Goal: Task Accomplishment & Management: Complete application form

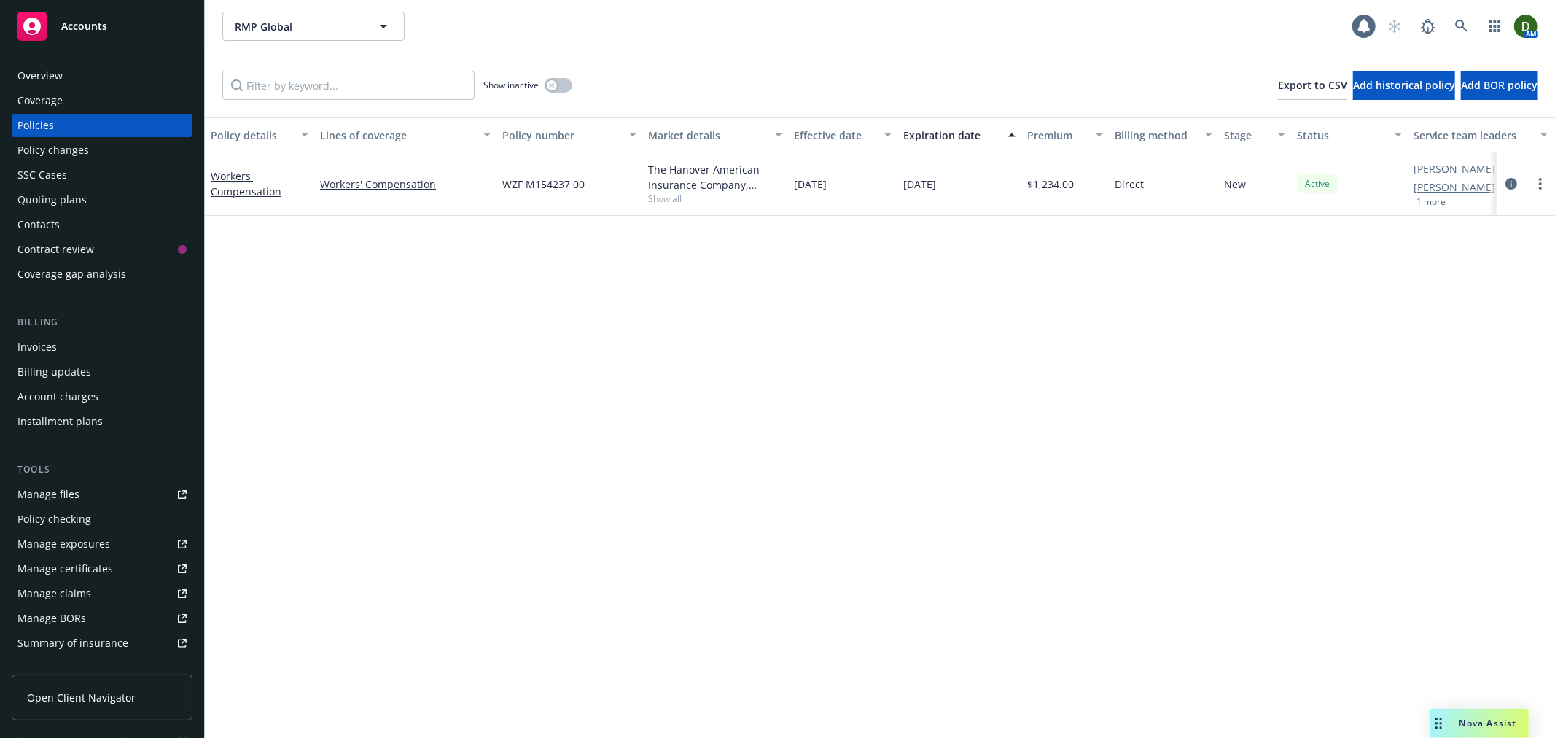
click at [87, 75] on div "Overview" at bounding box center [101, 75] width 169 height 23
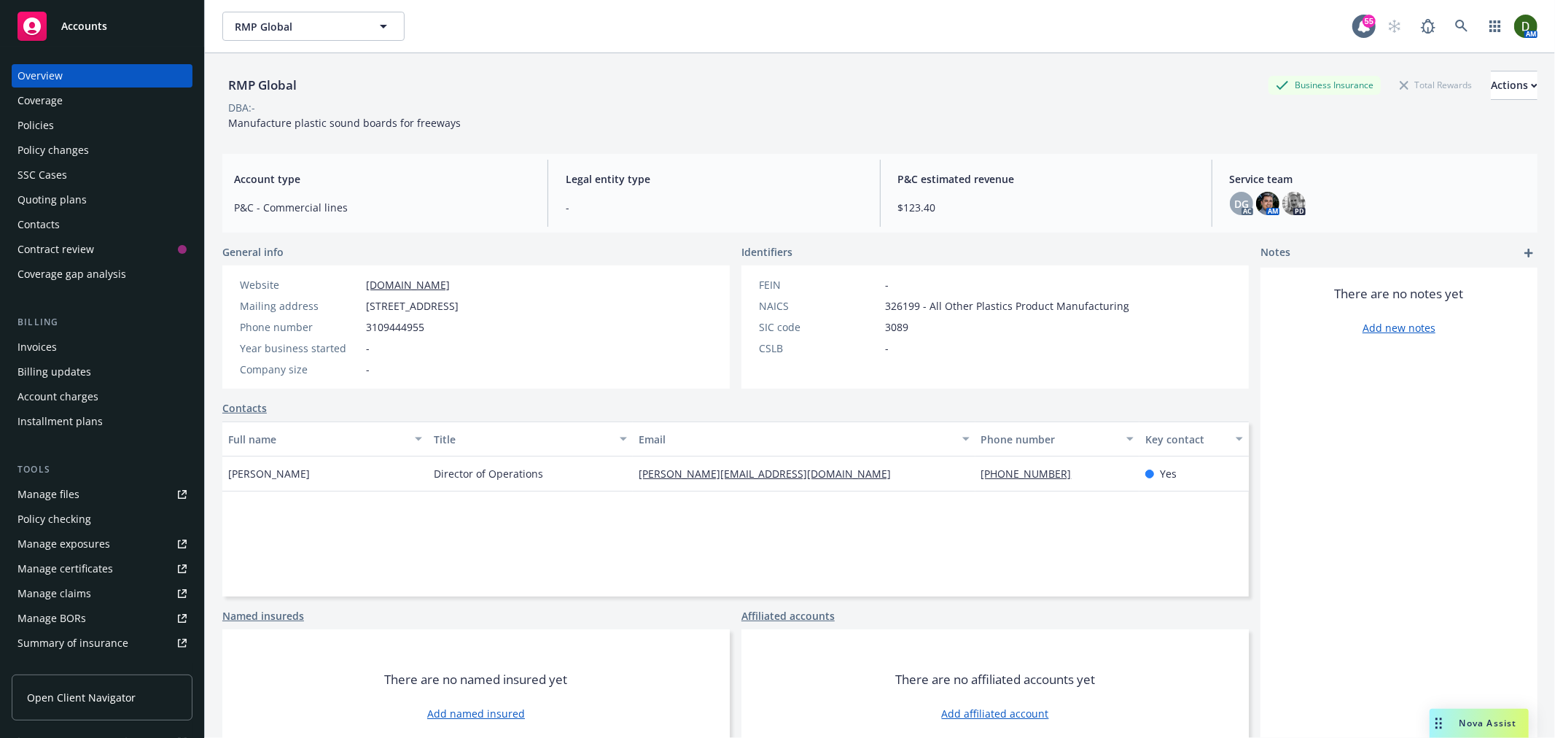
drag, startPoint x: 704, startPoint y: 304, endPoint x: 357, endPoint y: 308, distance: 347.1
click at [357, 308] on div "Mailing address 3517 Camino Del Rio South, Suite 215, PMB 1801, San Diego, CA, …" at bounding box center [349, 305] width 230 height 15
copy div "3517 Camino Del Rio South, Suite 215, PMB 1801, San Diego, CA, 92108"
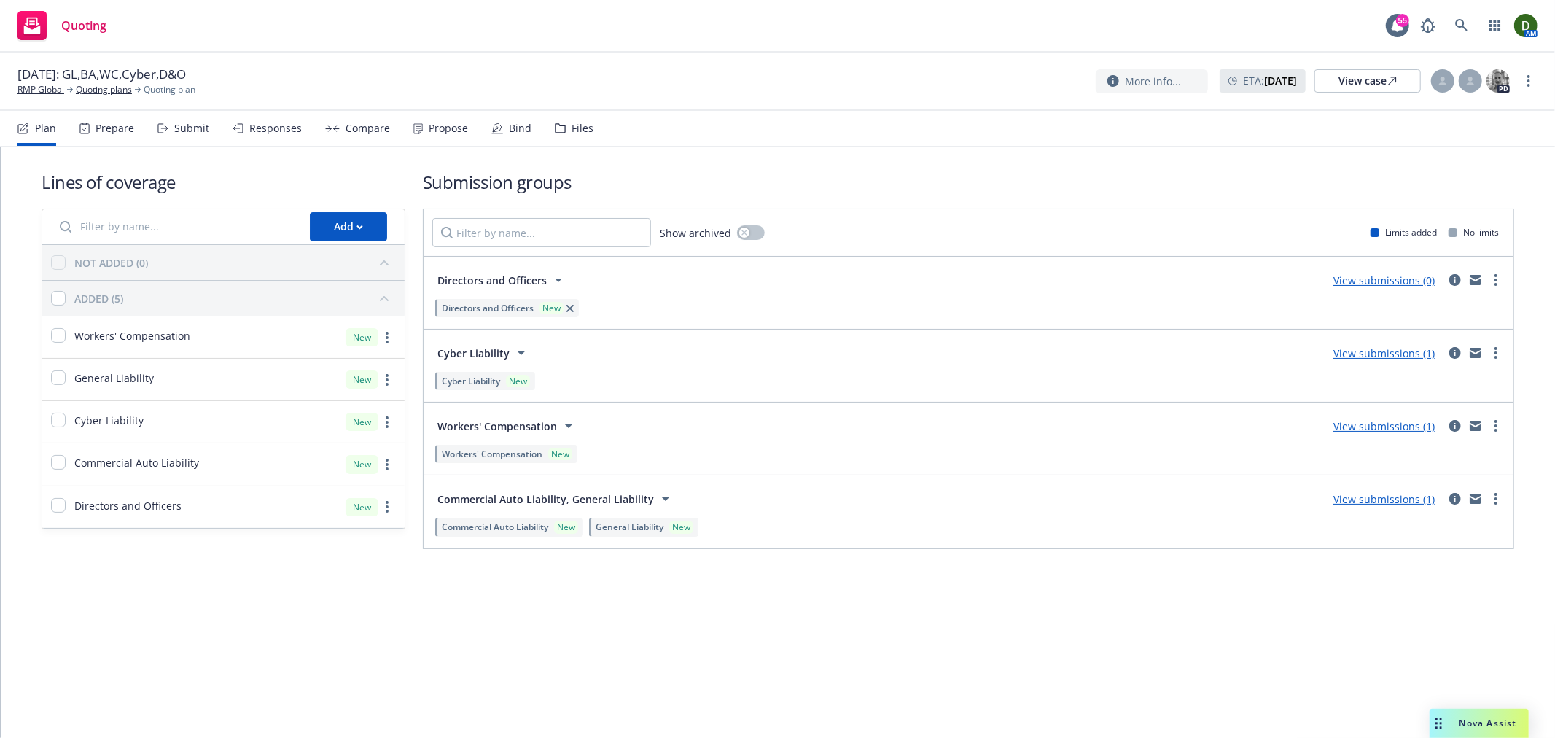
click at [555, 132] on icon at bounding box center [560, 128] width 11 height 10
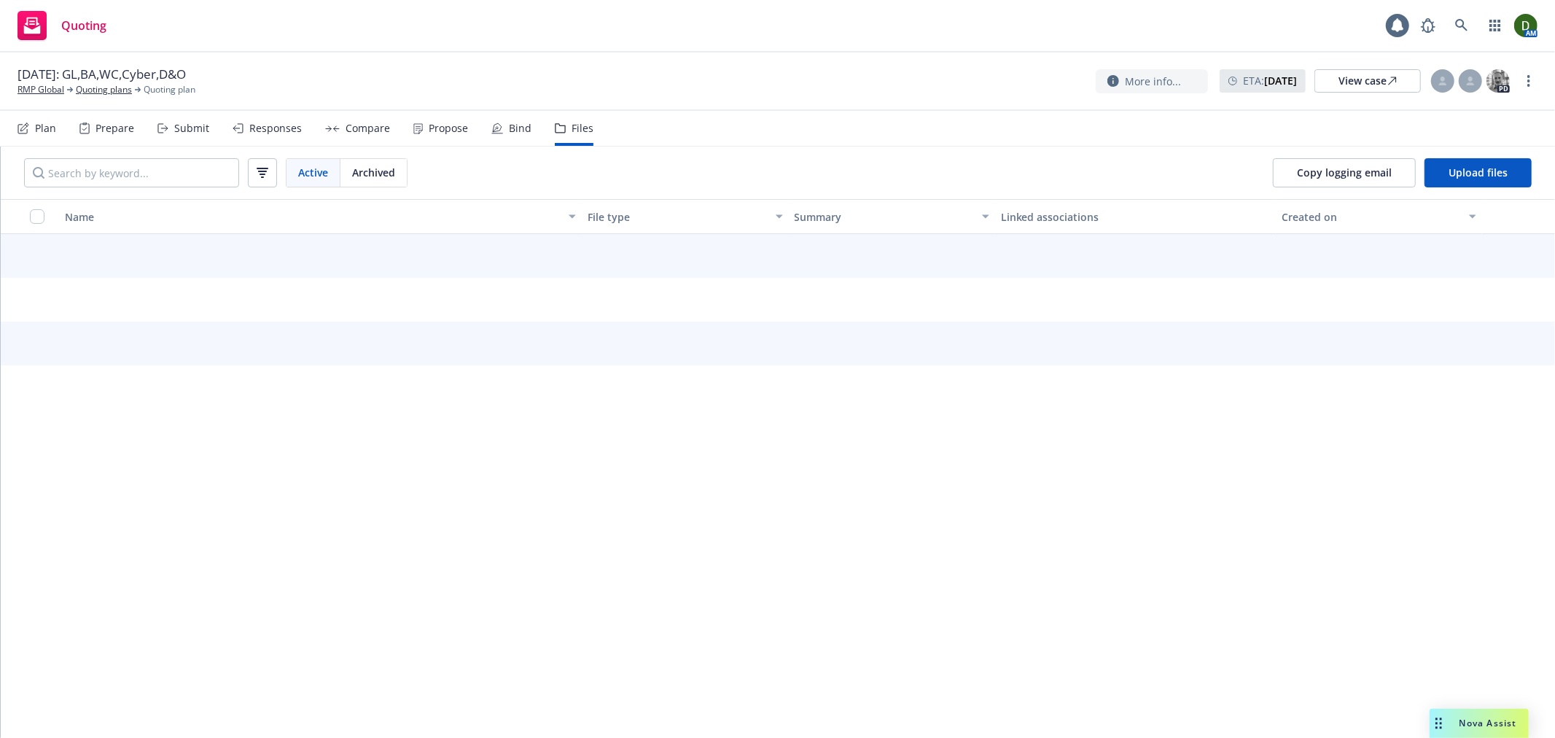
click at [445, 130] on div "Propose" at bounding box center [448, 128] width 39 height 12
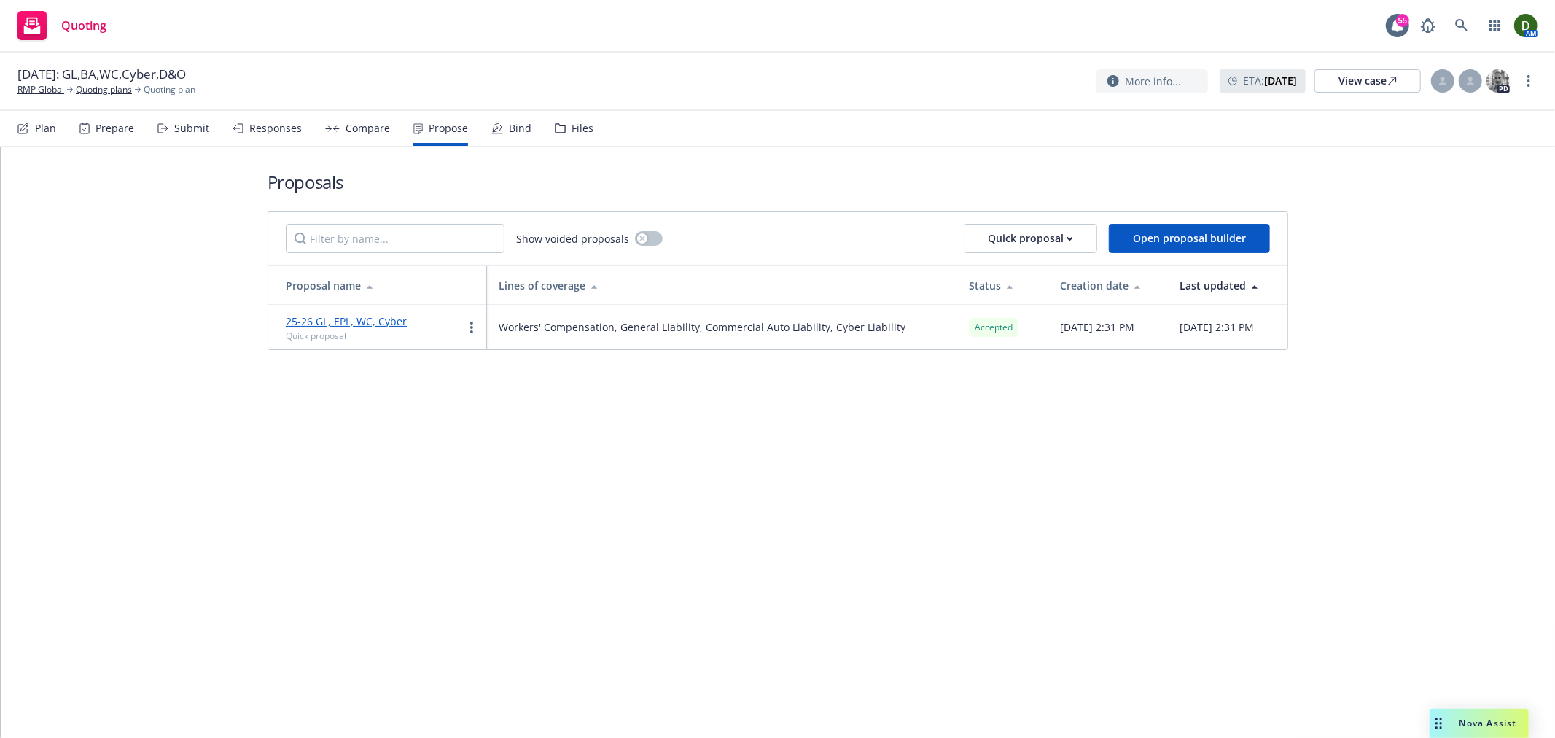
click at [514, 135] on div "Bind" at bounding box center [511, 128] width 40 height 35
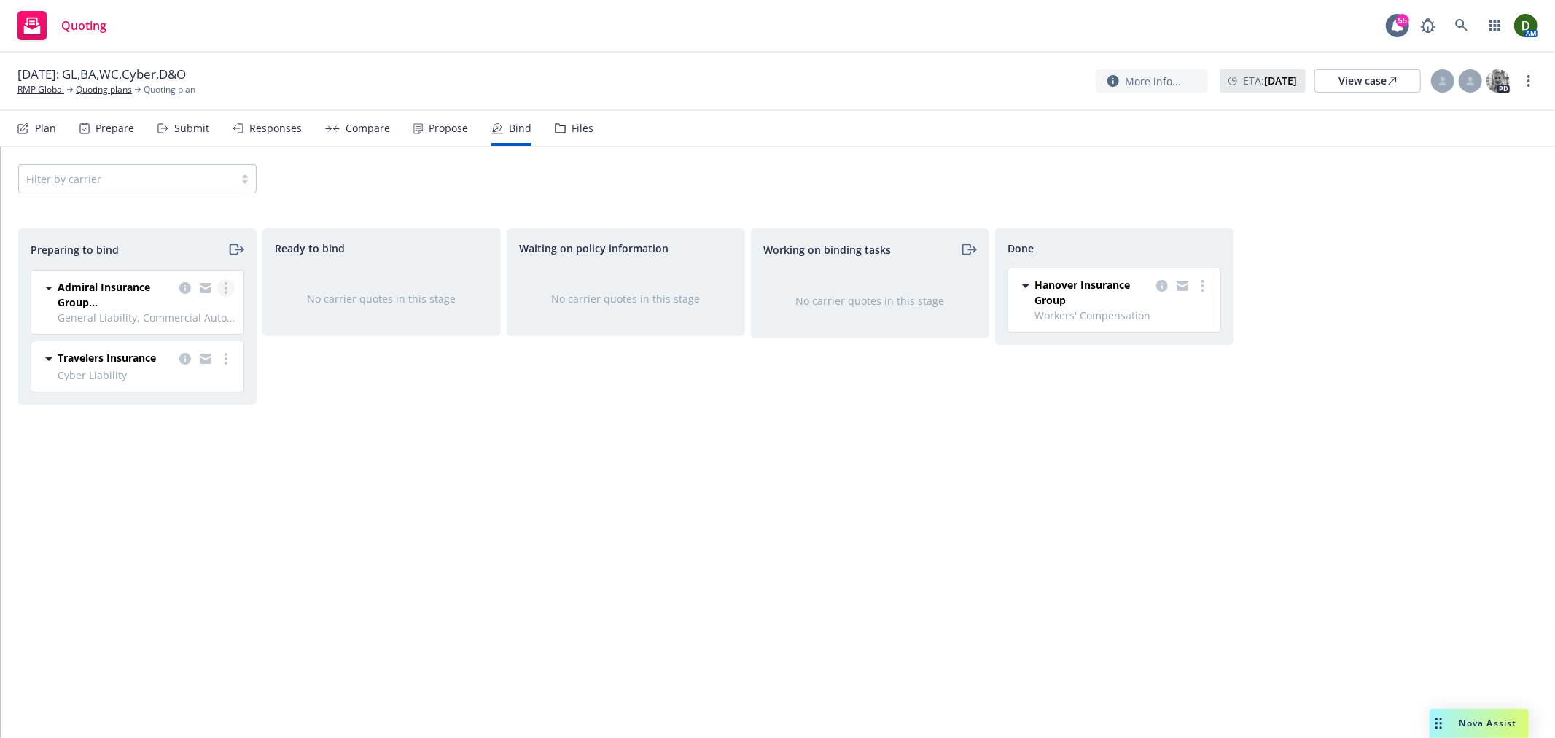
click at [230, 287] on link "more" at bounding box center [225, 287] width 17 height 17
click at [221, 356] on link "Log bind order" at bounding box center [162, 347] width 143 height 29
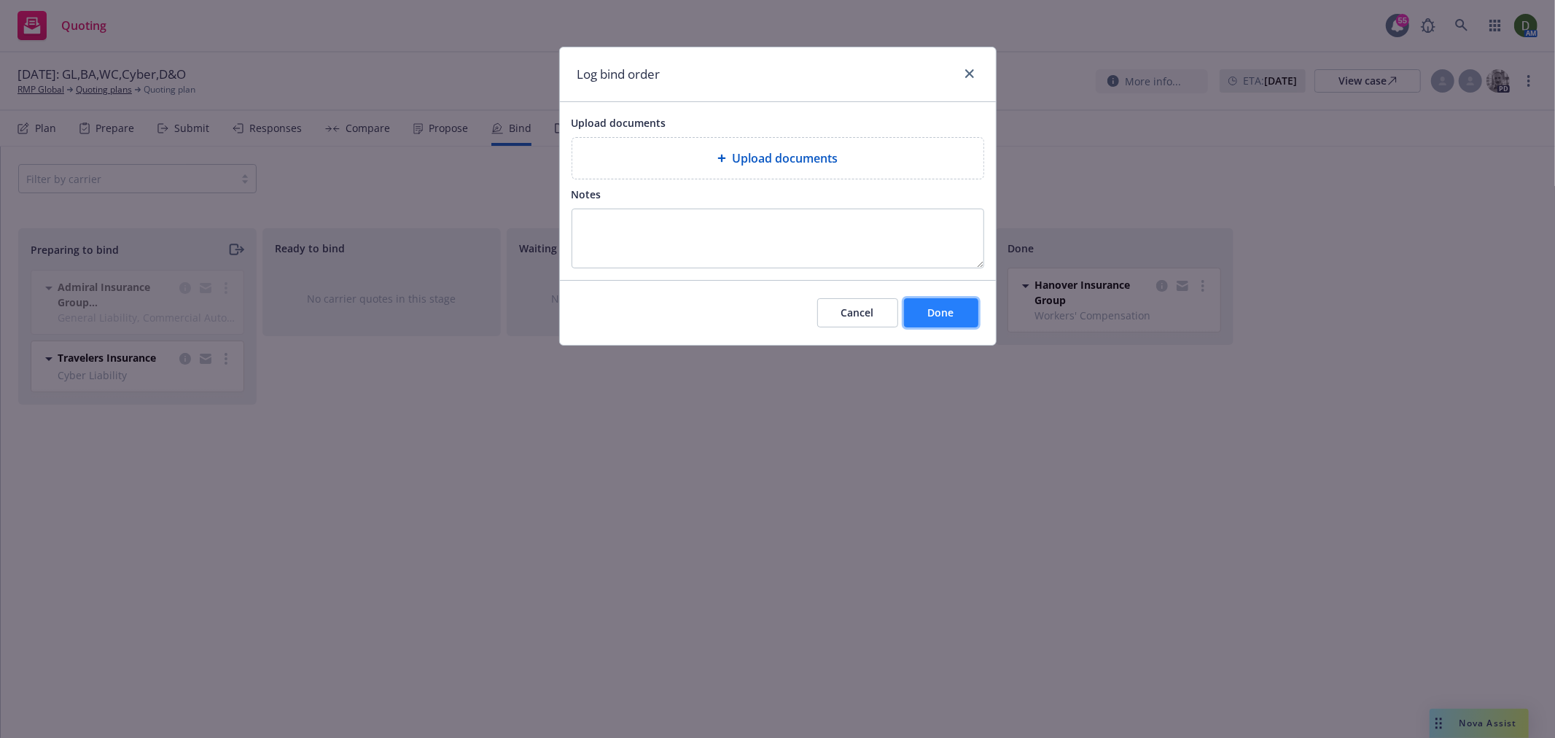
click at [936, 303] on button "Done" at bounding box center [941, 312] width 74 height 29
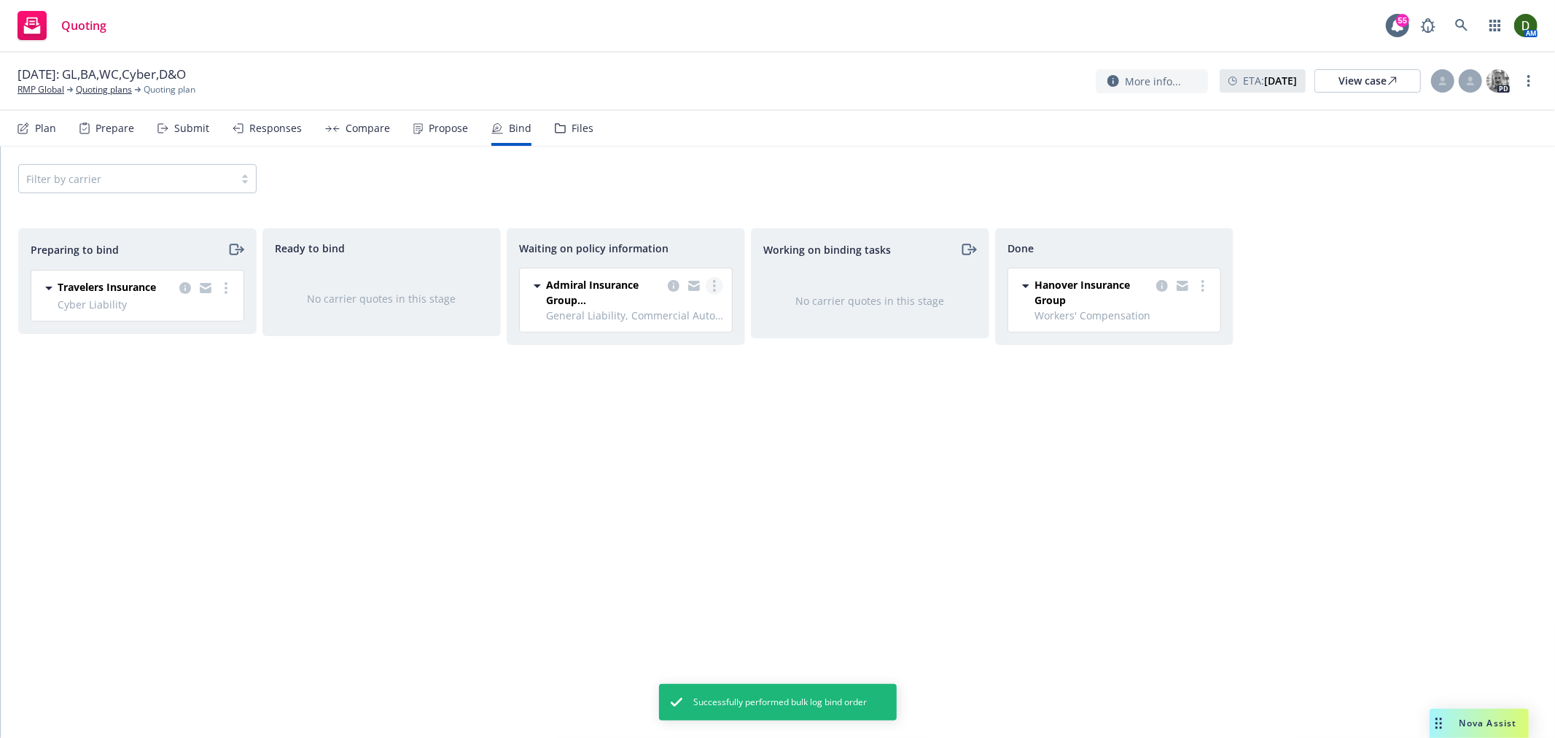
click at [718, 286] on link "more" at bounding box center [714, 285] width 17 height 17
click at [695, 311] on span "Create policies" at bounding box center [644, 315] width 107 height 14
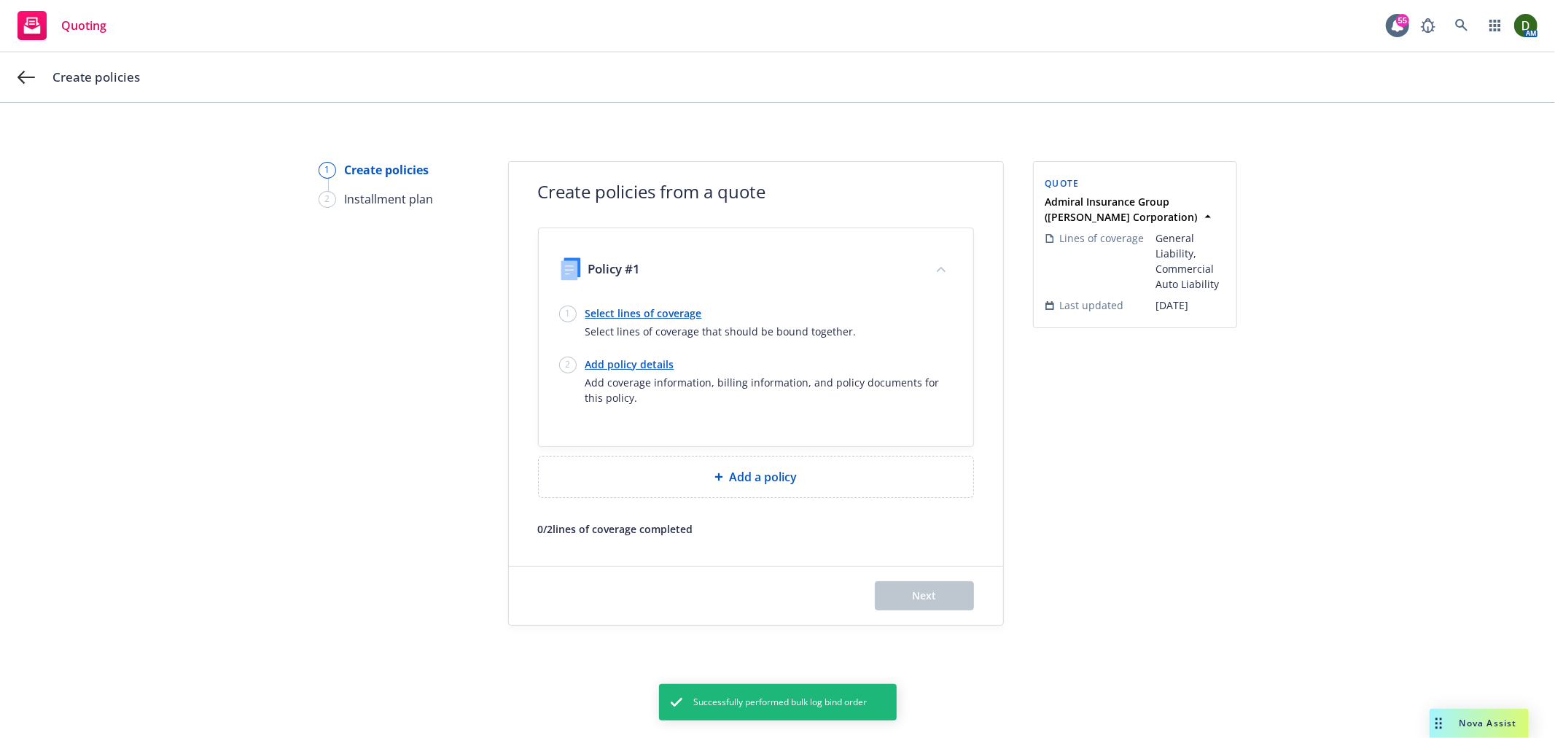
click at [671, 309] on link "Select lines of coverage" at bounding box center [720, 313] width 271 height 15
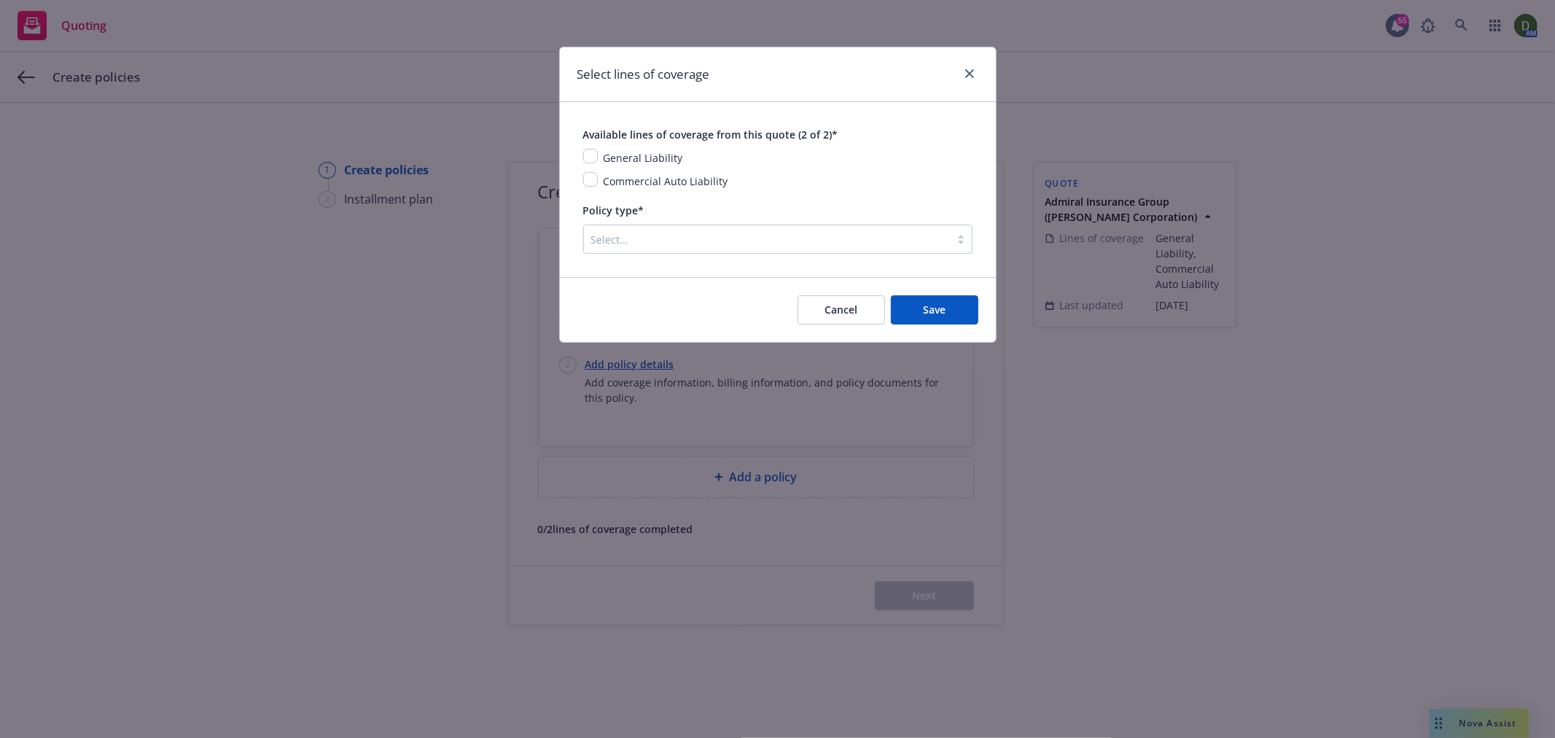
click at [661, 162] on span "General Liability" at bounding box center [643, 158] width 79 height 14
click at [588, 174] on input "checkbox" at bounding box center [590, 179] width 15 height 15
checkbox input "true"
click at [588, 155] on input "checkbox" at bounding box center [590, 156] width 15 height 15
checkbox input "true"
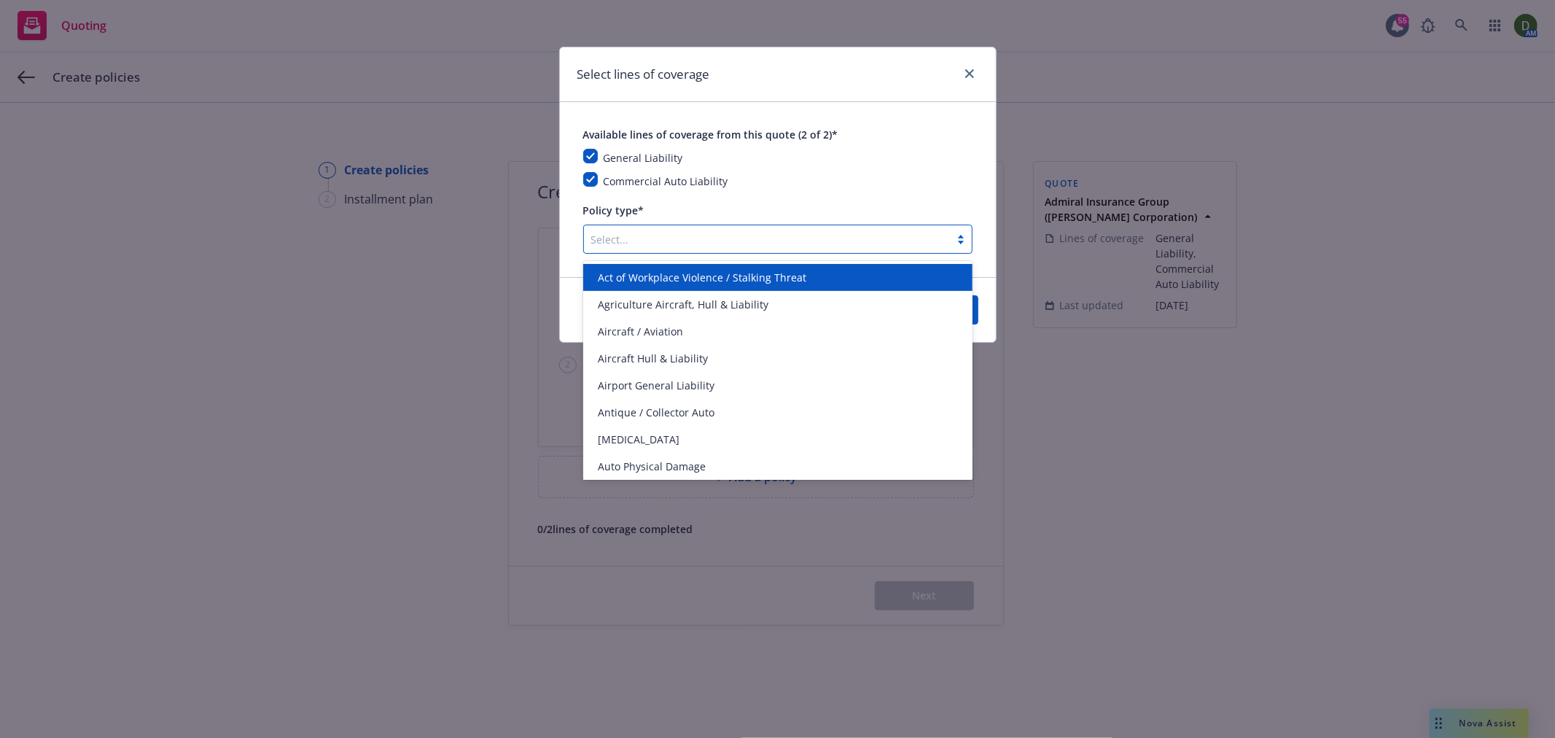
click at [630, 246] on div at bounding box center [766, 238] width 351 height 17
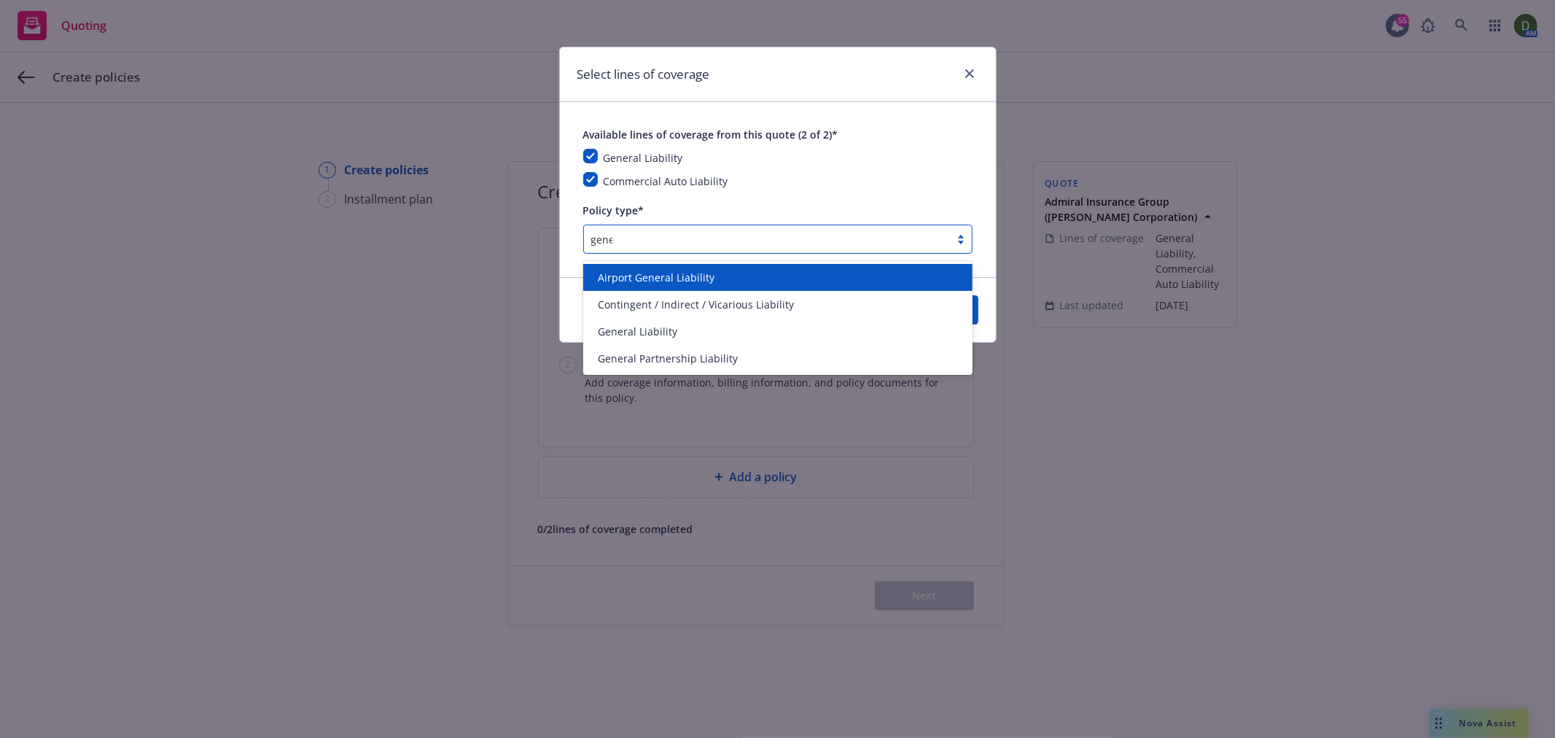
type input "gener"
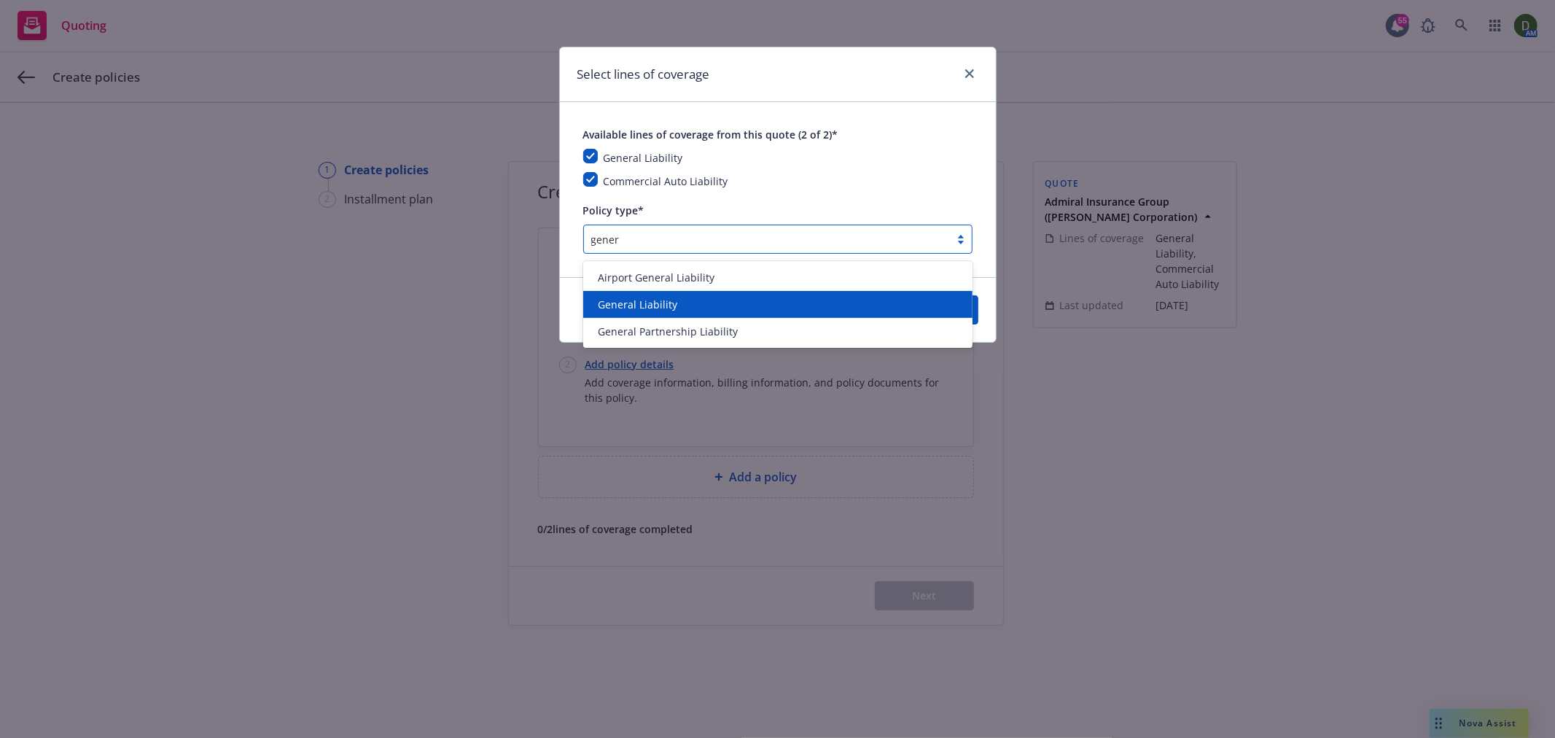
click at [754, 295] on div "General Liability" at bounding box center [777, 304] width 389 height 27
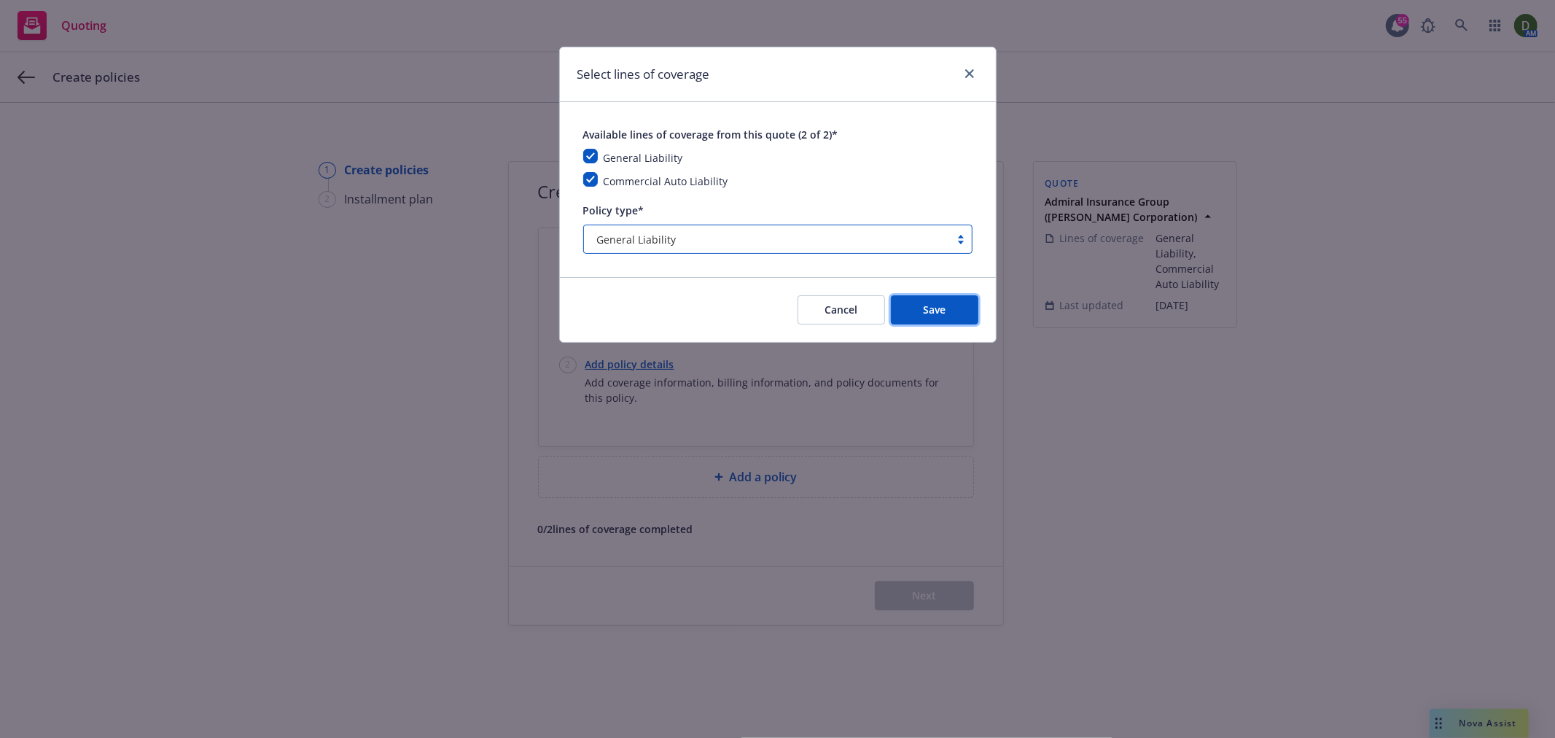
click at [927, 305] on button "Save" at bounding box center [934, 309] width 87 height 29
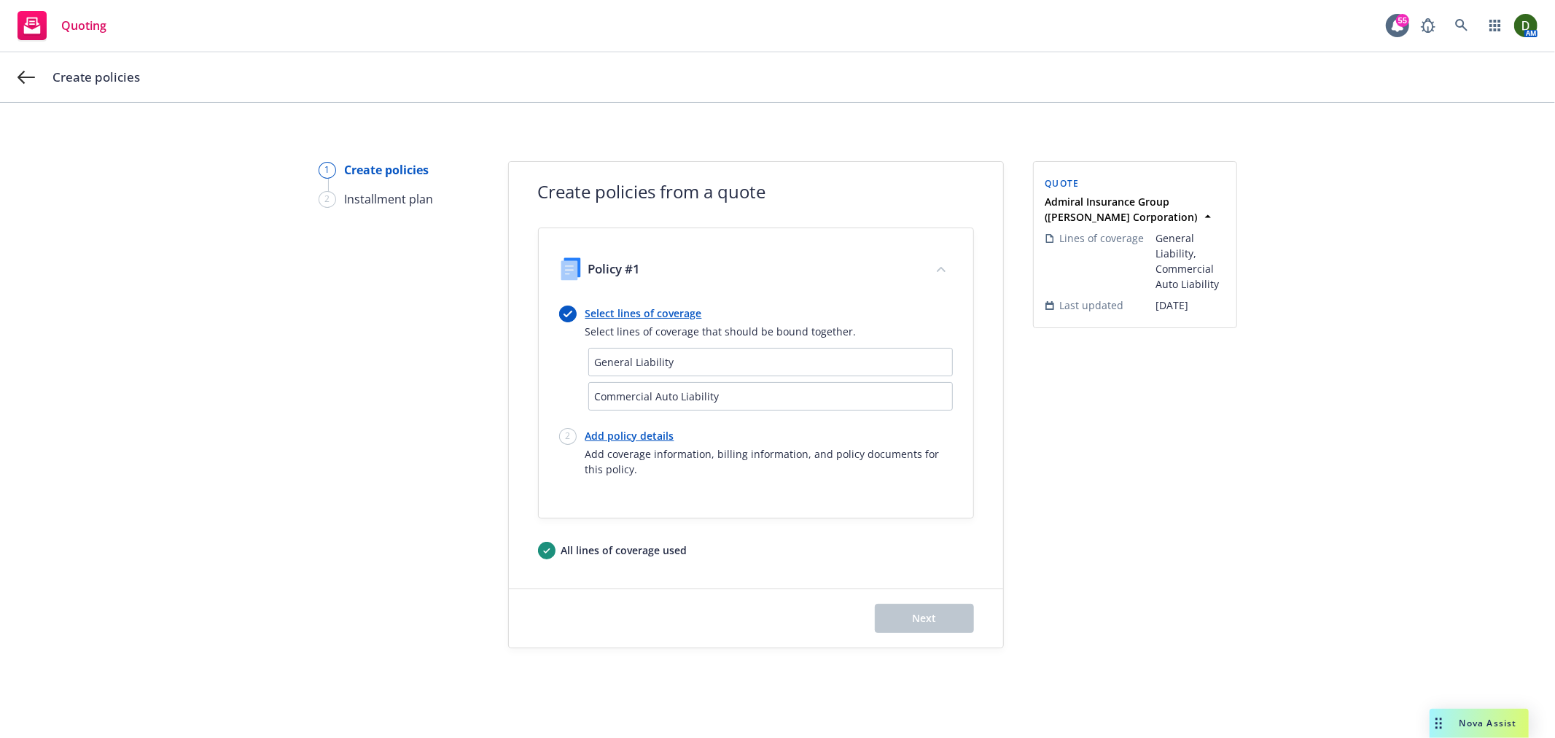
click at [605, 431] on link "Add policy details" at bounding box center [768, 435] width 367 height 15
select select "12"
select select "CA"
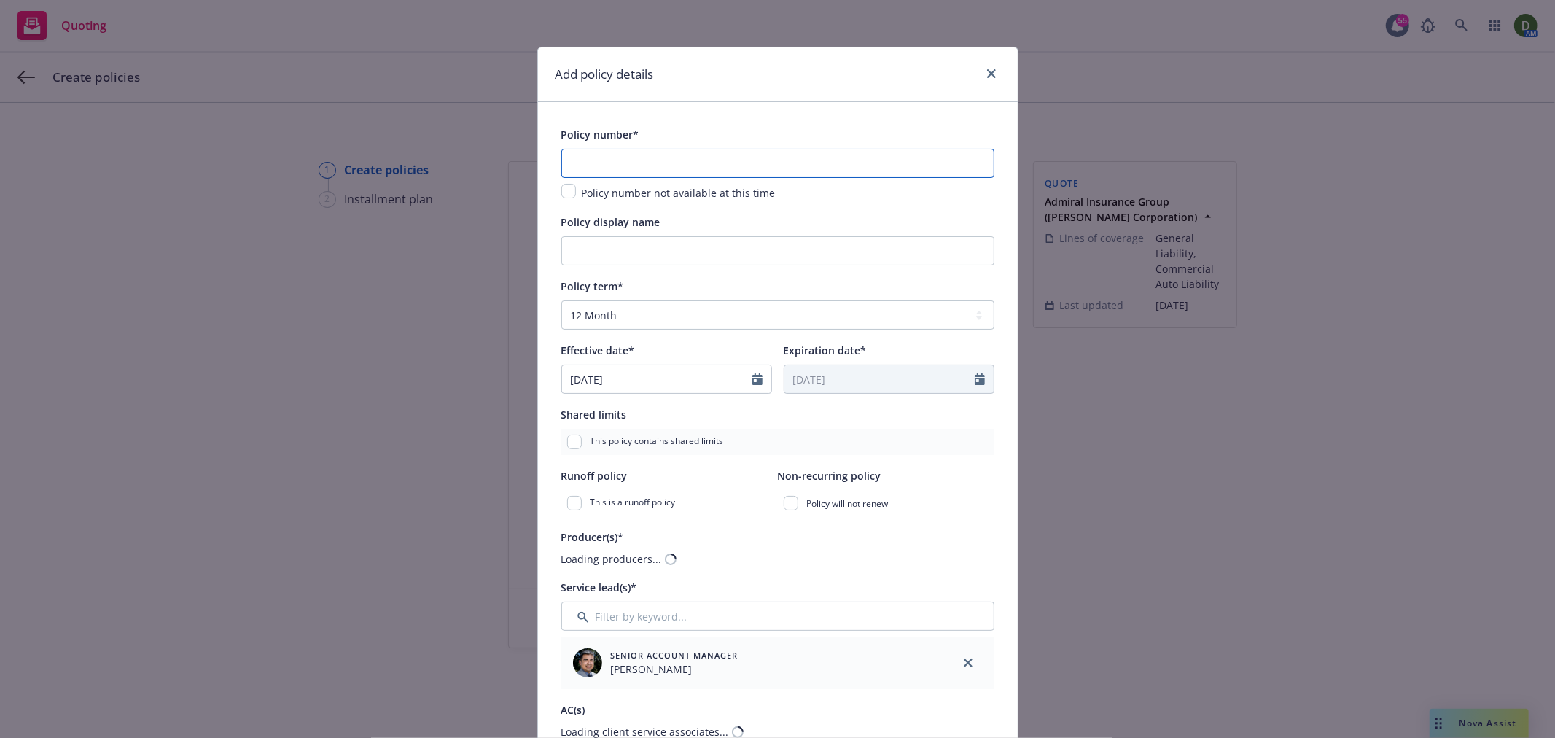
click at [680, 166] on input "text" at bounding box center [777, 163] width 433 height 29
paste input "CA000058897-01"
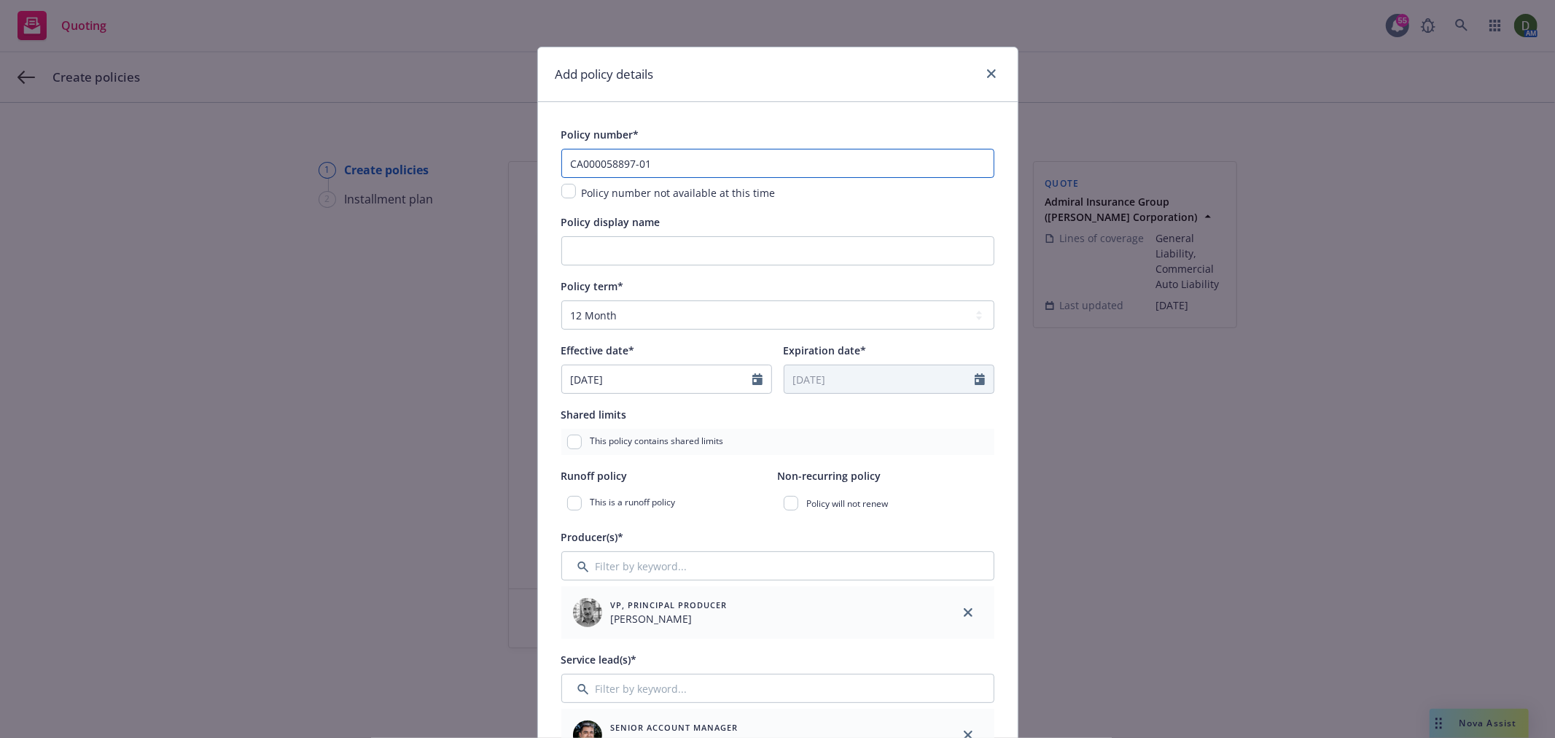
type input "CA000058897-01"
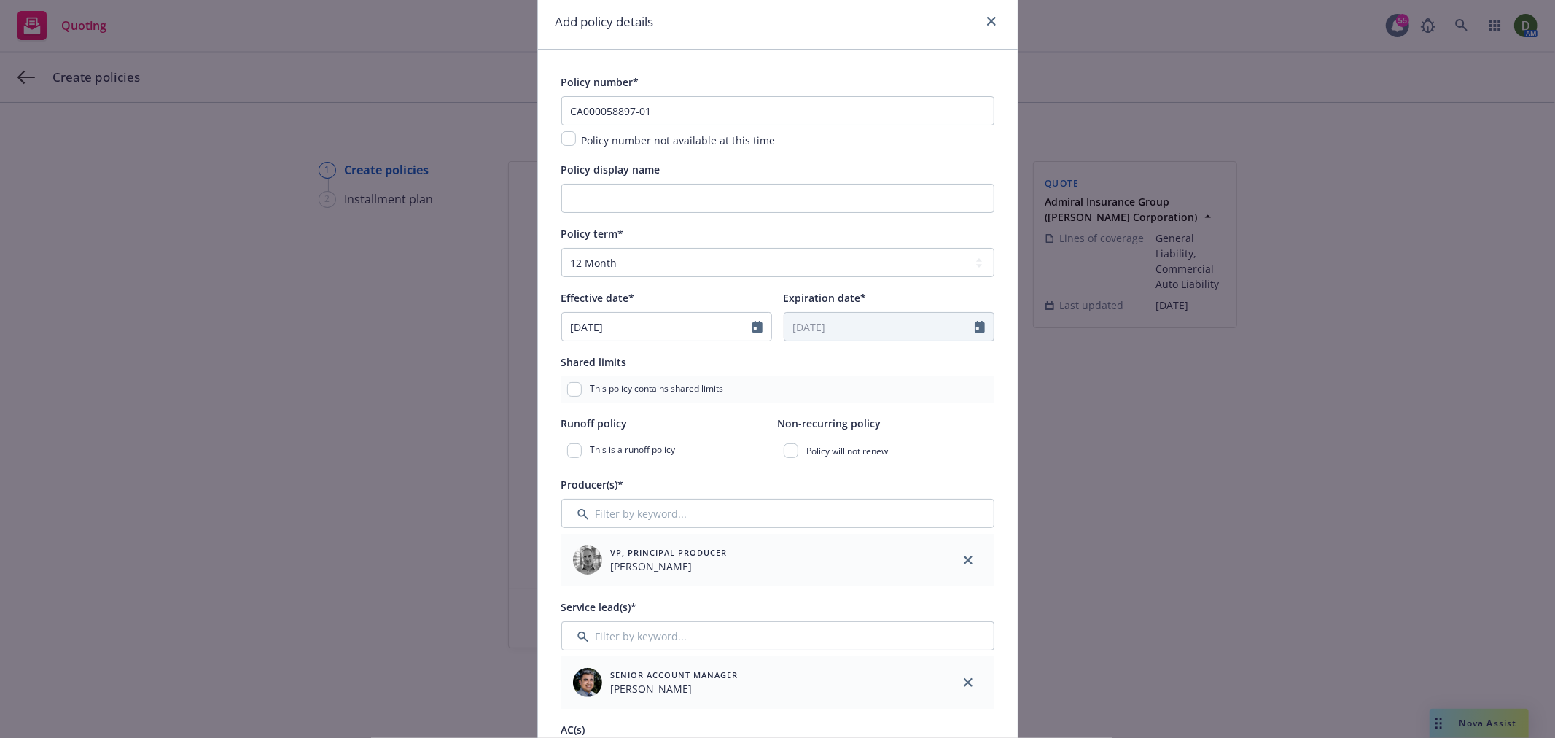
scroll to position [81, 0]
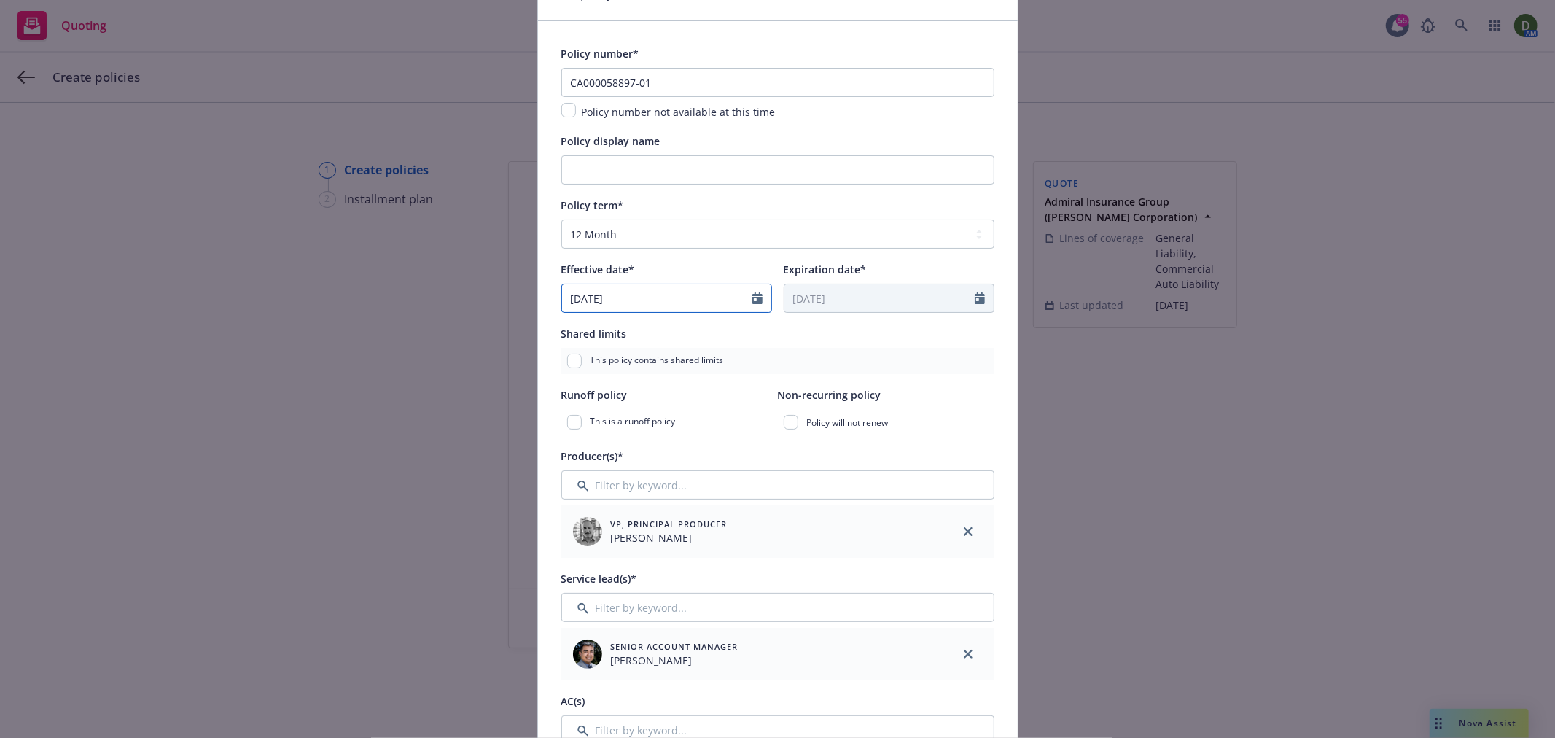
select select "7"
drag, startPoint x: 690, startPoint y: 297, endPoint x: 430, endPoint y: 301, distance: 260.3
click at [430, 301] on div "Add policy details Policy number* CA000058897-01 Policy number not available at…" at bounding box center [777, 369] width 1555 height 738
type input "[DATE]"
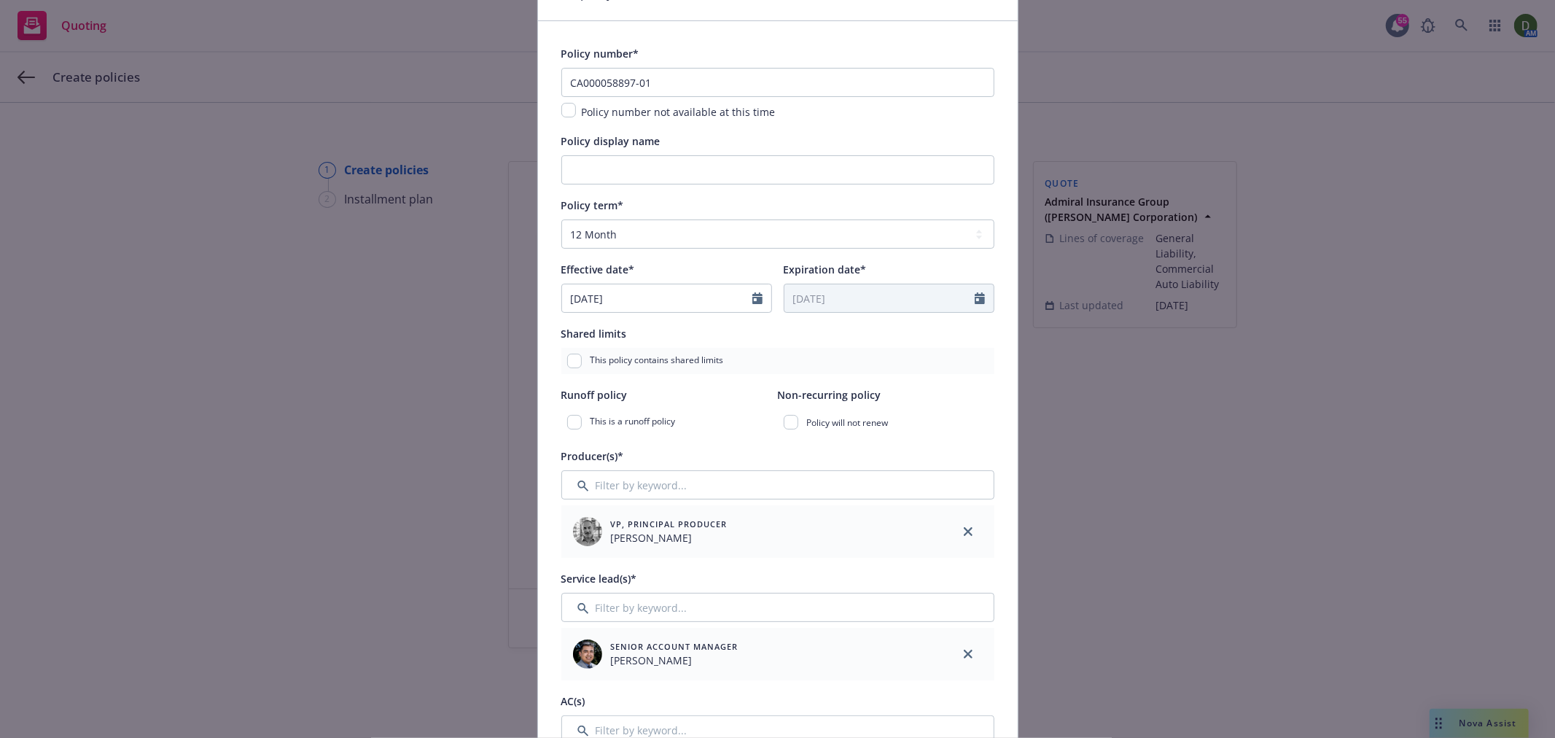
click at [872, 344] on div "Shared limits This policy contains shared limits" at bounding box center [777, 349] width 433 height 50
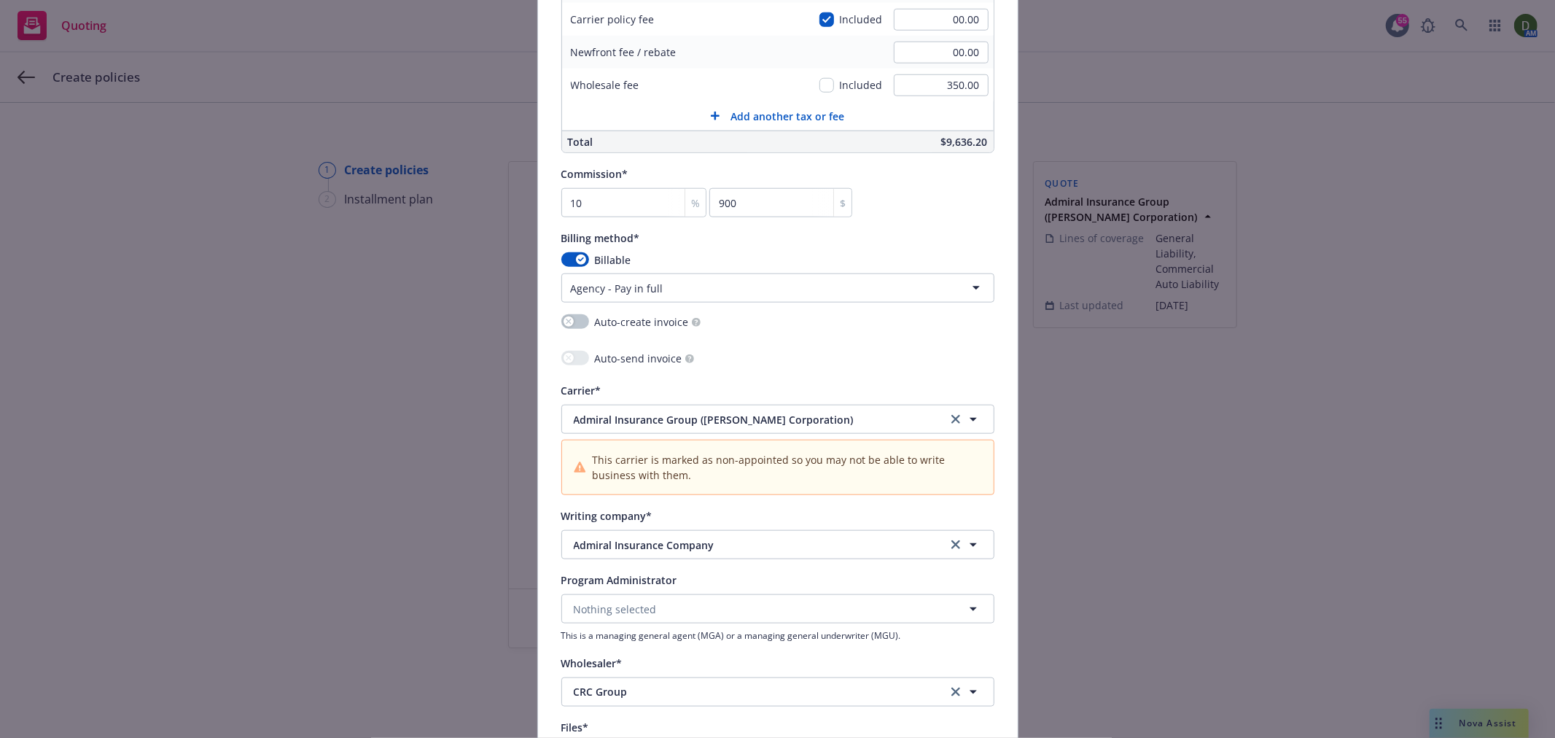
scroll to position [1377, 0]
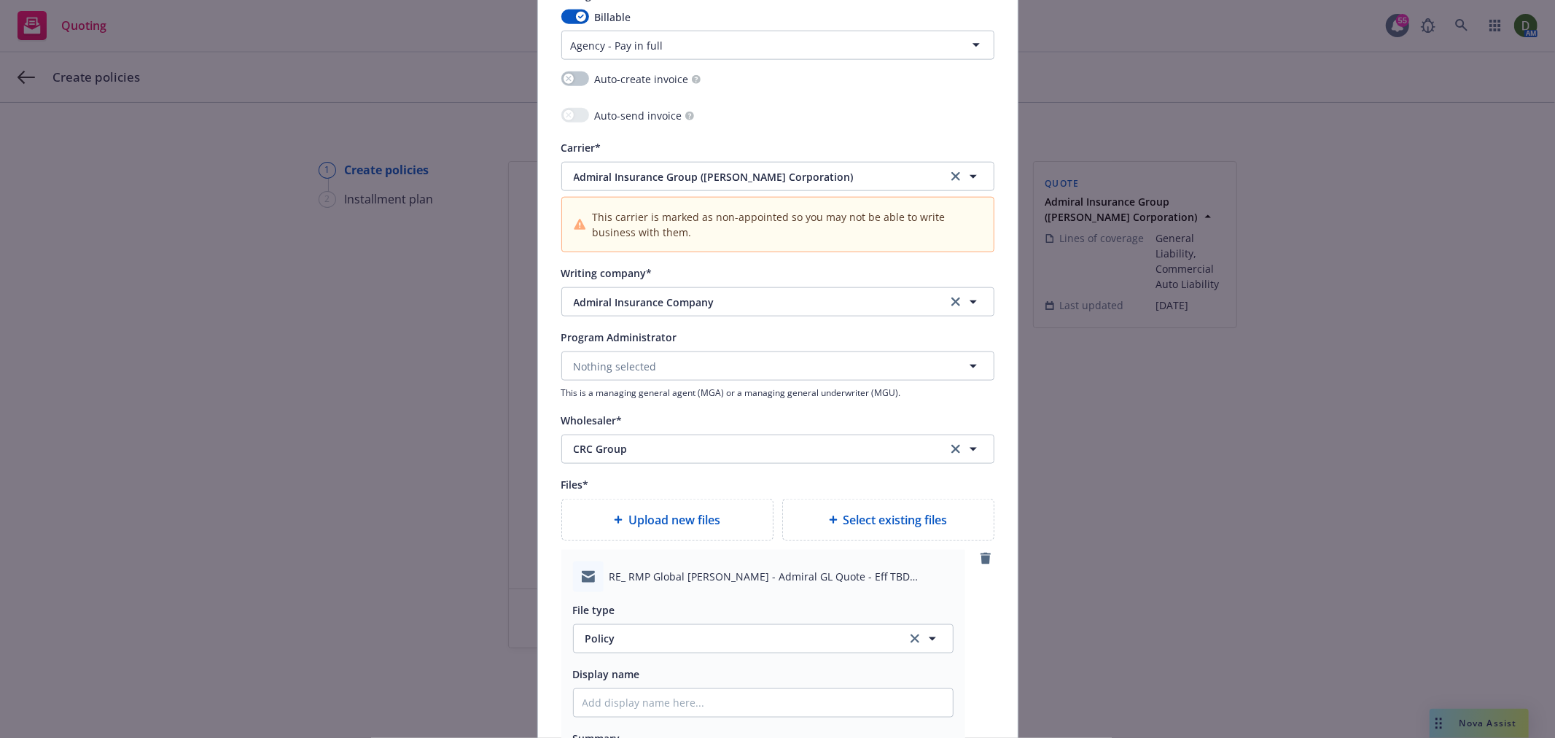
type textarea "x"
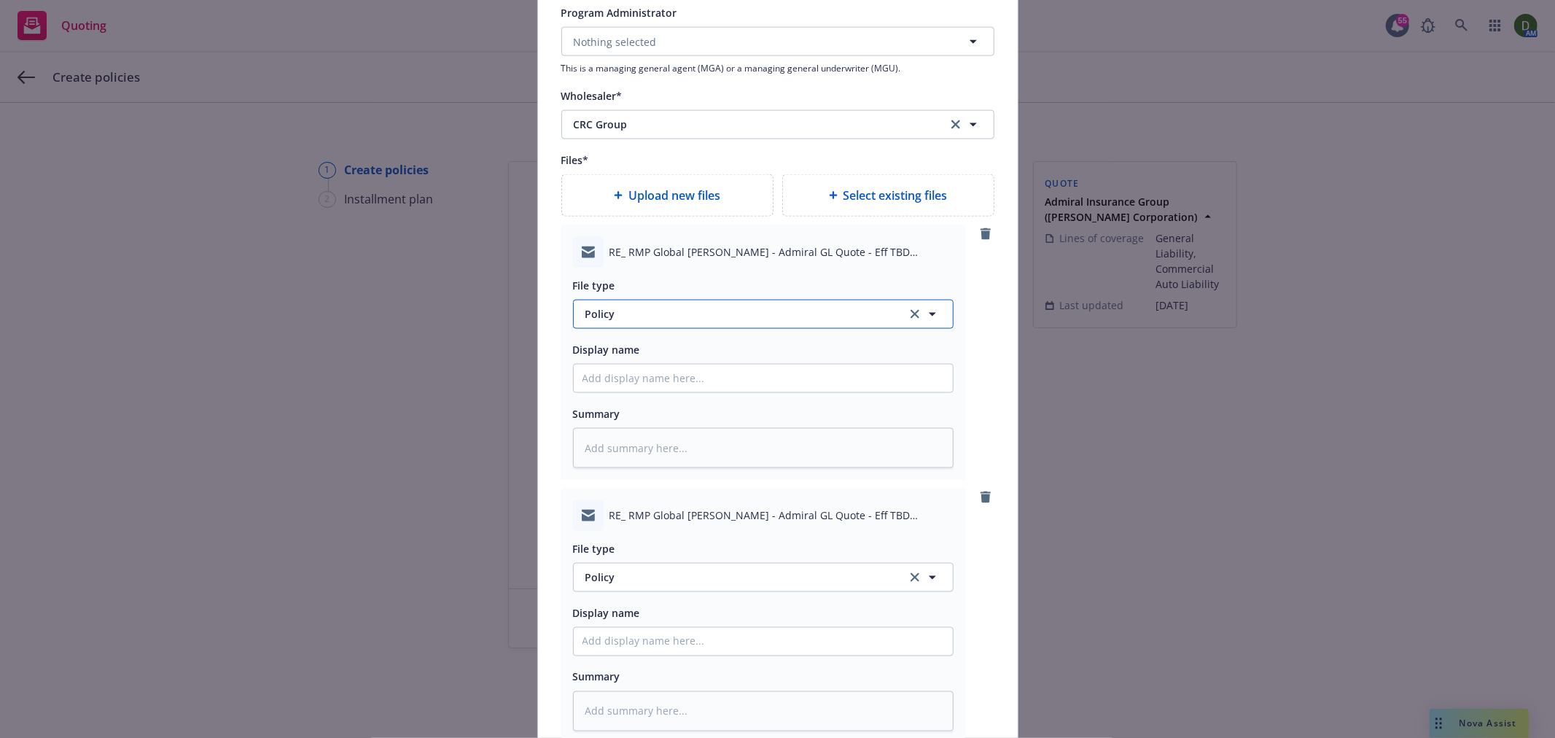
click at [715, 310] on button "Policy" at bounding box center [763, 314] width 381 height 29
type input "subjectivi"
click at [731, 362] on div "Subjectivities" at bounding box center [764, 353] width 362 height 21
click at [660, 381] on input "Policy display name" at bounding box center [763, 379] width 379 height 28
type textarea "x"
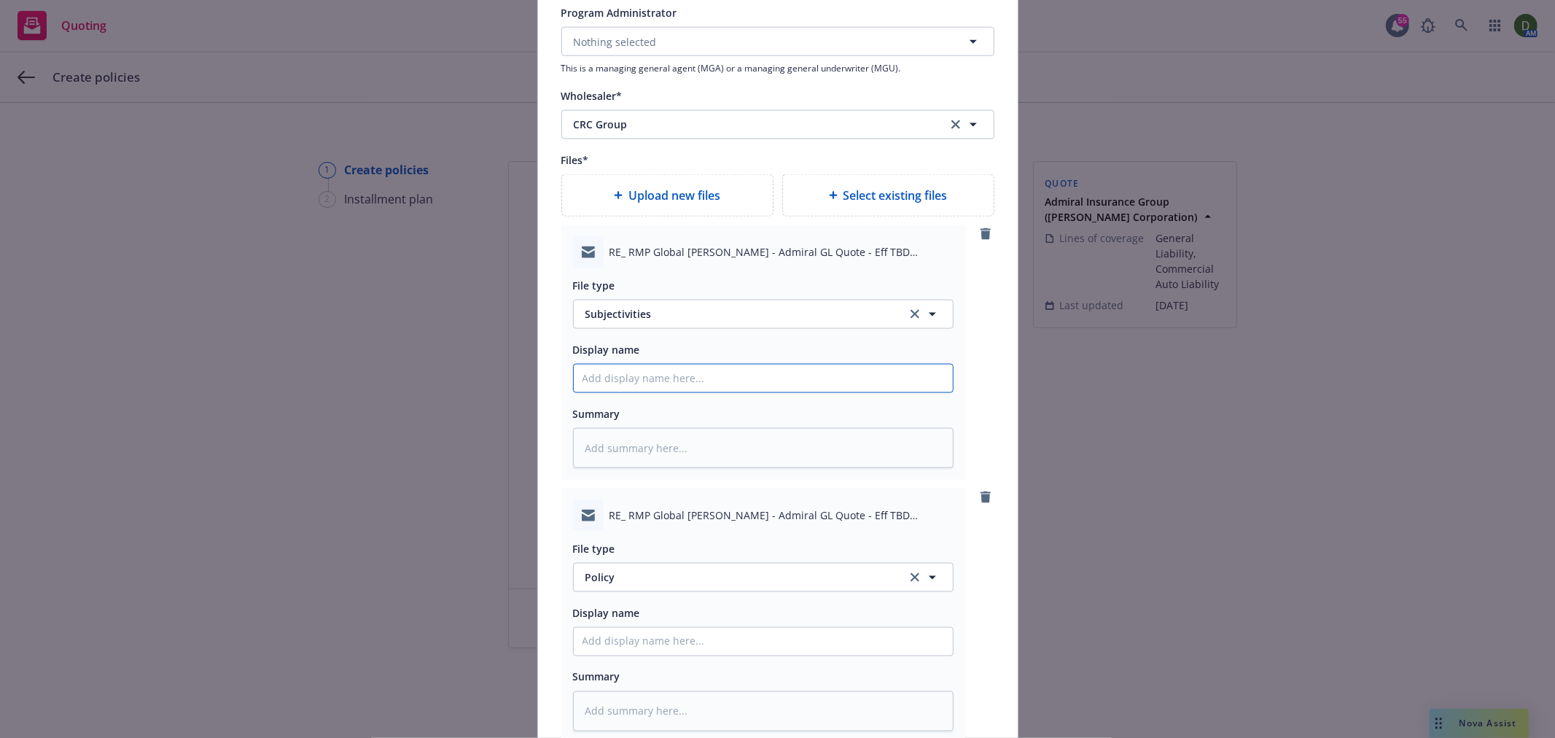
type input "2"
type textarea "x"
type input "25"
type textarea "x"
type input "25-"
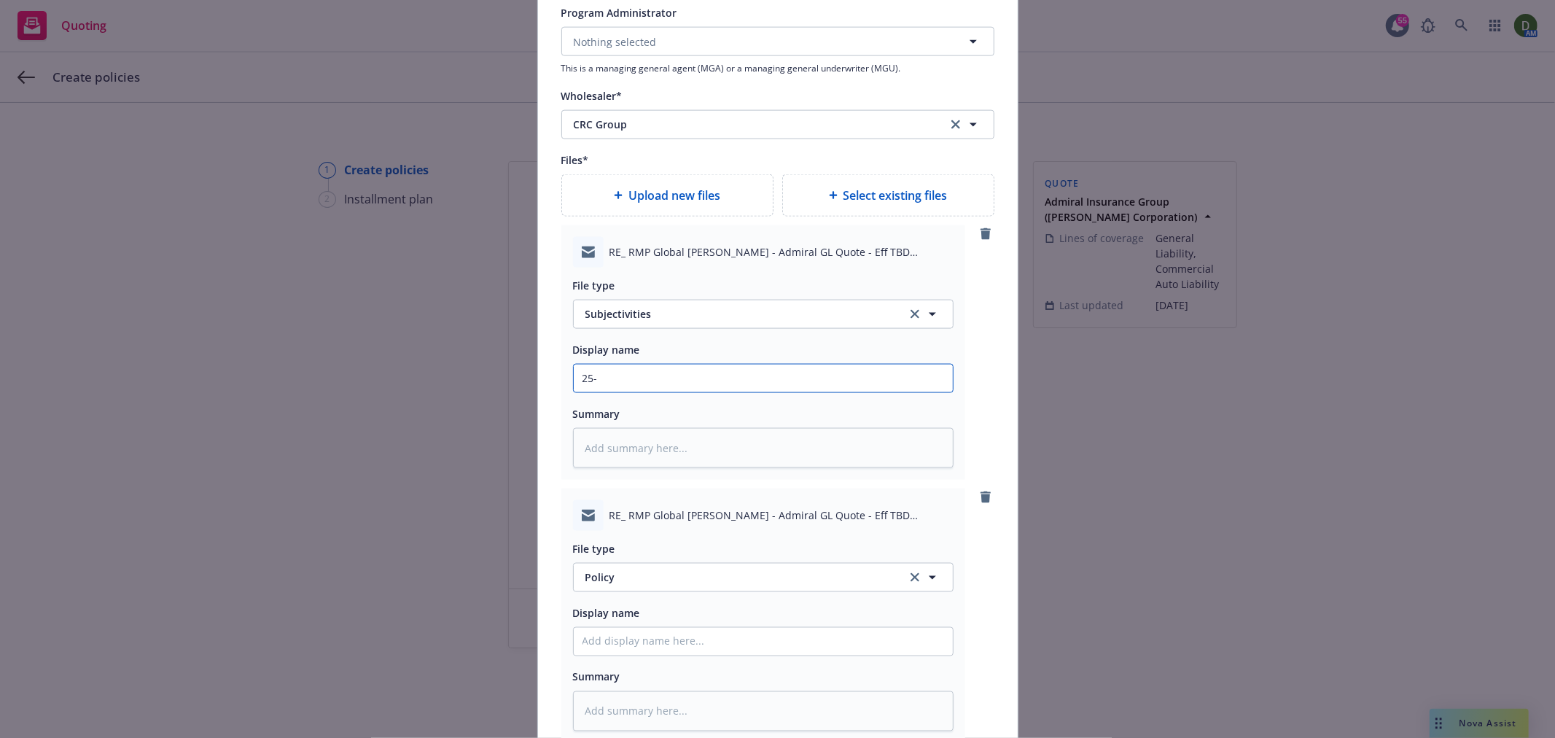
type textarea "x"
type input "25-2"
type textarea "x"
type input "25-26"
type textarea "x"
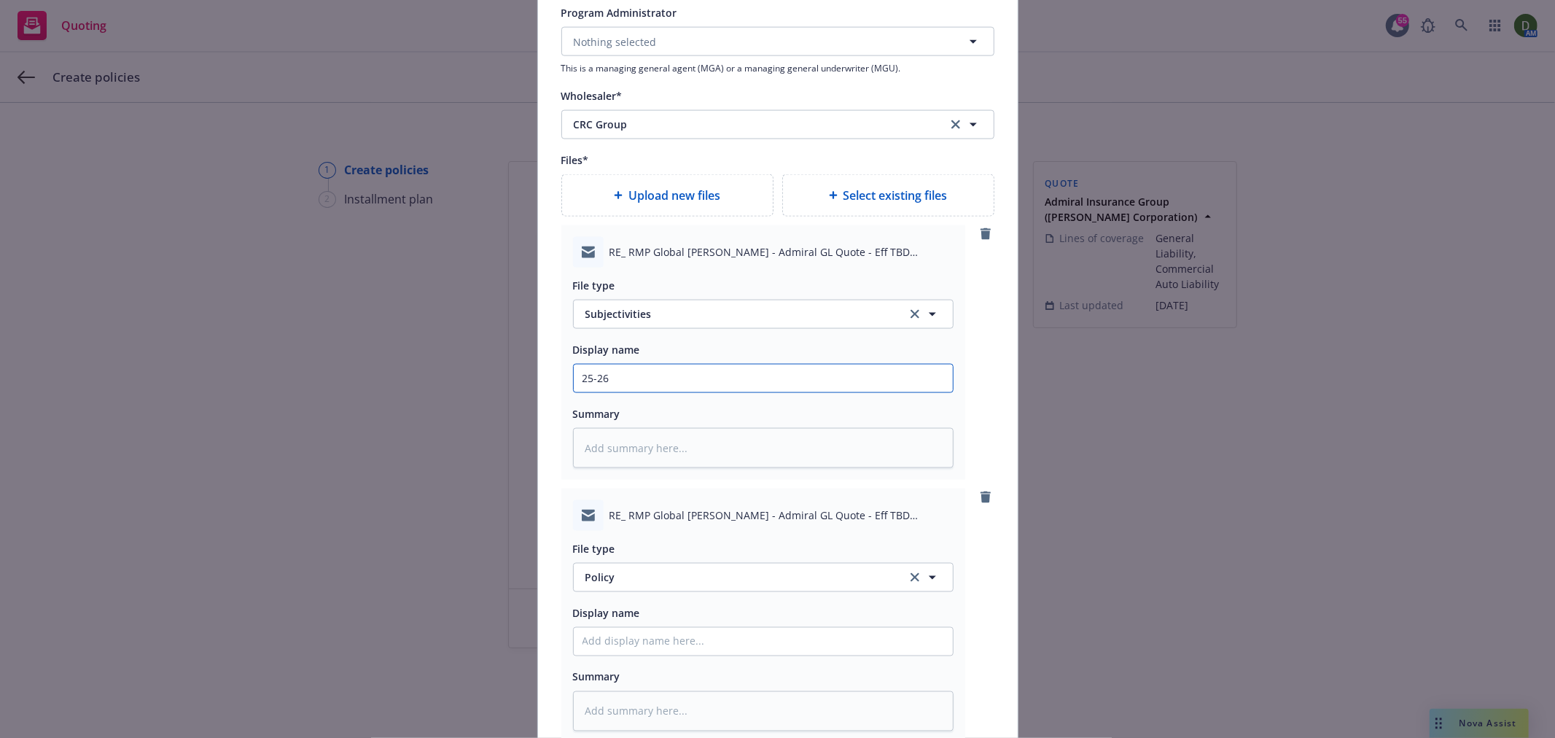
type input "25-26"
type textarea "x"
type input "25-26 G"
type textarea "x"
type input "25-26 GL"
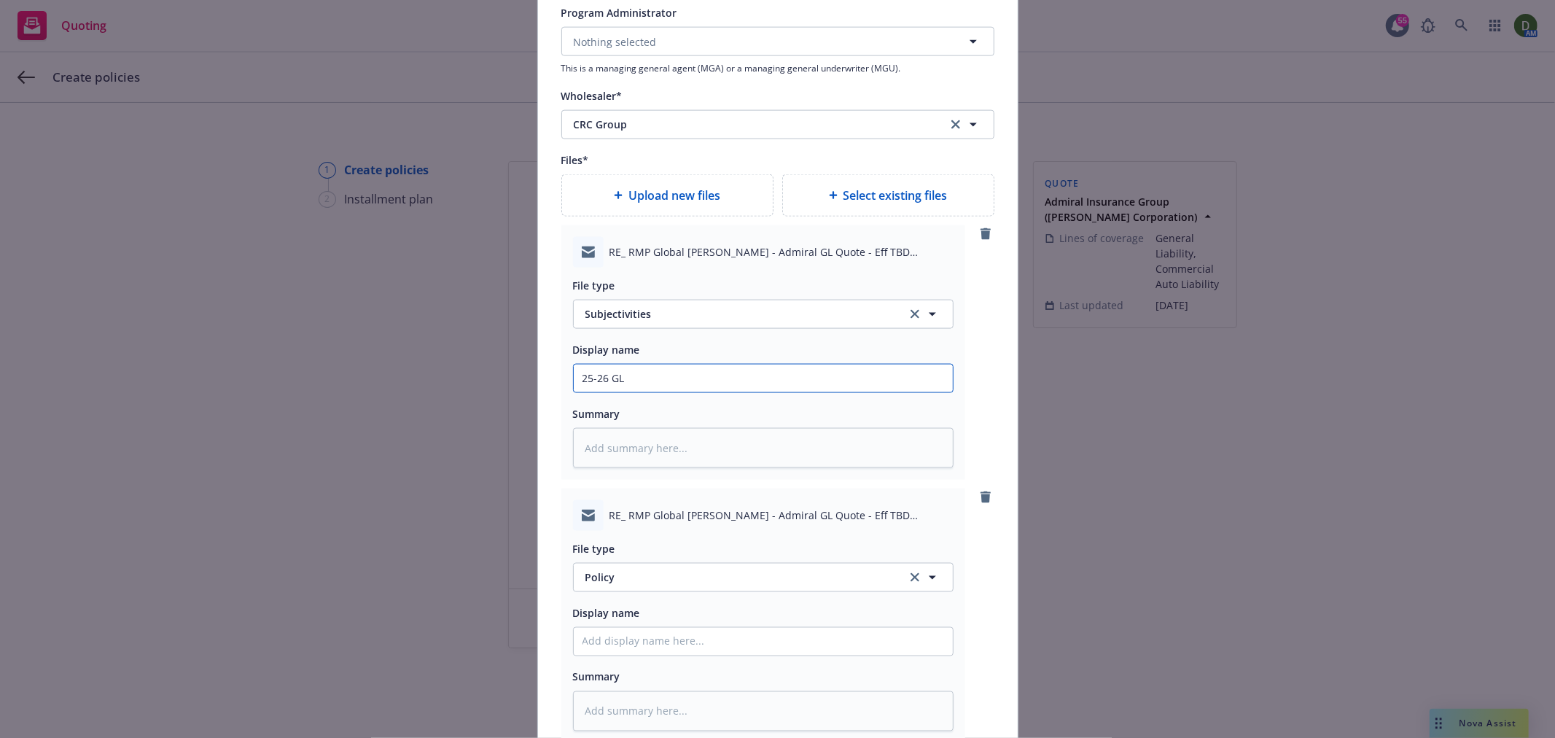
type textarea "x"
type input "25-26 GL -"
type textarea "x"
type input "25-26 GL -"
type textarea "x"
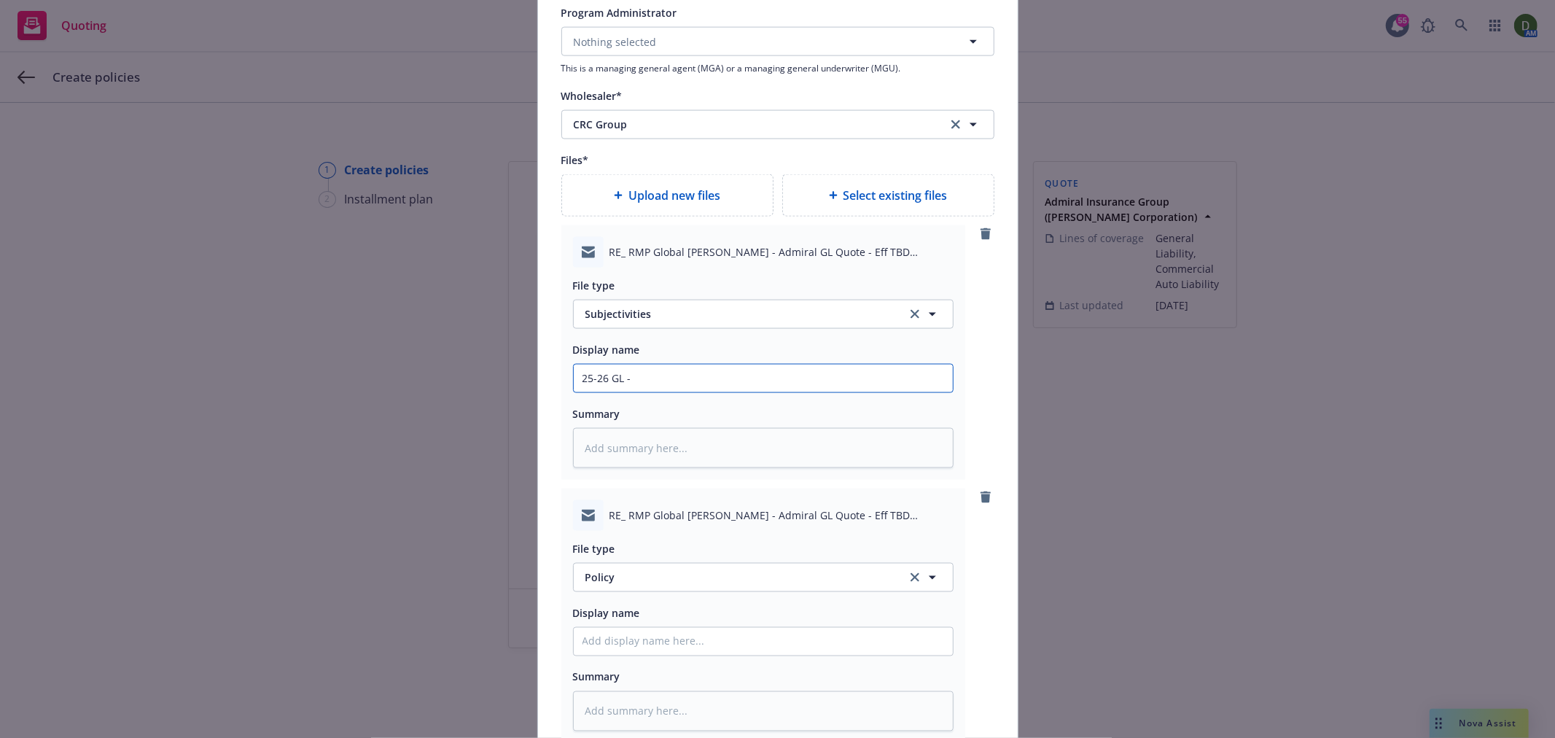
type input "25-26 GL - T"
type textarea "x"
type input "25-26 GL - To"
type textarea "x"
type input "25-26 GL - To"
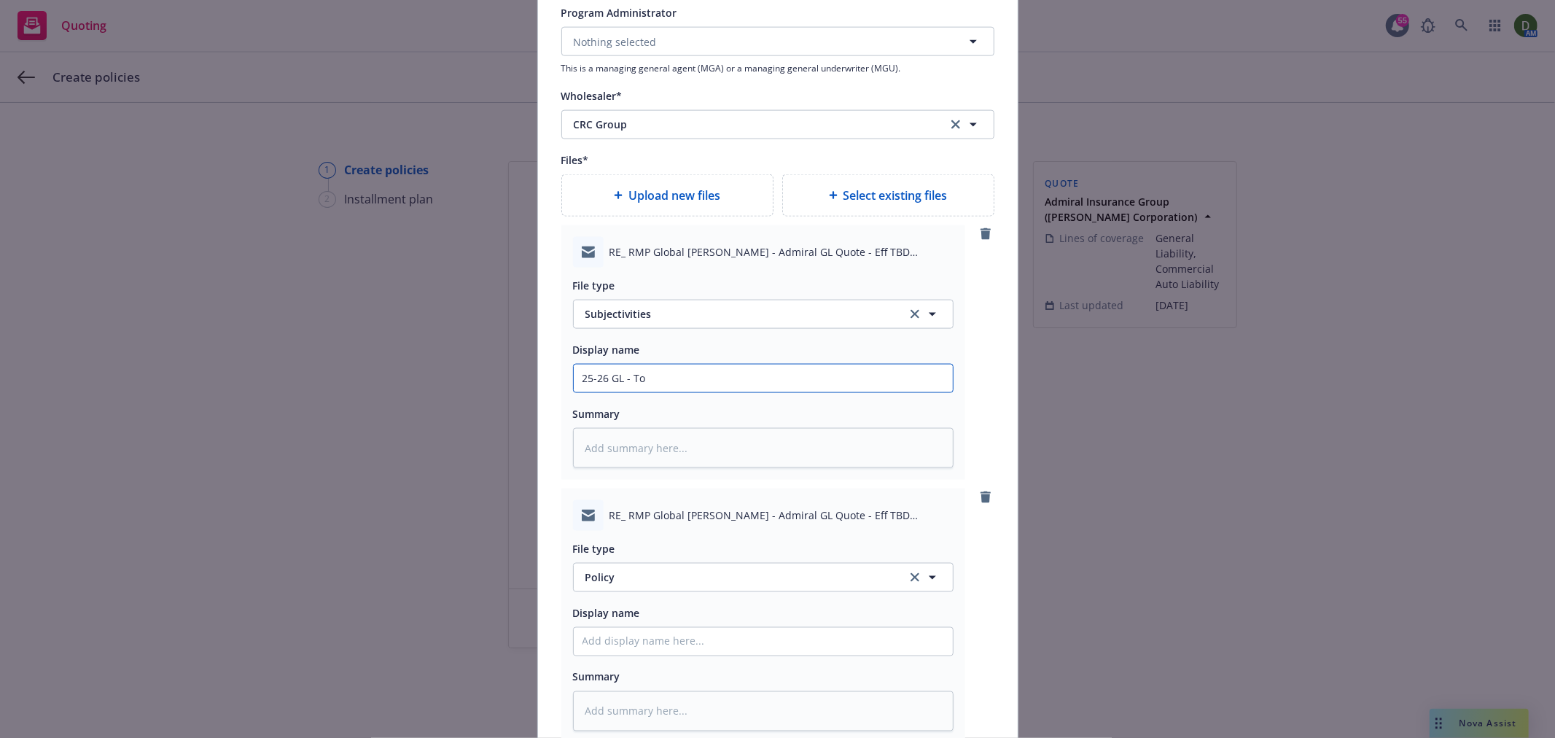
type textarea "x"
type input "25-26 GL - To C"
type textarea "x"
type input "25-26 GL - To CR"
type textarea "x"
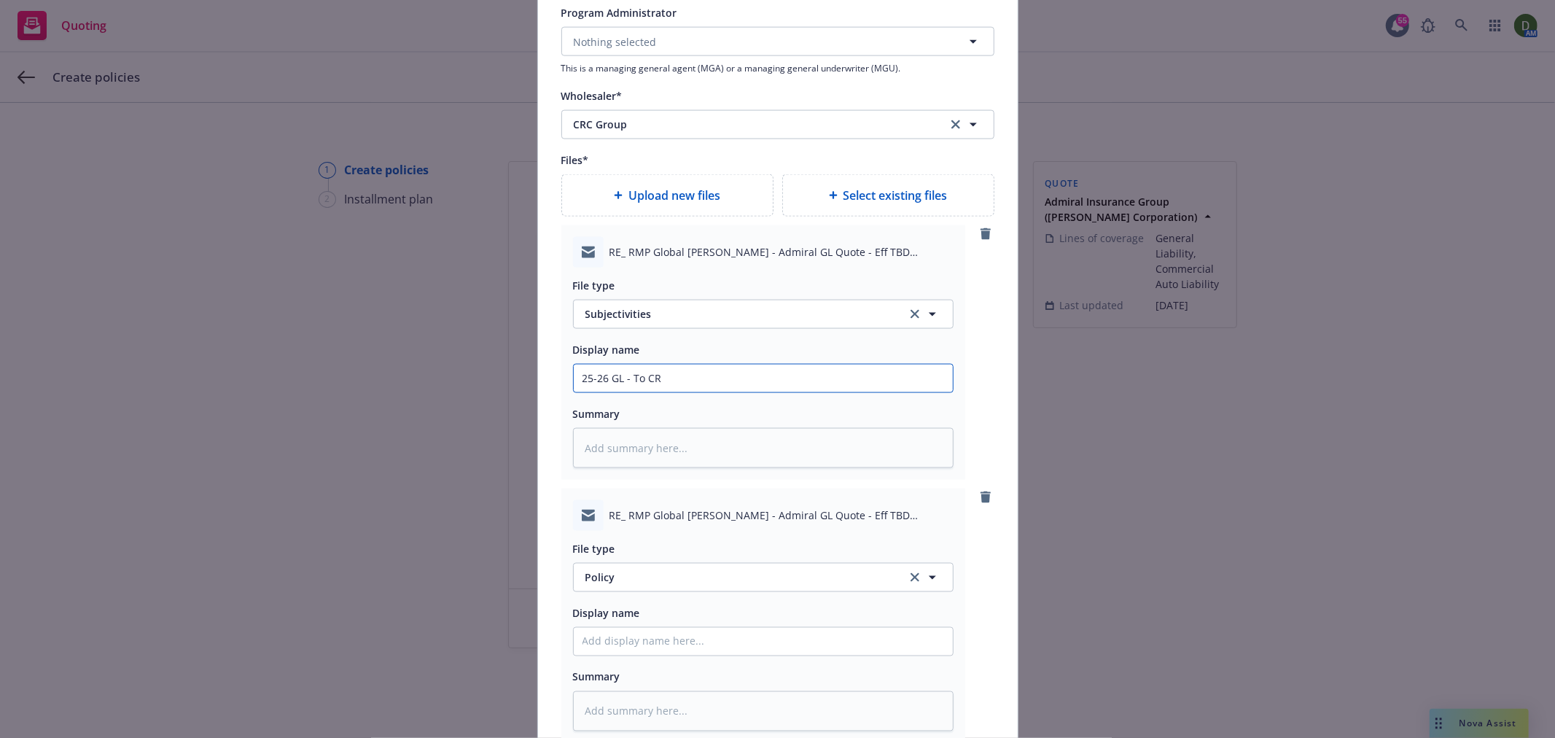
type input "25-26 GL - To CRC"
type textarea "x"
type input "25-26 GL - To CRC"
type textarea "x"
type input "25-26 GL - To CRC -"
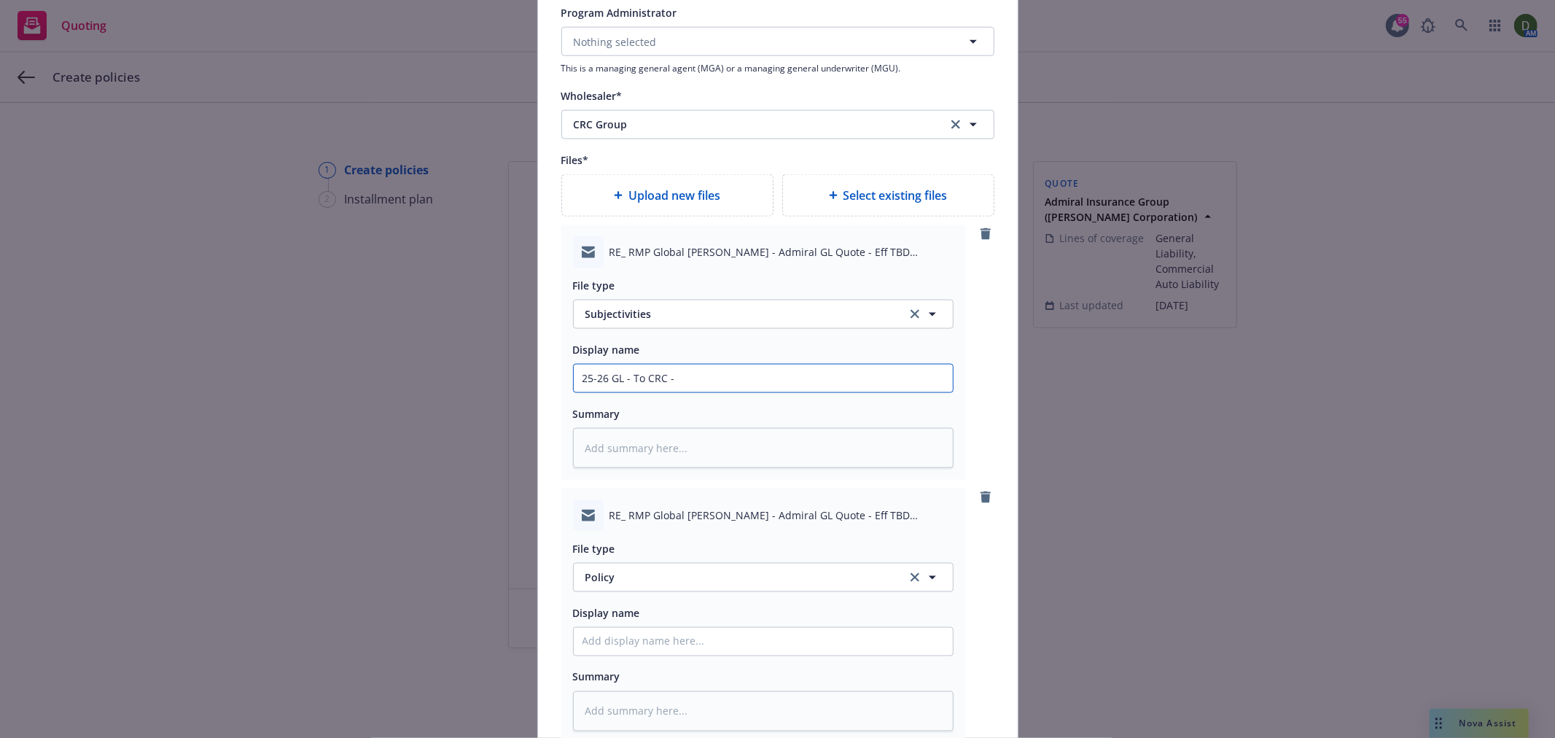
type textarea "x"
type input "25-26 GL - To CRC -"
type textarea "x"
type input "25-26 GL - To CRC - S"
type textarea "x"
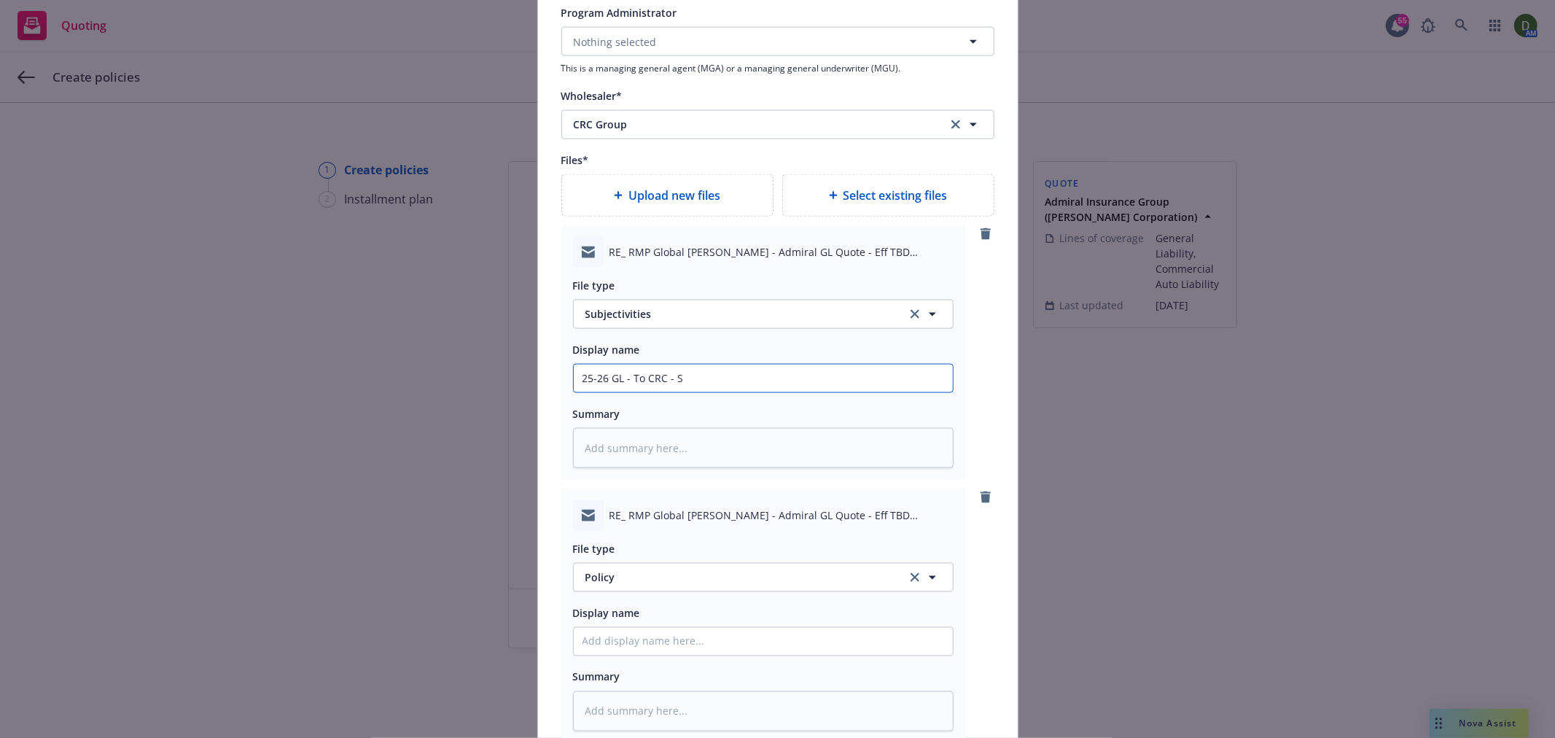
type input "25-26 GL - To CRC - Si"
type textarea "x"
type input "25-26 GL - To CRC - Sig"
type textarea "x"
type input "25-26 GL - To CRC - Sign"
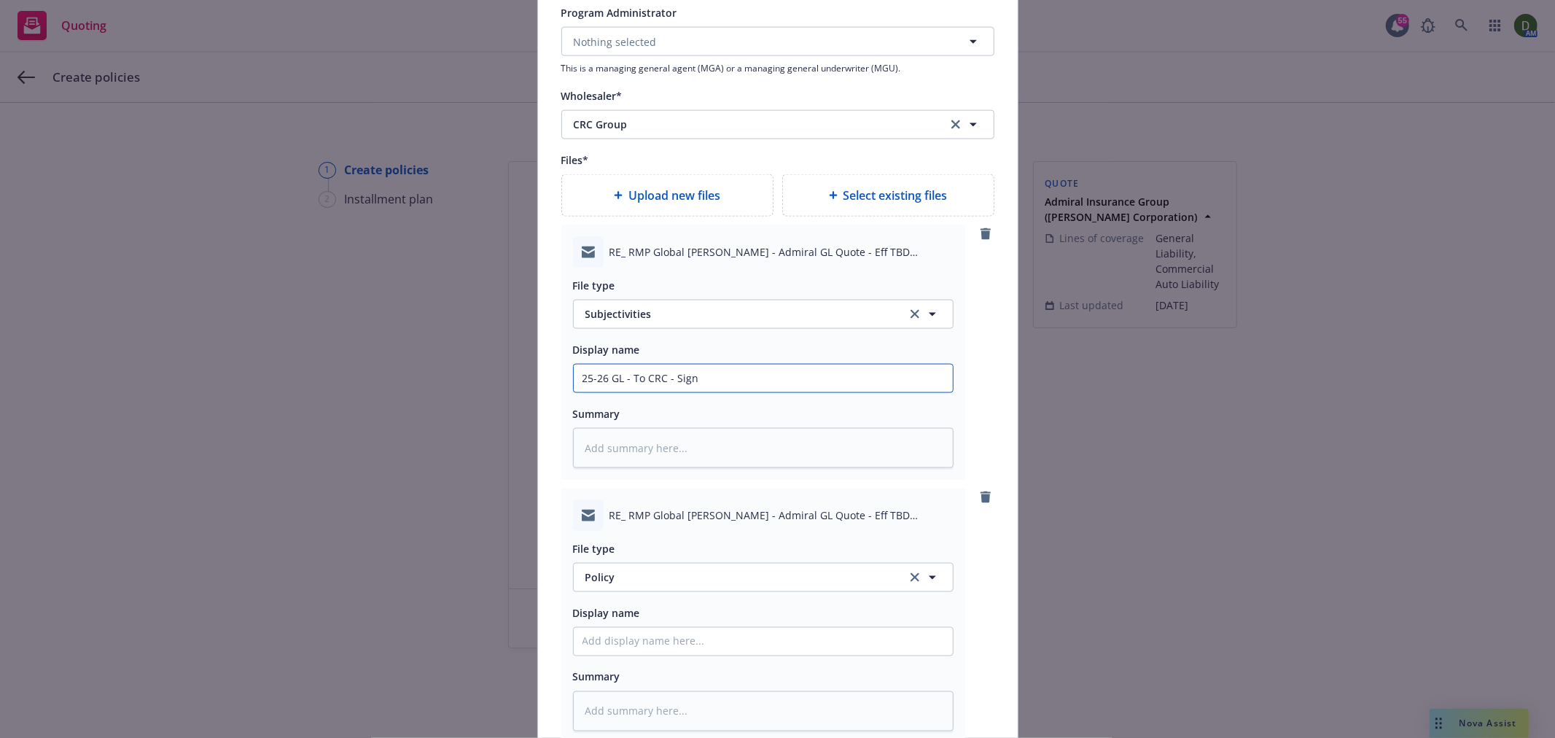
type textarea "x"
type input "25-26 GL - To CRC - Signe"
type textarea "x"
type input "25-26 GL - To CRC - Signed"
type textarea "x"
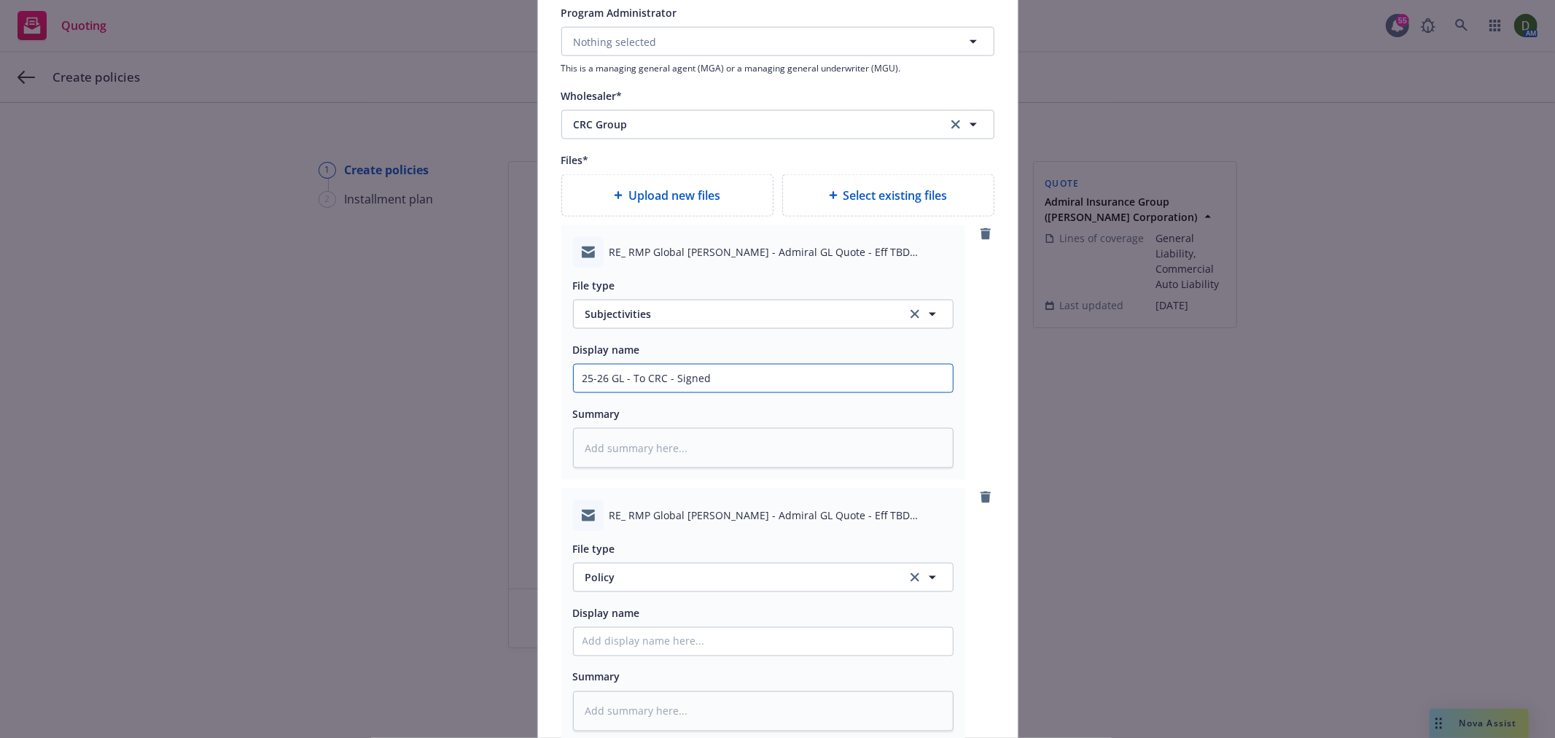
type input "25-26 GL - To CRC - Signed"
type textarea "x"
type input "25-26 GL - To CRC - Signed T"
type textarea "x"
type input "25-26 GL - To CRC - Signed TR"
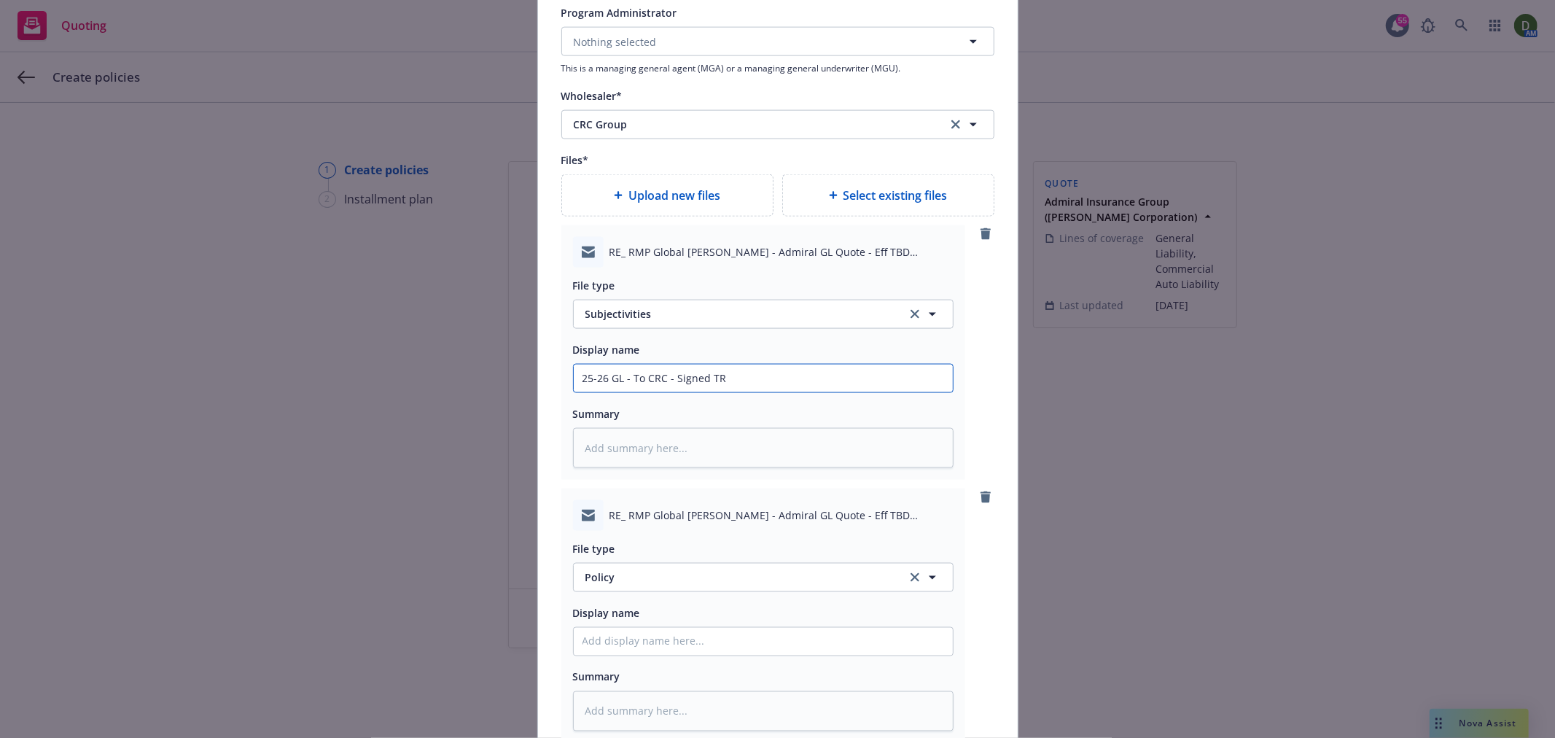
type textarea "x"
type input "25-26 GL - To CRC - Signed TRI"
type textarea "x"
type input "25-26 GL - To CRC - Signed TRIA"
type textarea "x"
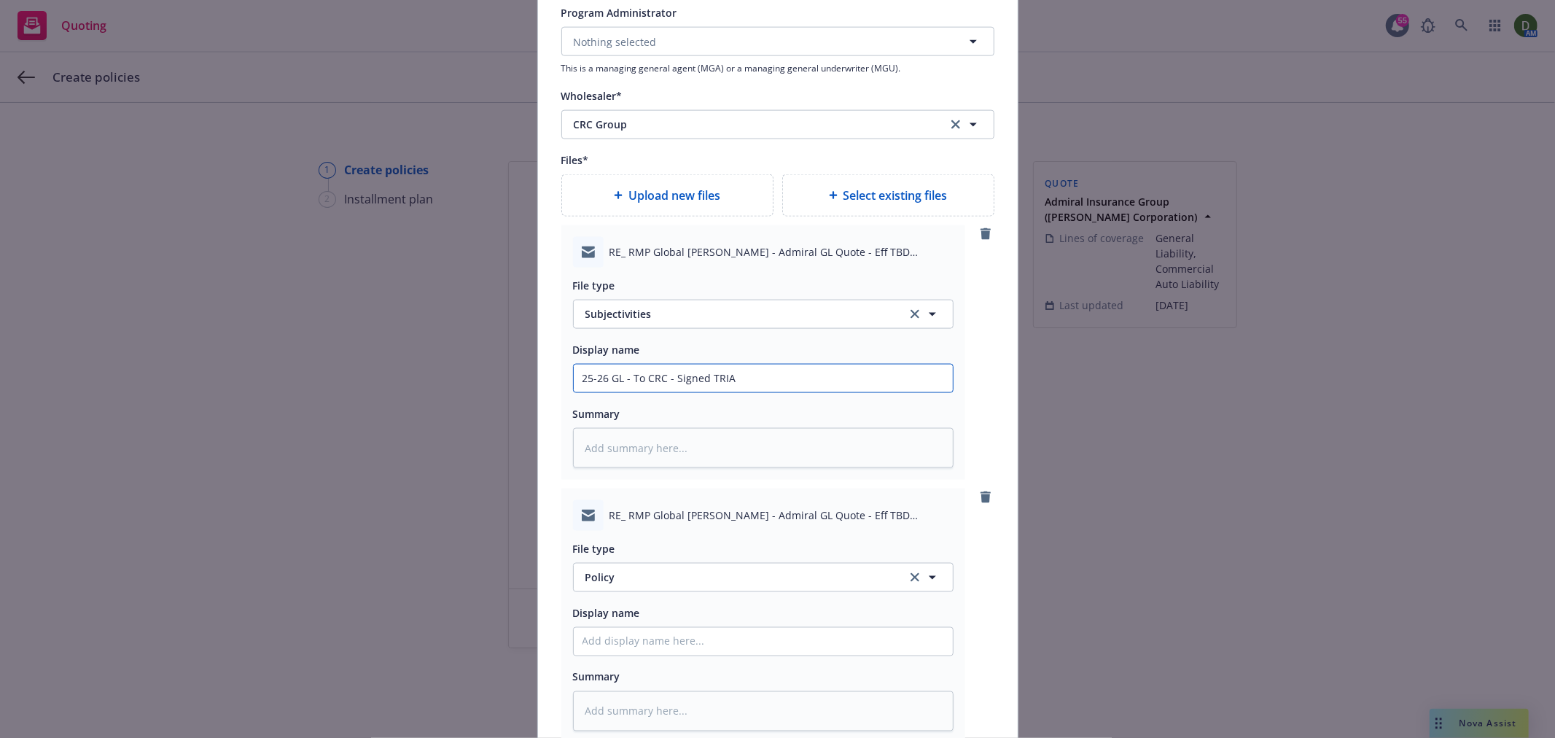
type input "25-26 GL - To CRC - Signed TRIA"
type textarea "x"
type input "25-26 GL - To CRC - Signed TRIA a"
type textarea "x"
type input "25-26 GL - To CRC - Signed TRIA an"
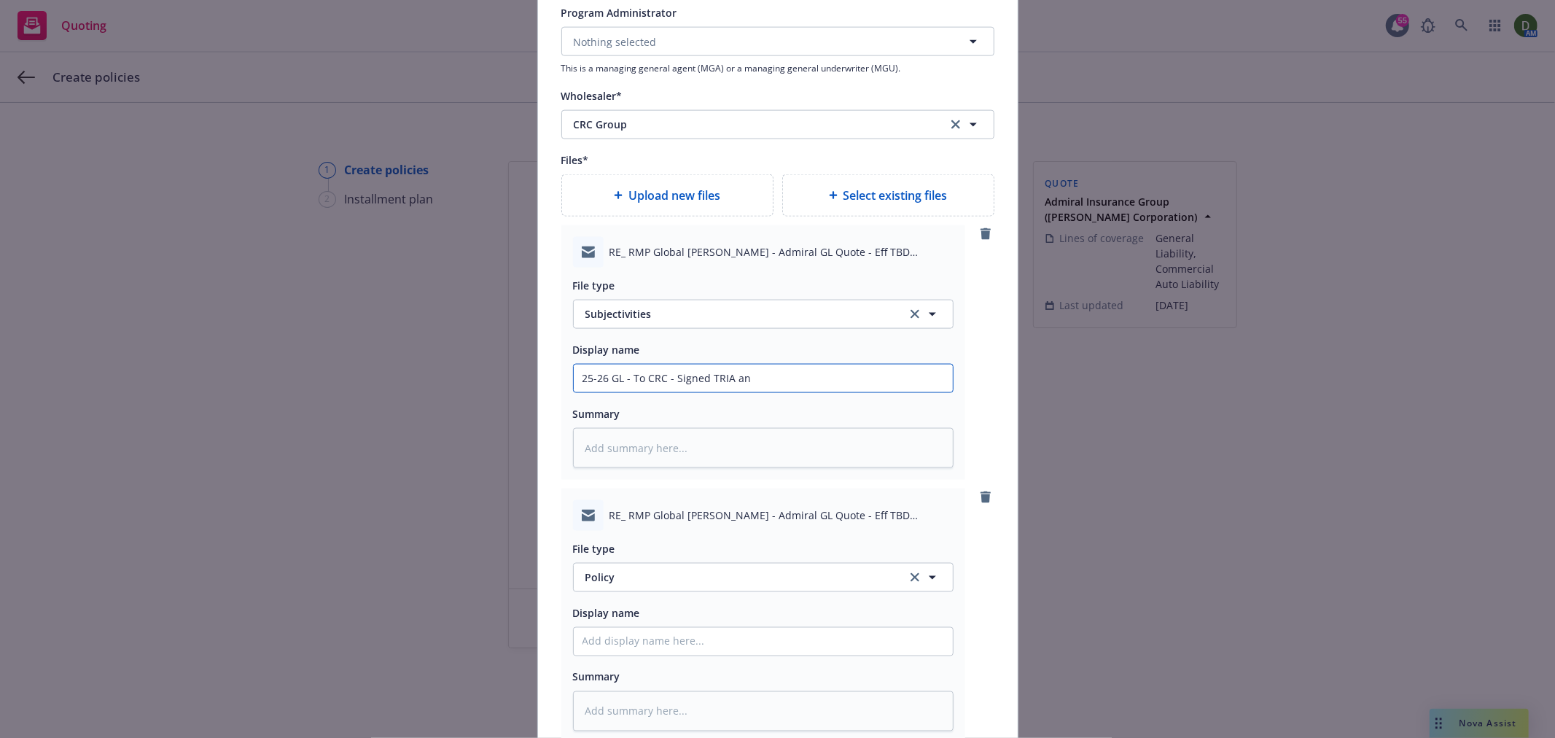
type textarea "x"
type input "25-26 GL - To CRC - Signed TRIA and"
type textarea "x"
type input "25-26 GL - To CRC - Signed TRIA and"
type textarea "x"
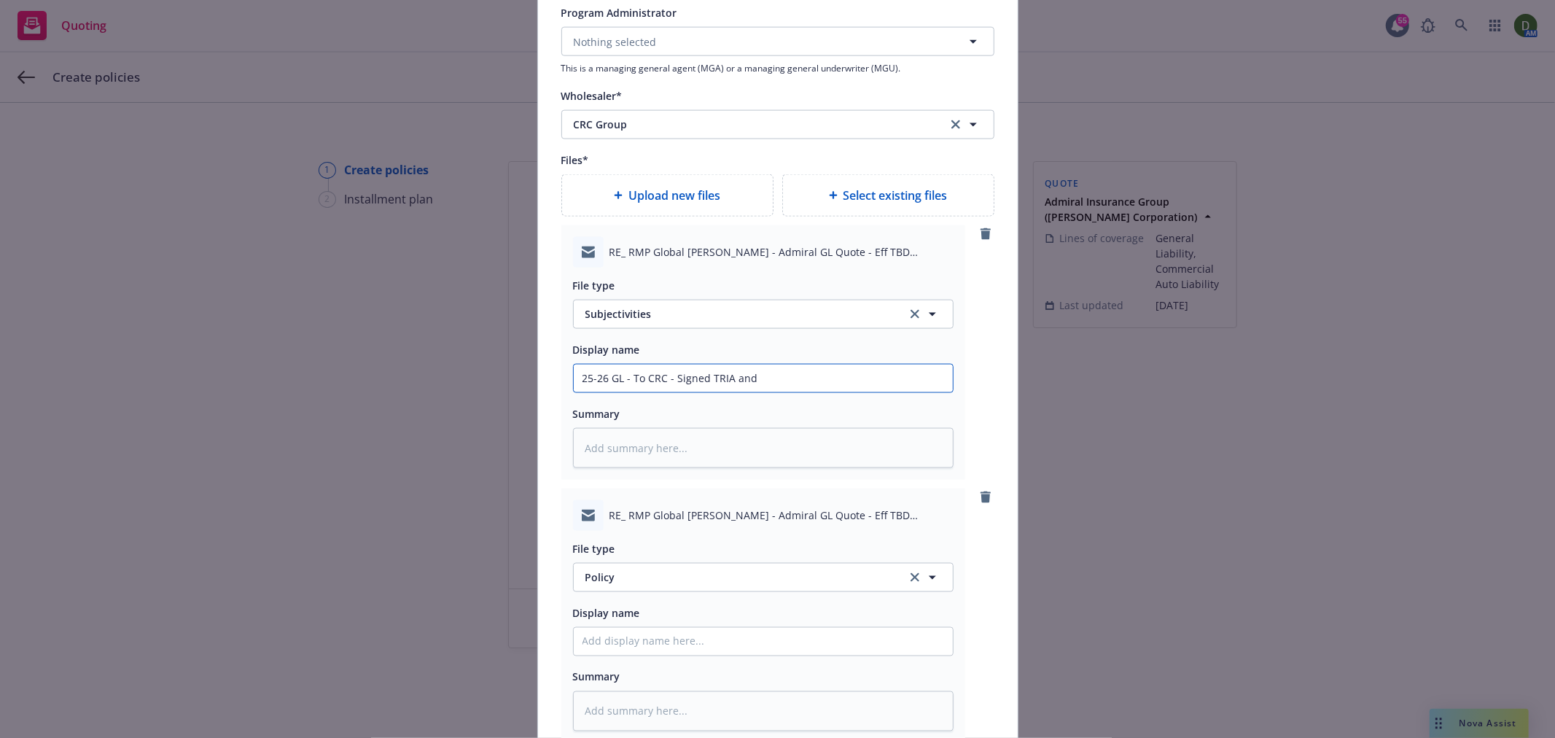
type input "25-26 GL - To CRC - Signed TRIA and N"
type textarea "x"
type input "25-26 GL - To CRC - Signed TRIA and NK"
type textarea "x"
type input "25-26 GL - To CRC - Signed TRIA and NKL"
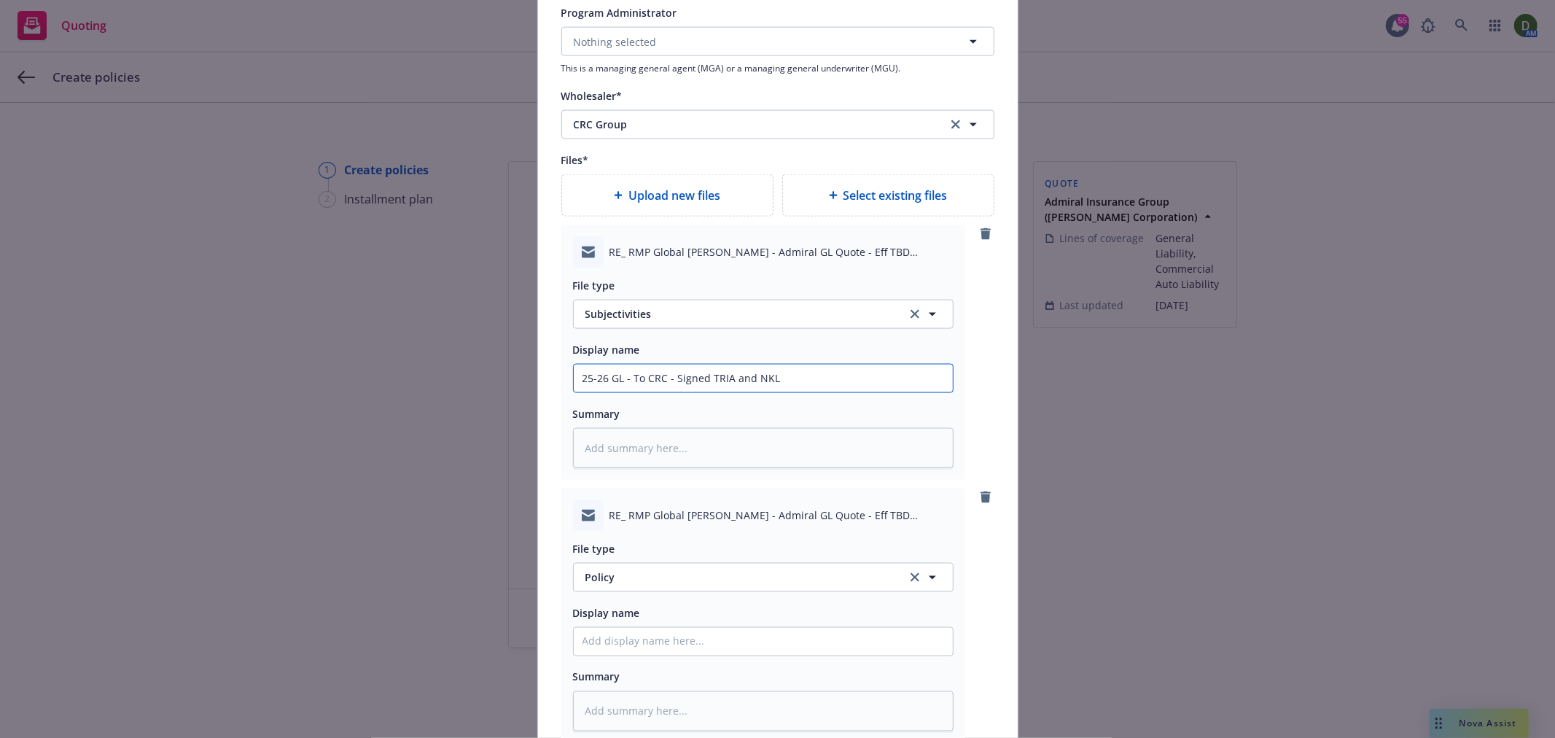
type textarea "x"
type input "25-26 GL - To CRC - Signed TRIA and NKLL"
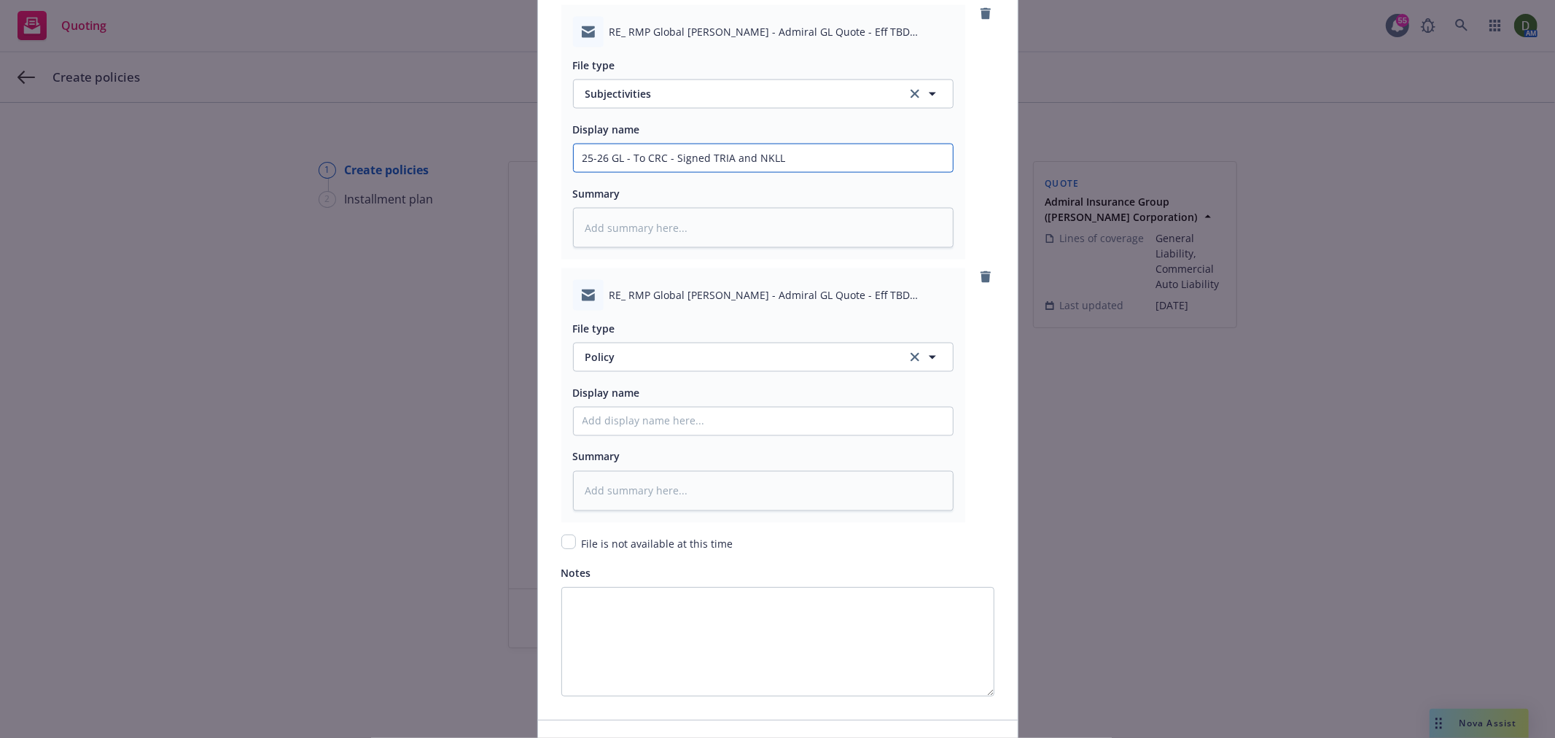
scroll to position [1779, 0]
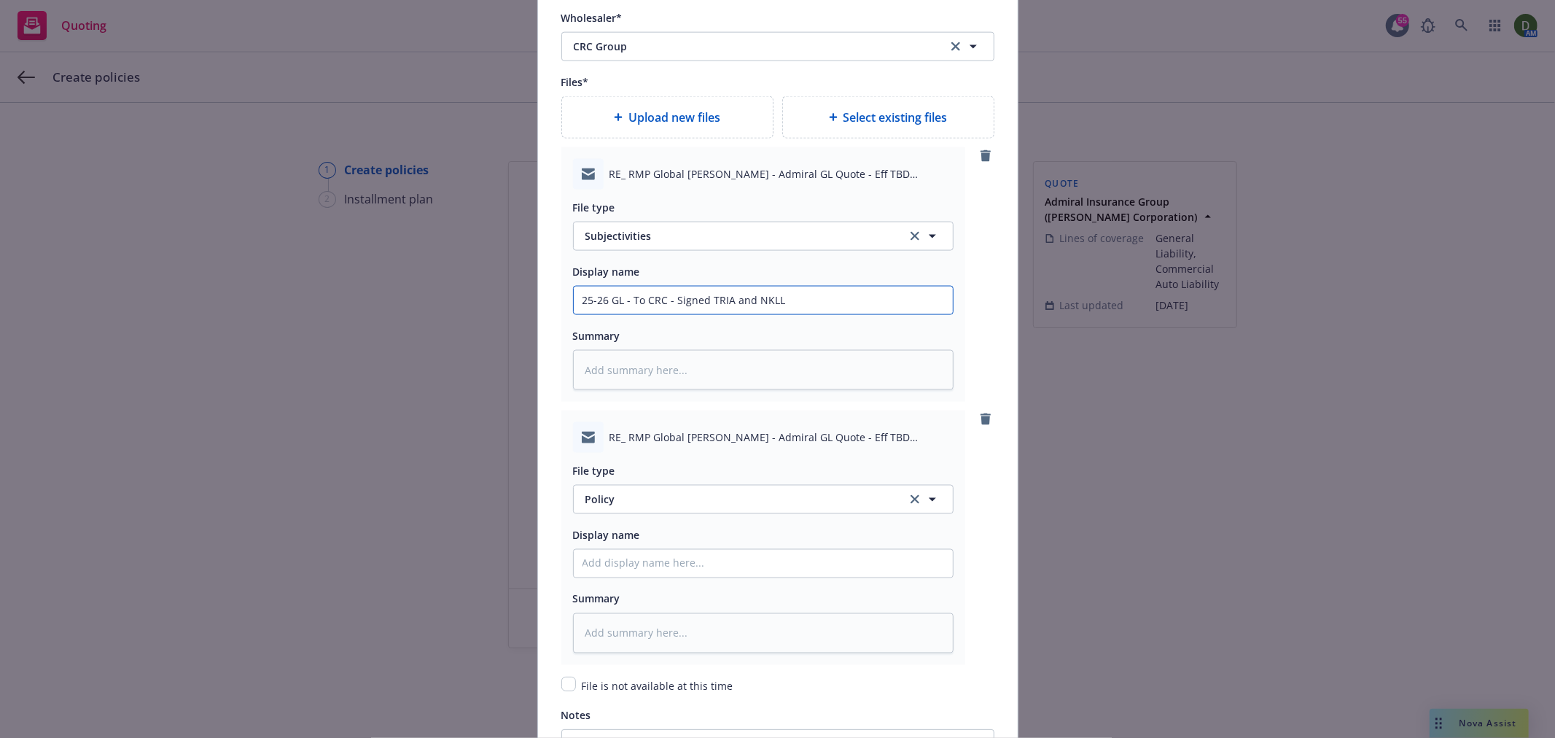
type textarea "x"
type input "25-26 GL - To CRC - Signed TRIA and NKLL,"
type textarea "x"
type input "25-26 GL - To CRC - Signed TRIA and NKLL,"
type textarea "x"
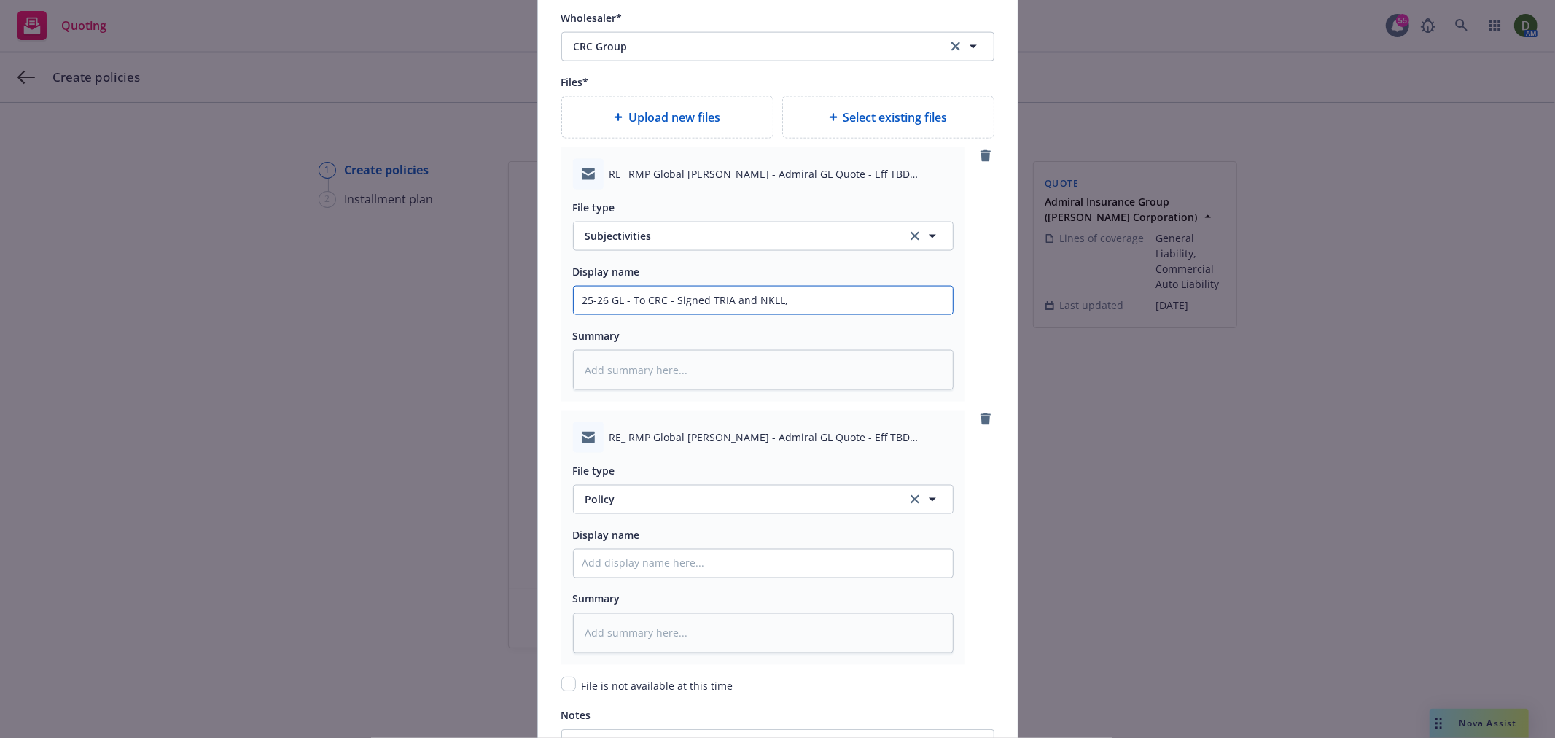
type input "25-26 GL - To CRC - Signed TRIA and NKLL, s"
type textarea "x"
type input "25-26 GL - To CRC - Signed TRIA and NKLL, st"
type textarea "x"
type input "25-26 GL - To CRC - Signed TRIA and NKLL, sti"
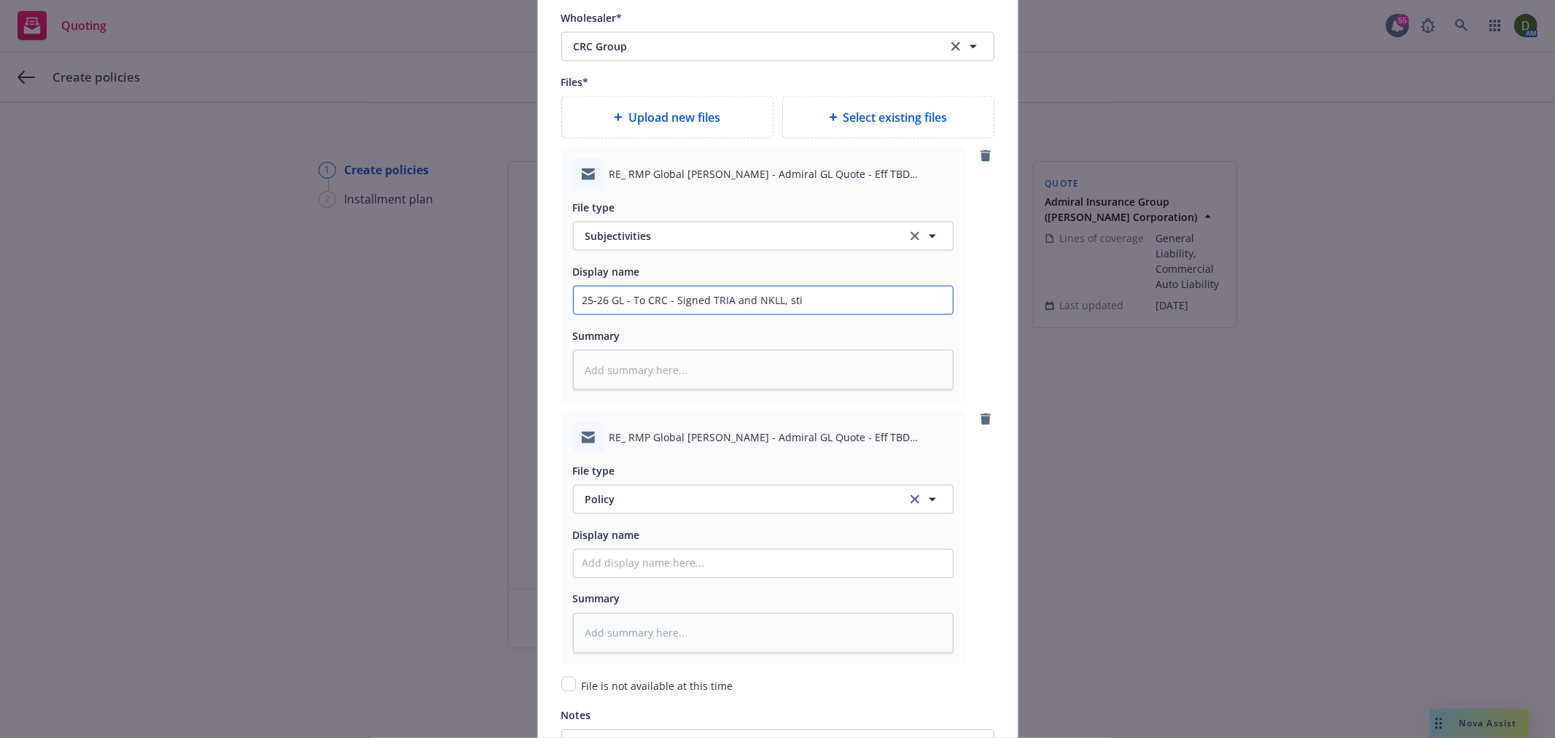
type textarea "x"
type input "25-26 GL - To CRC - Signed TRIA and NKLL, stil"
type textarea "x"
type input "25-26 GL - To CRC - Signed TRIA and NKLL, still"
type textarea "x"
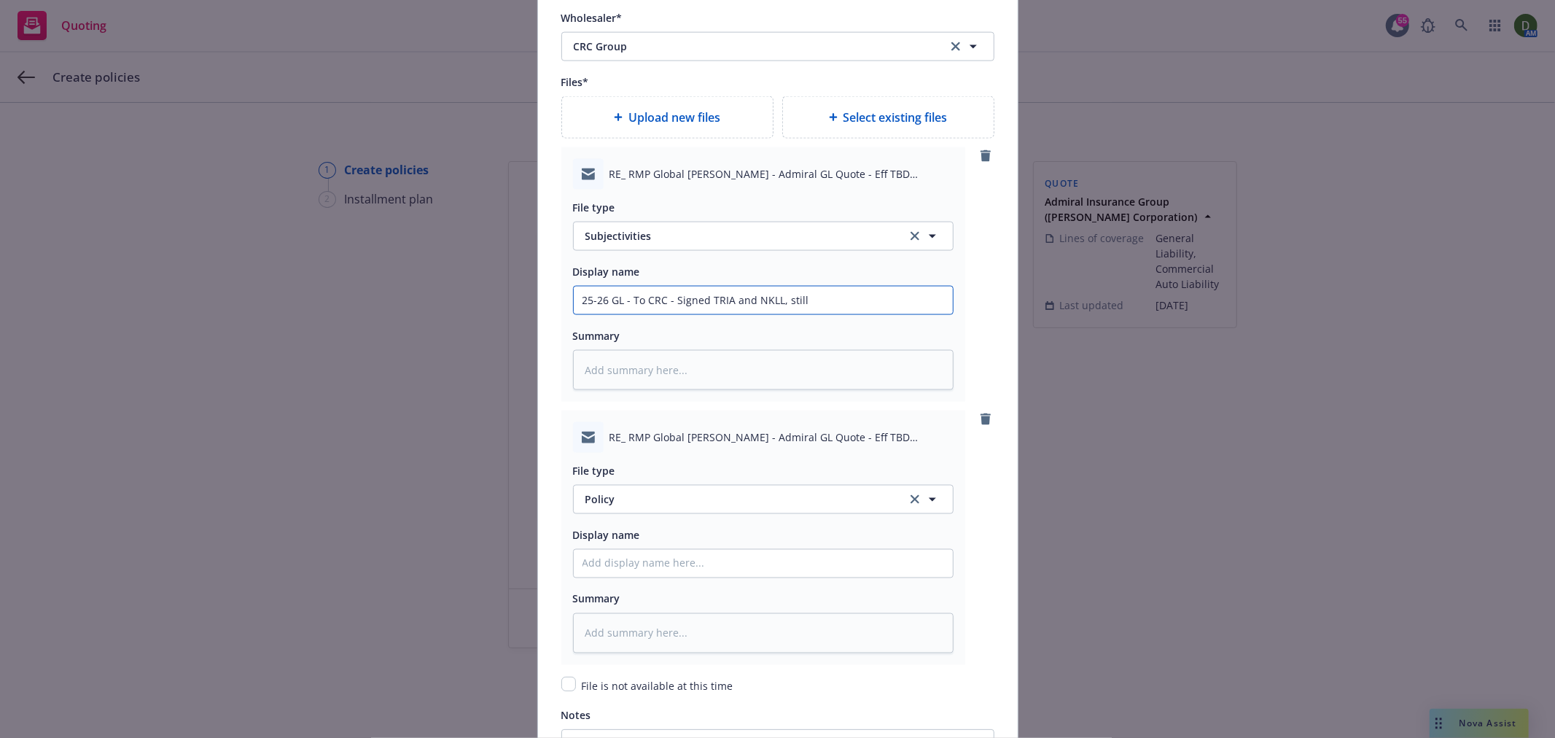
type input "25-26 GL - To CRC - Signed TRIA and NKLL, still"
type textarea "x"
type input "25-26 GL - To CRC - Signed TRIA and NKLL, still p"
type textarea "x"
type input "25-26 GL - To CRC - Signed TRIA and NKLL, still pe"
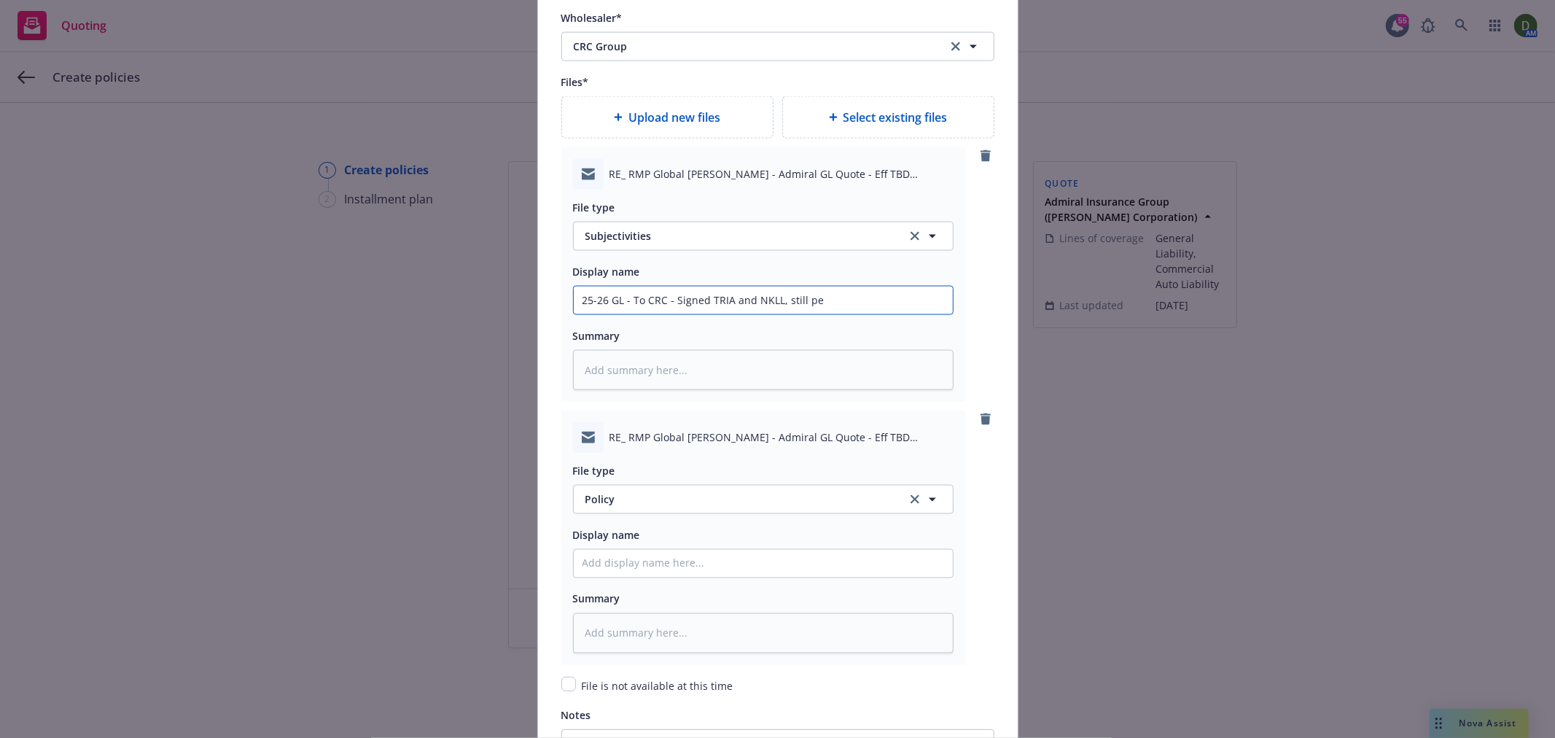
type textarea "x"
type input "25-26 GL - To CRC - Signed TRIA and NKLL, still pen"
type textarea "x"
type input "25-26 GL - To CRC - Signed TRIA and NKLL, still pend"
type textarea "x"
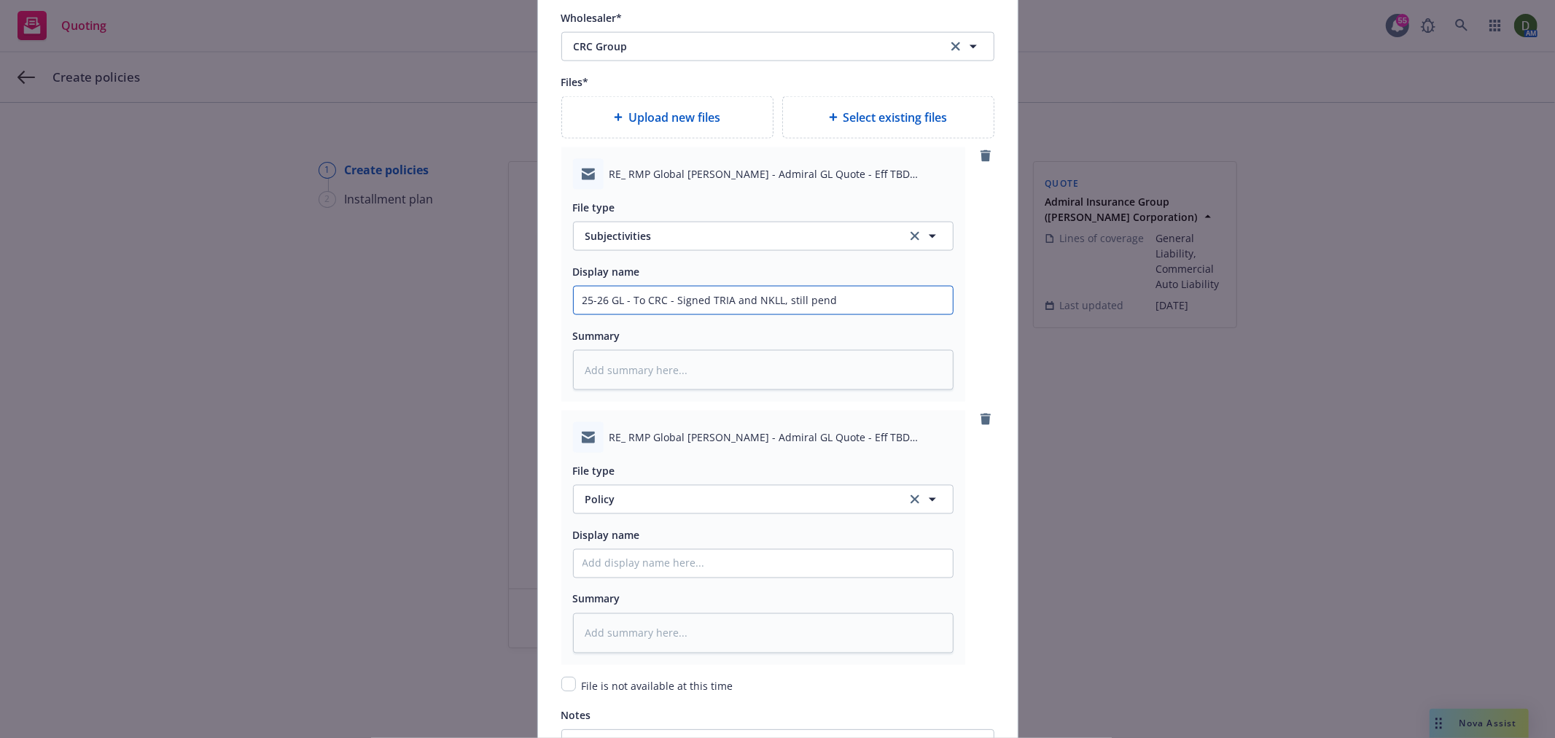
type input "25-26 GL - To CRC - Signed TRIA and NKLL, still pendi"
type textarea "x"
type input "25-26 GL - To CRC - Signed TRIA and NKLL, still pendin"
type textarea "x"
type input "25-26 GL - To CRC - Signed TRIA and NKLL, still pending"
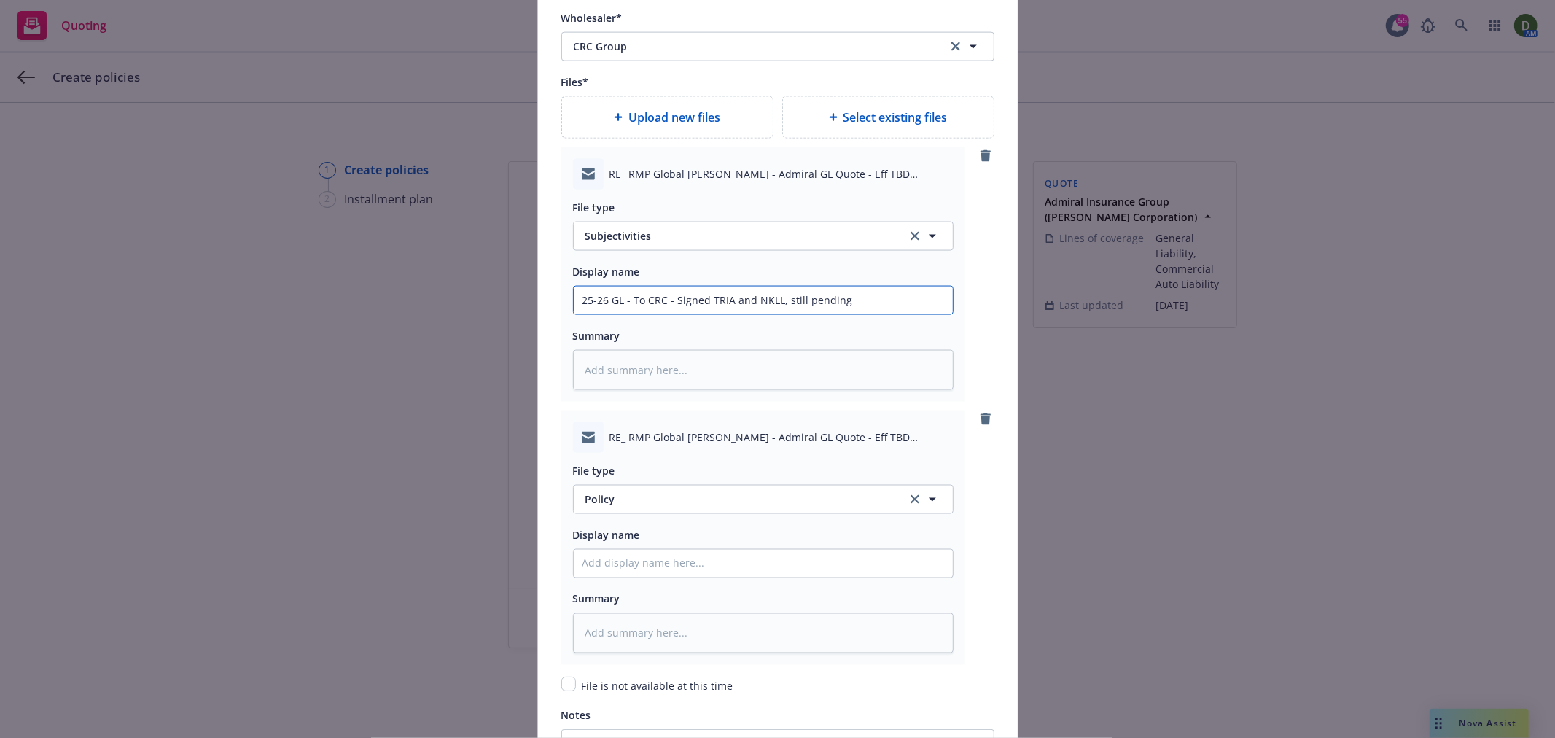
type textarea "x"
type input "25-26 GL - To CRC - Signed TRIA and NKLL, still pending"
type textarea "x"
type input "25-26 GL - To CRC - Signed TRIA and NKLL, still pending a"
type textarea "x"
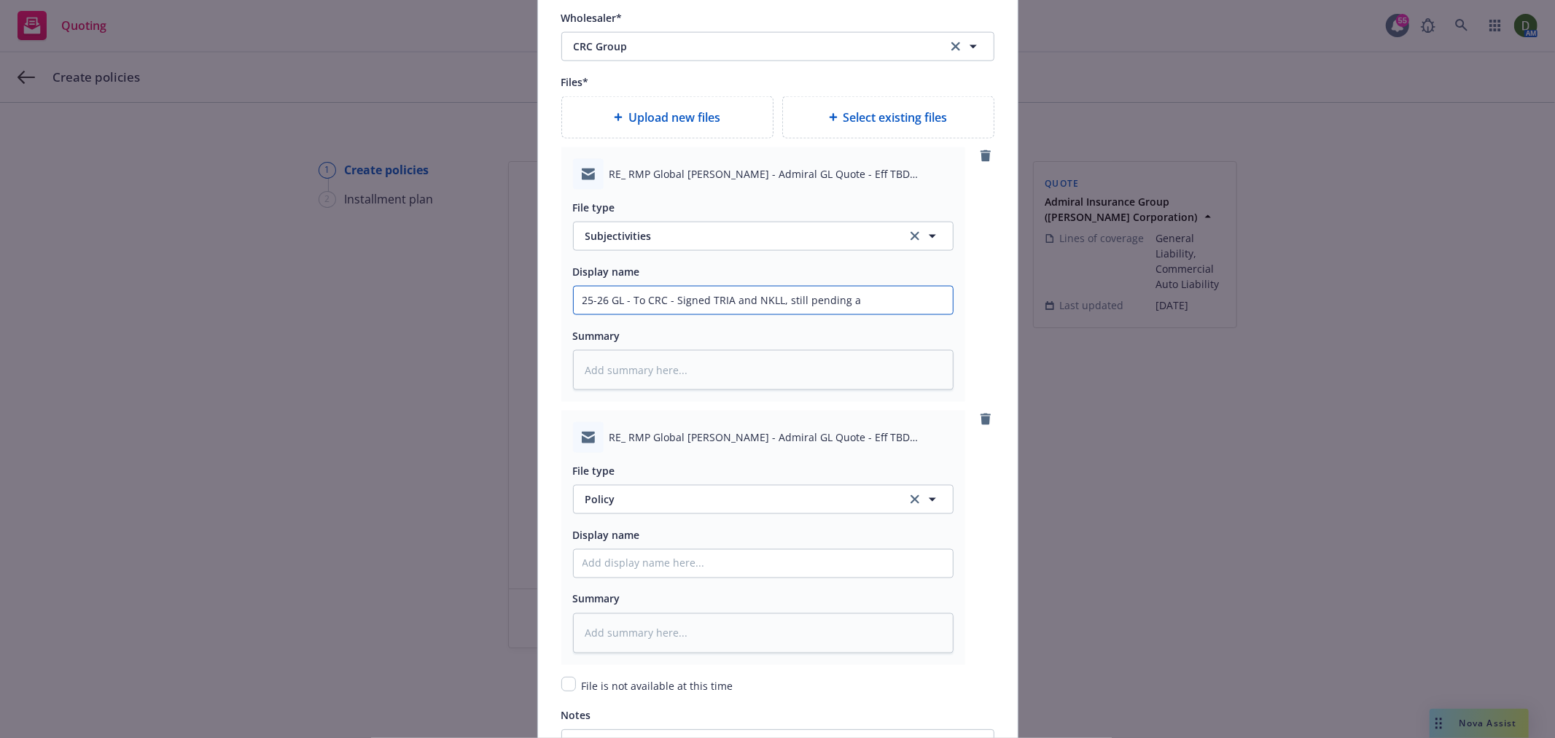
type input "25-26 GL - To CRC - Signed TRIA and NKLL, still pending ap"
type textarea "x"
type input "25-26 GL - To CRC - Signed TRIA and NKLL, still pending app"
click at [615, 507] on span "Policy" at bounding box center [737, 498] width 305 height 15
type input "email"
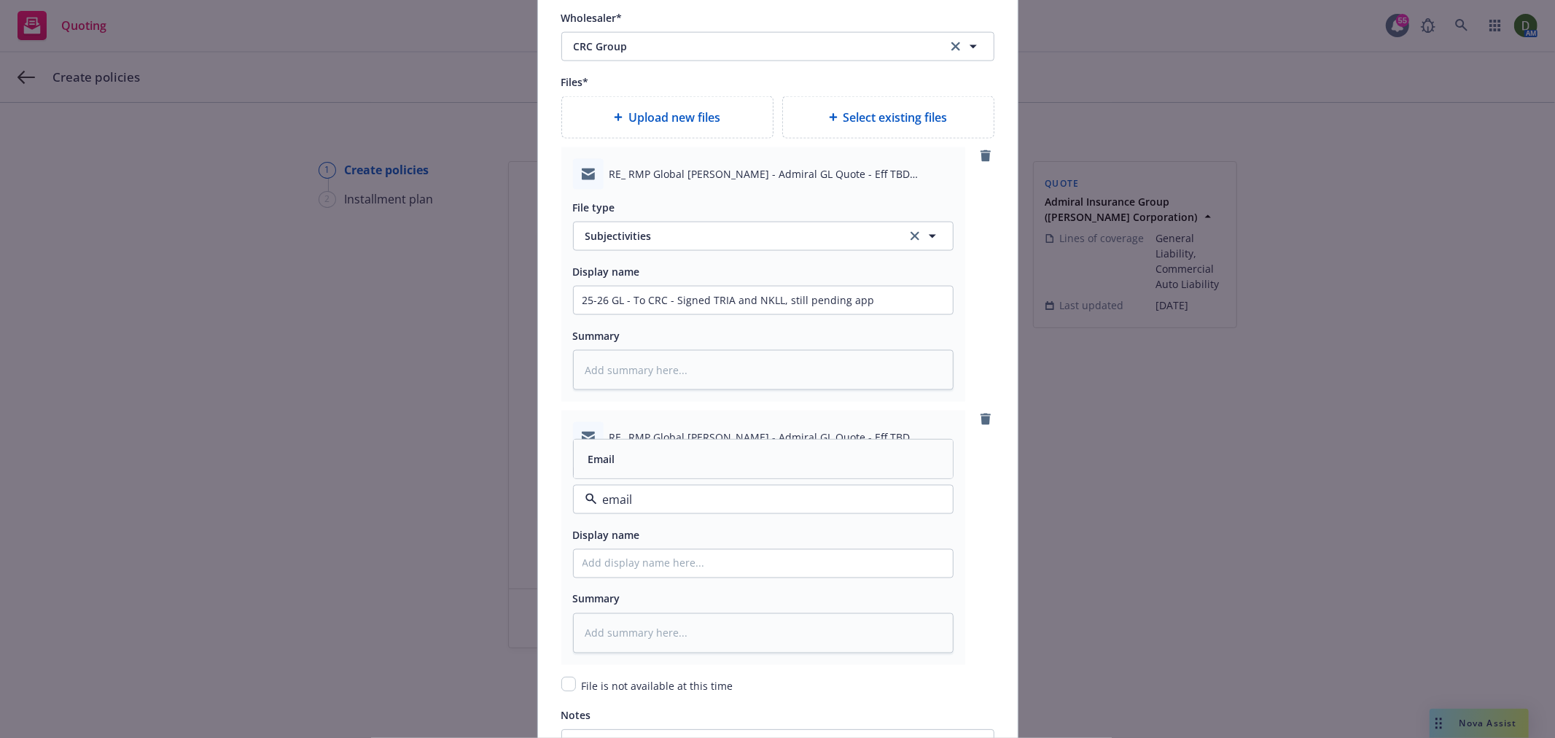
click at [674, 476] on div "Email" at bounding box center [763, 459] width 379 height 39
click at [639, 569] on input "Policy display name" at bounding box center [763, 564] width 379 height 28
type textarea "x"
type input "2"
type textarea "x"
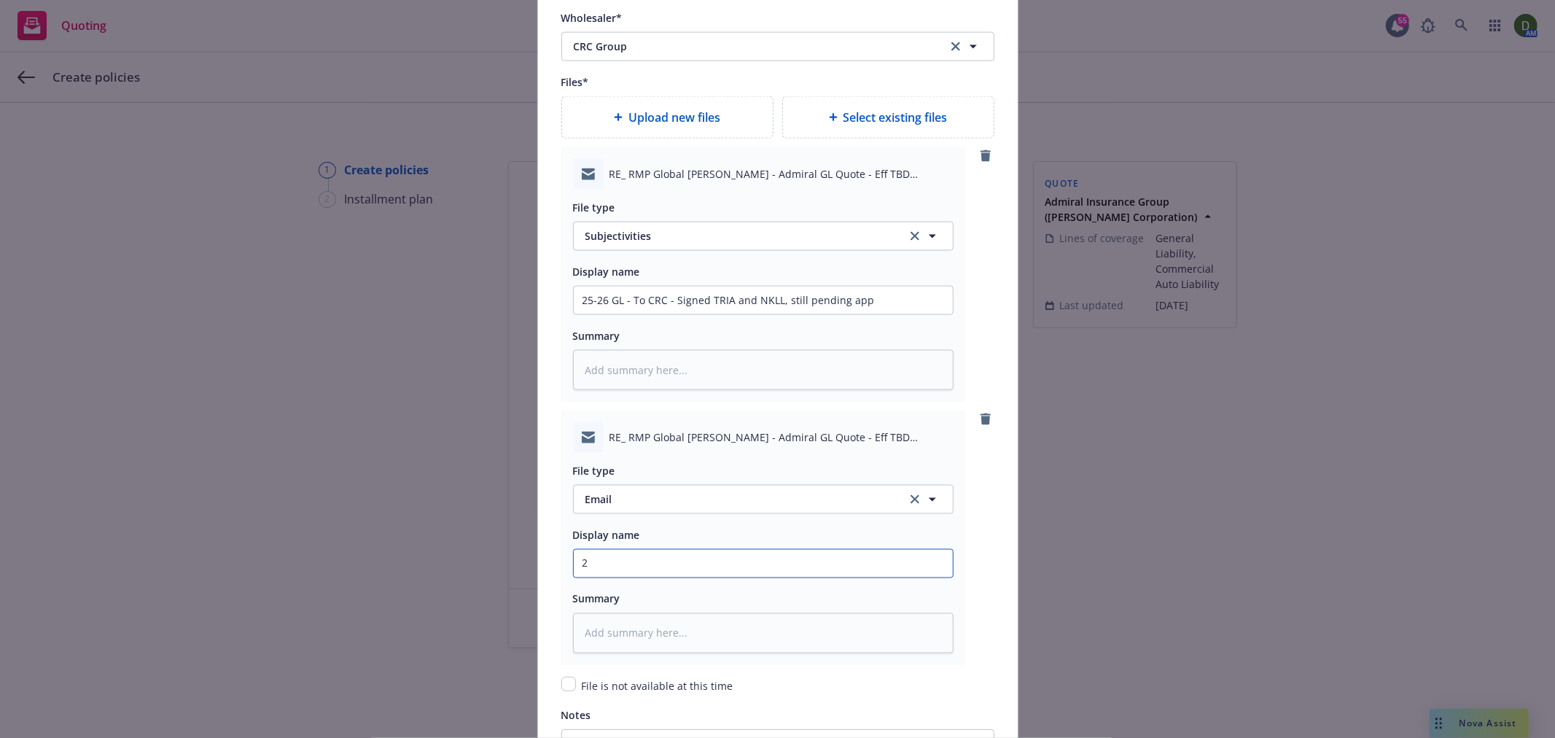
type input "25"
type textarea "x"
type input "25-"
type textarea "x"
type input "25-2"
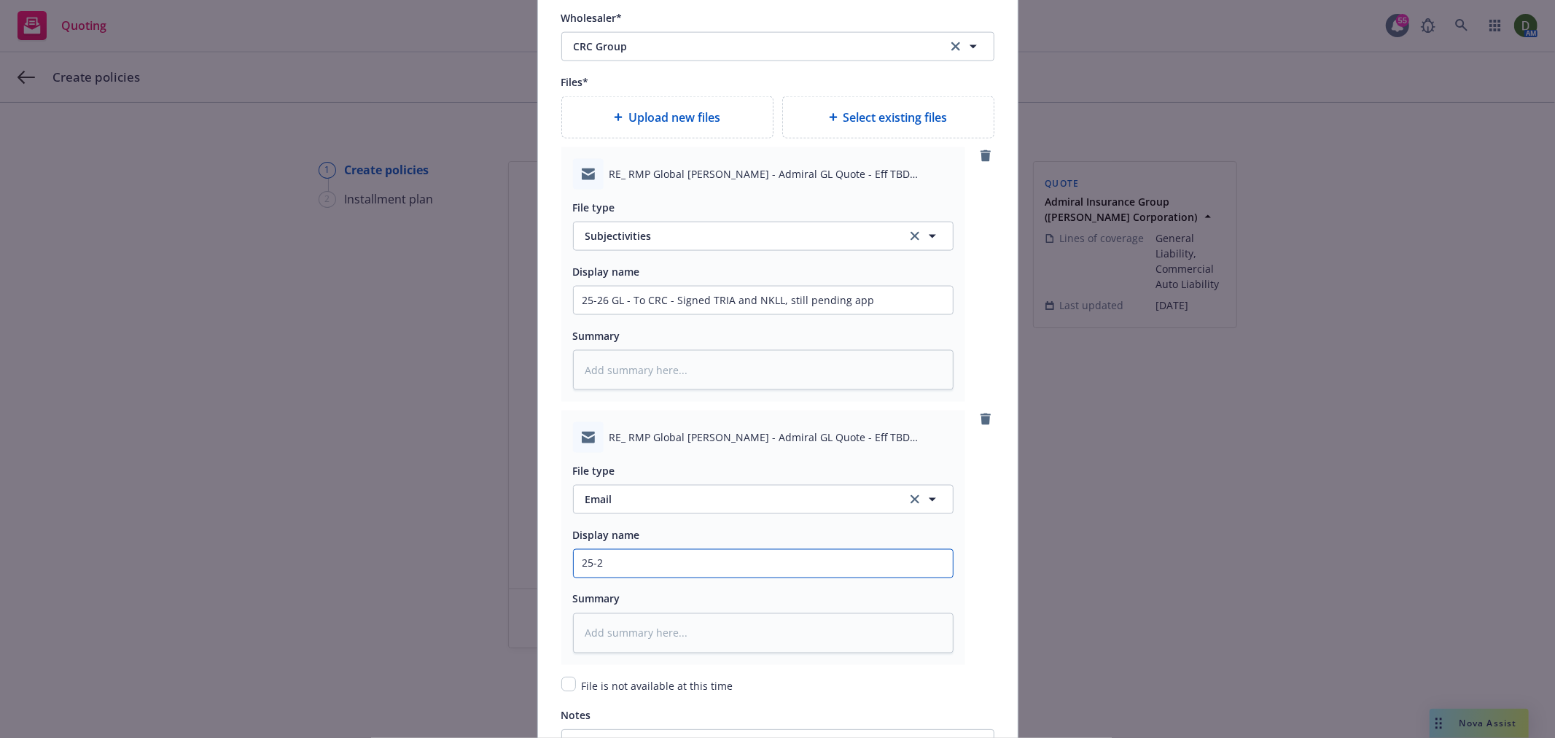
type textarea "x"
type input "25-26"
type textarea "x"
type input "25-26"
type textarea "x"
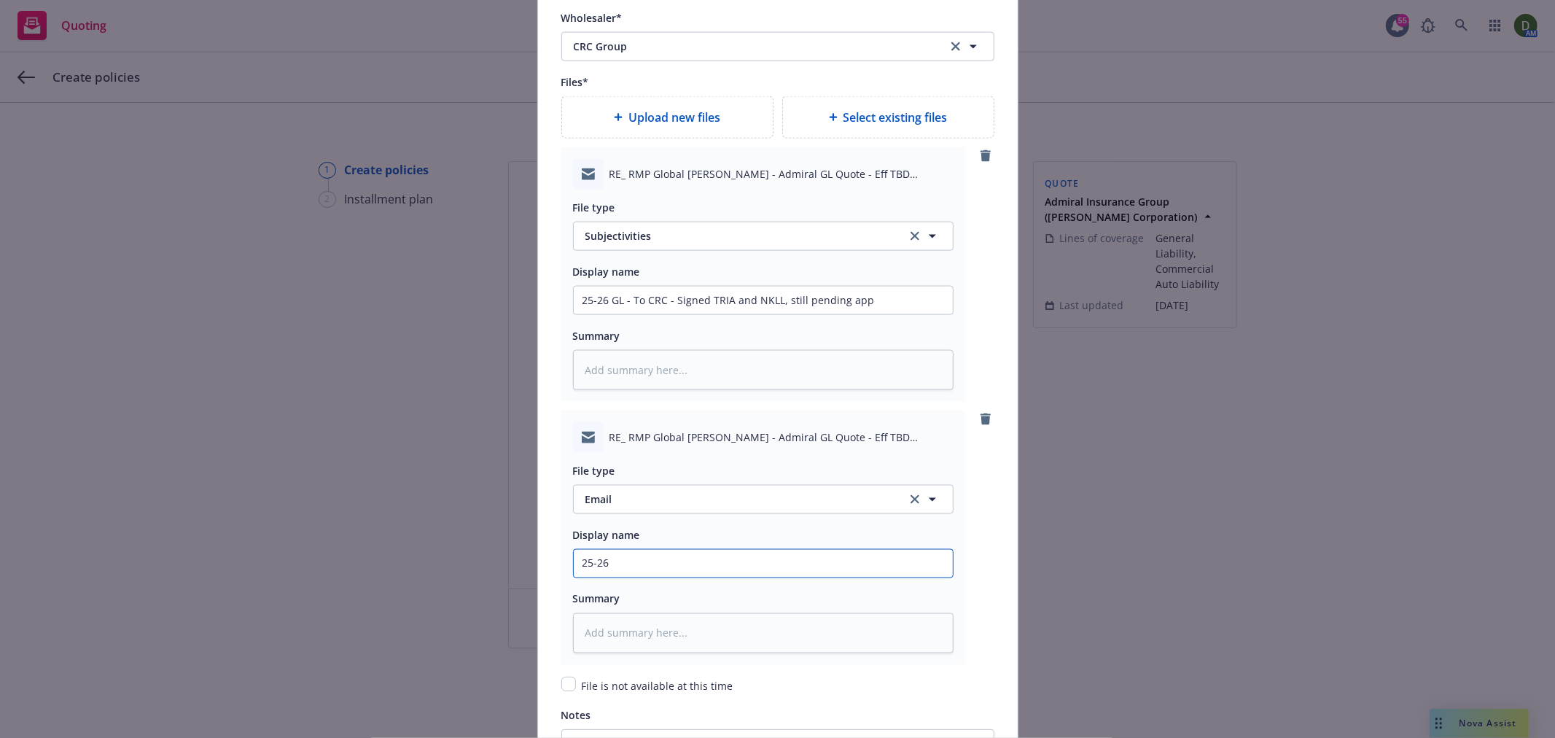
type input "25-26 G"
type textarea "x"
type input "25-26 GL"
type textarea "x"
type input "25-26 GL"
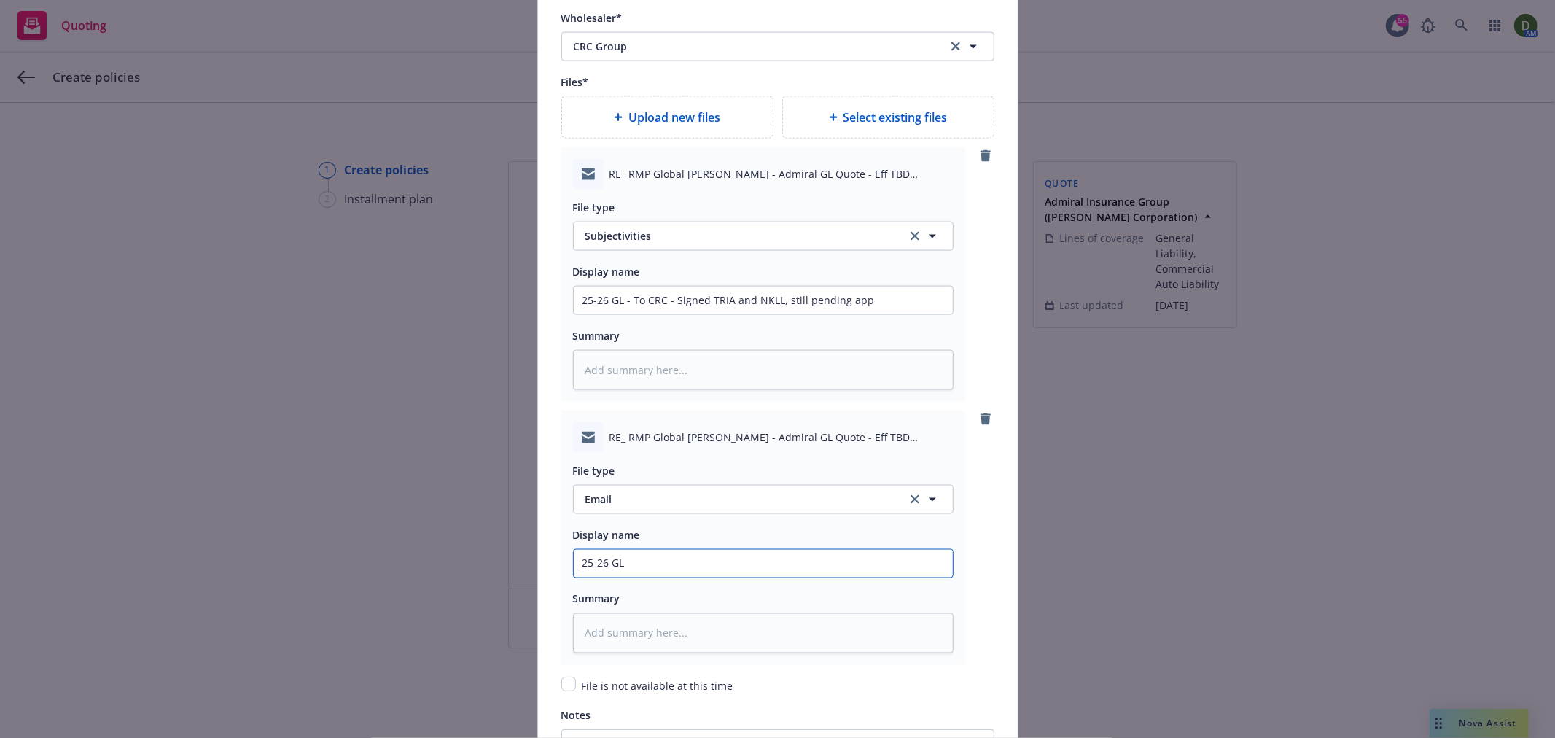
type textarea "x"
type input "25-26 GL -"
type textarea "x"
type input "25-26 GL - F"
type textarea "x"
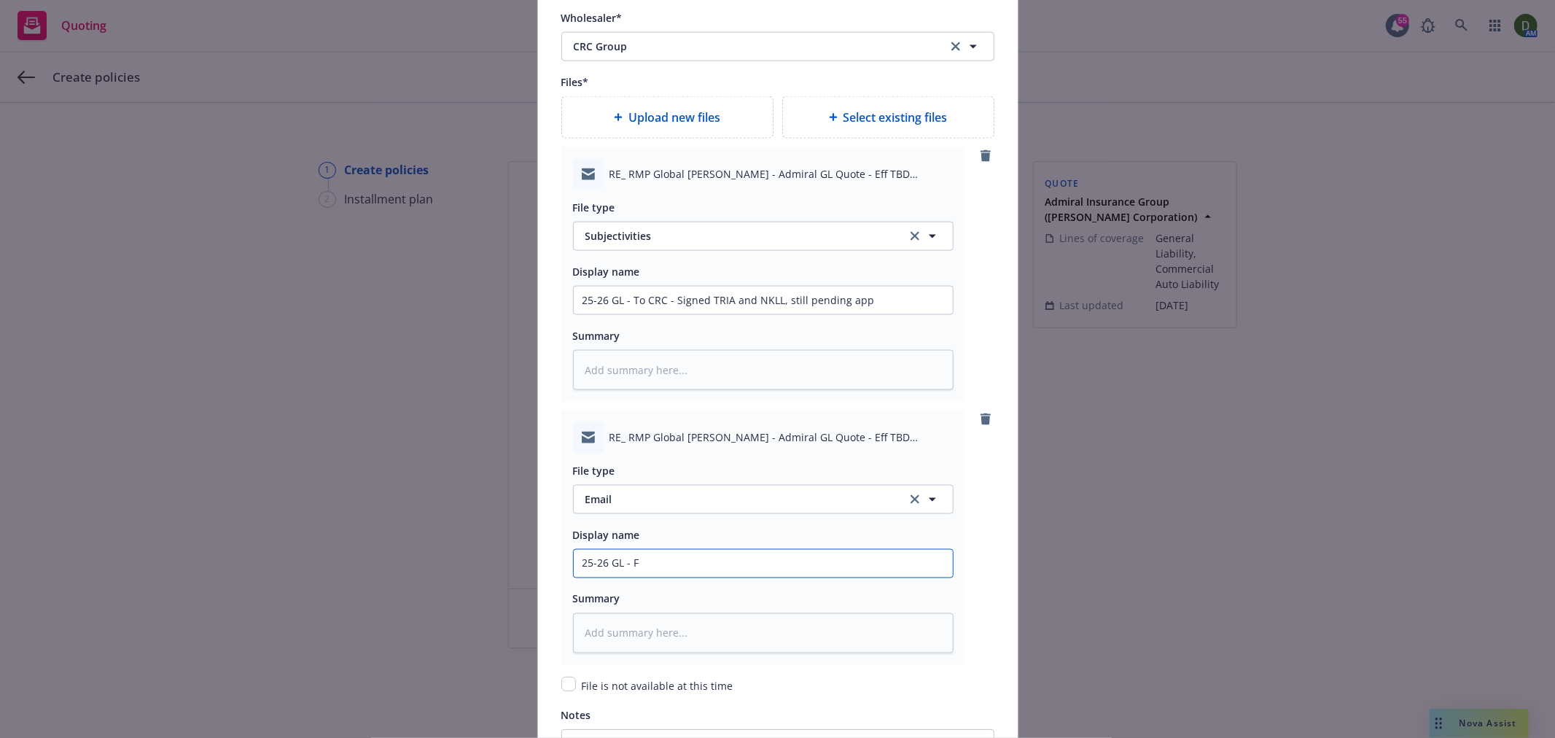
type input "25-26 GL - FR"
type textarea "x"
type input "25-26 GL - FRO"
type textarea "x"
type input "25-26 GL - FROM"
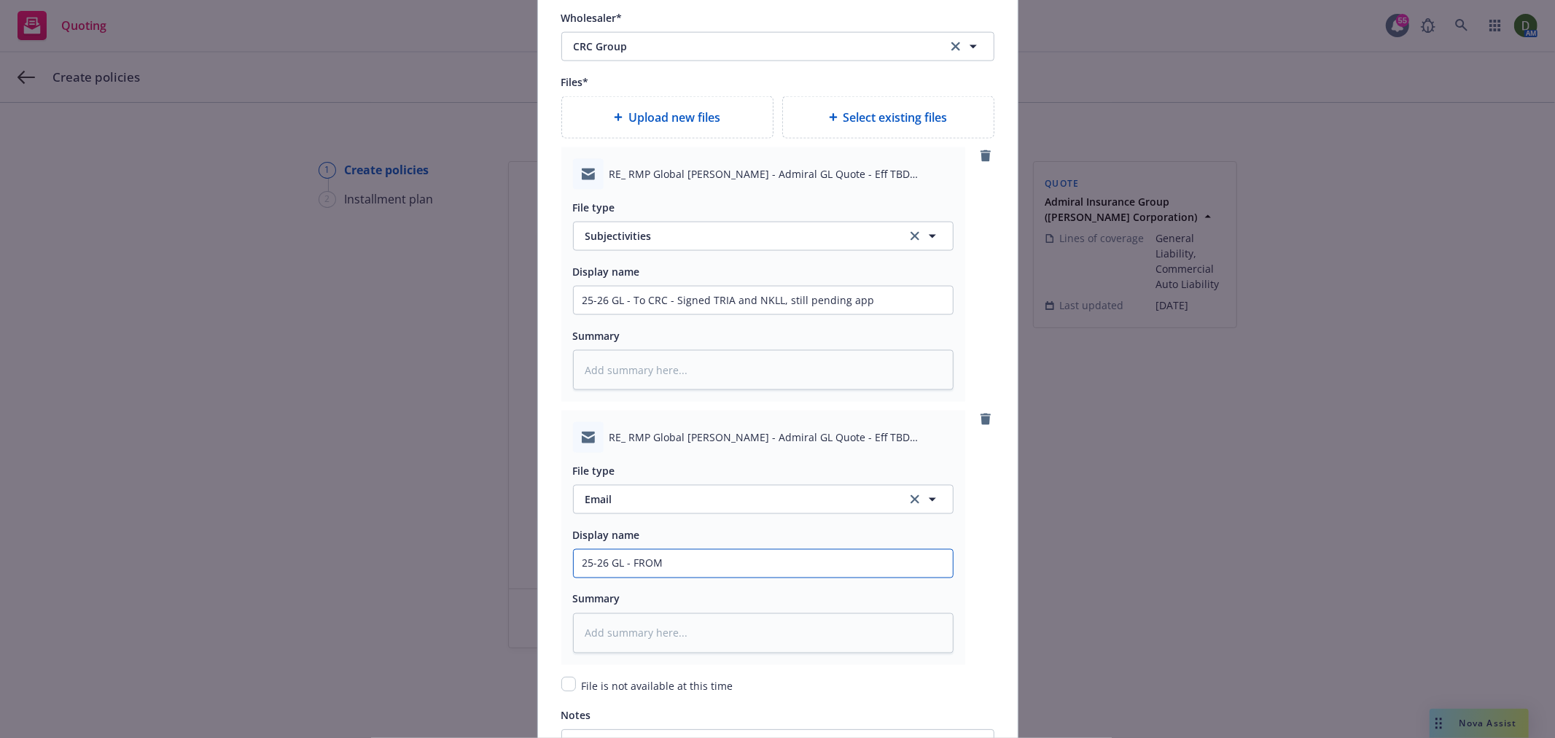
type textarea "x"
type input "25-26 GL - FROM"
type textarea "x"
type input "25-26 GL - FROM"
type textarea "x"
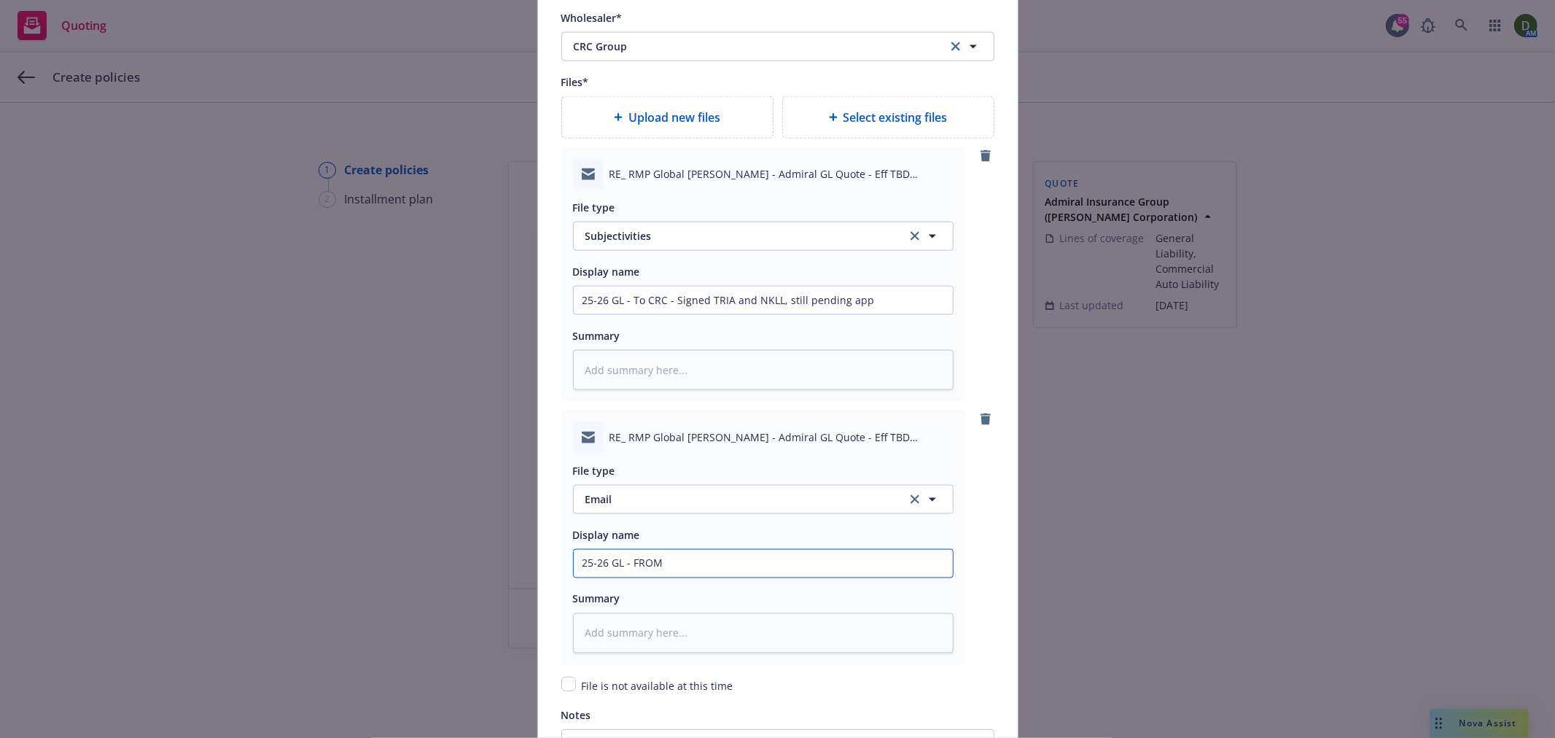
type input "25-26 GL - FRO"
type textarea "x"
type input "25-26 GL - FR"
type textarea "x"
type input "25-26 GL - Fr"
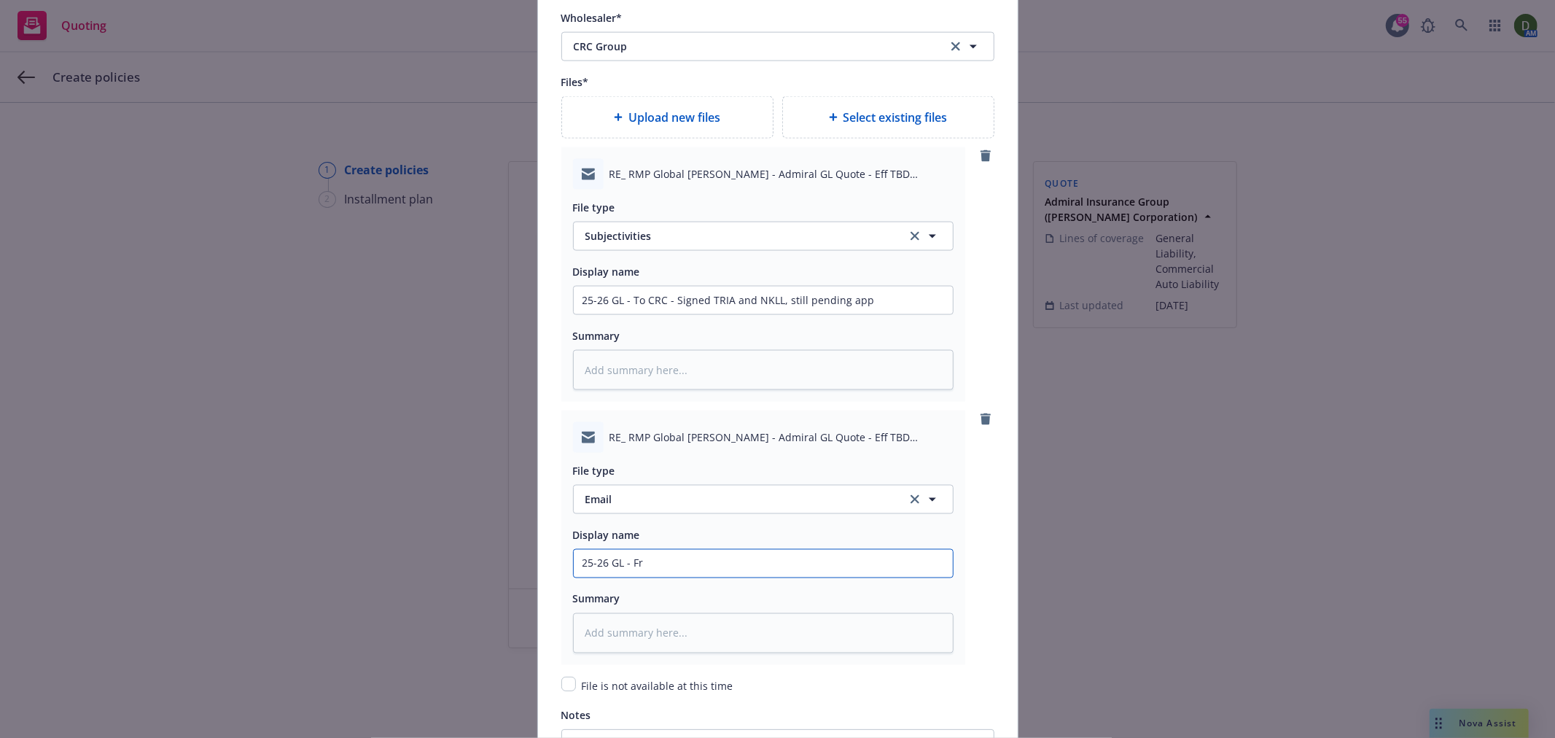
type textarea "x"
type input "25-26 GL - Fro"
type textarea "x"
type input "25-26 GL - From"
type textarea "x"
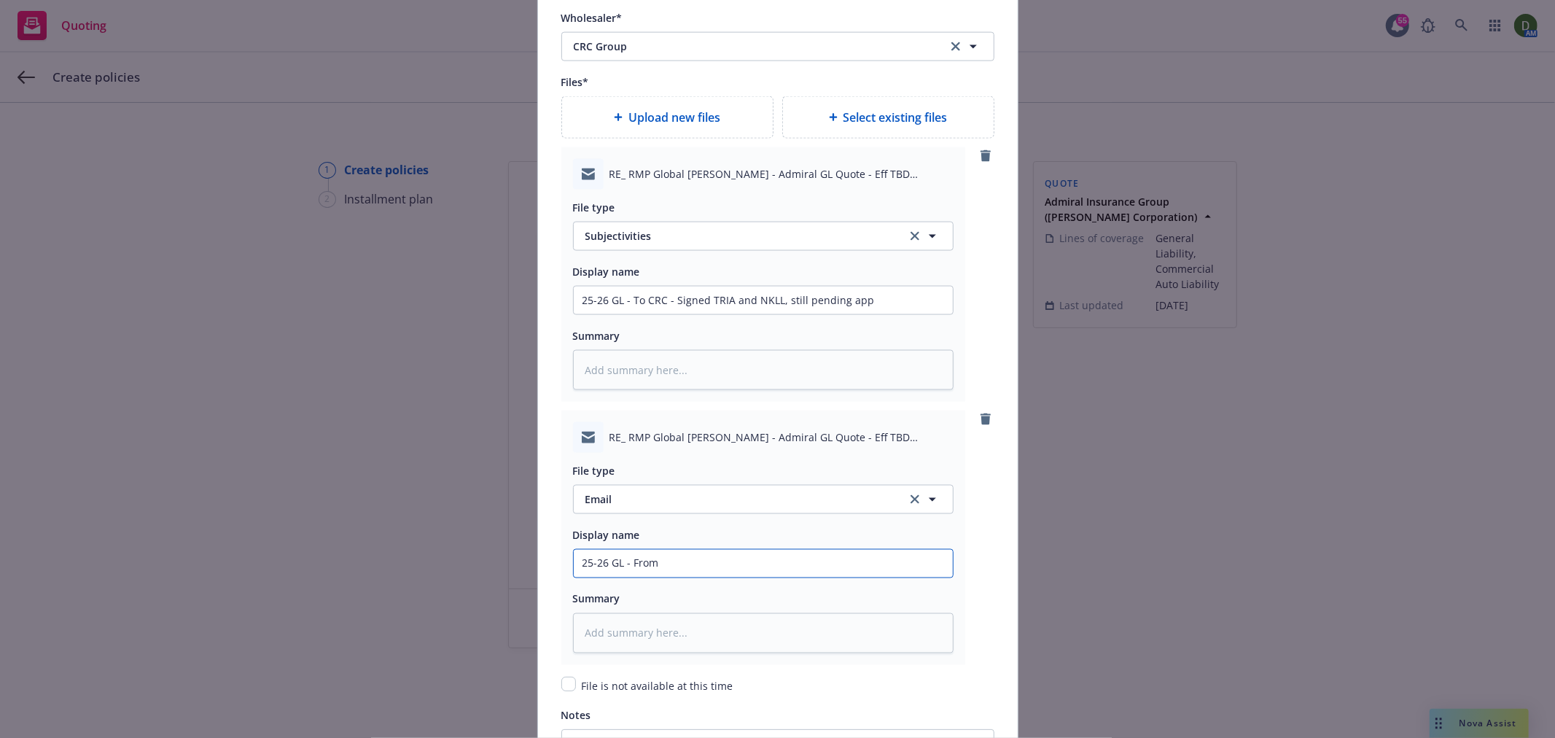
type input "25-26 GL - From C"
type textarea "x"
type input "25-26 GL - From CR"
type textarea "x"
type input "25-26 GL - From CRC"
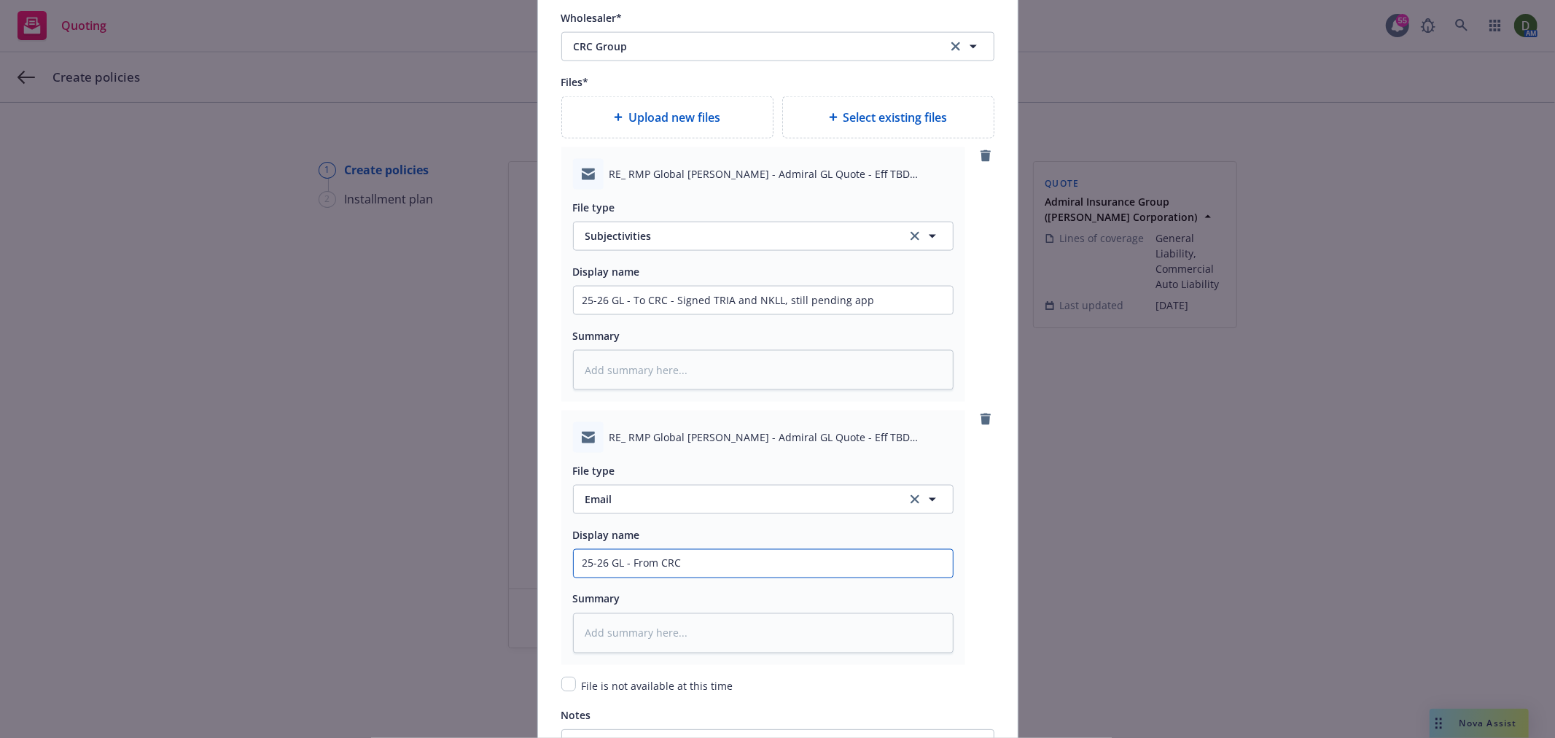
type textarea "x"
type input "25-26 GL - From CRC"
type textarea "x"
type input "25-26 GL - From CRC -"
type textarea "x"
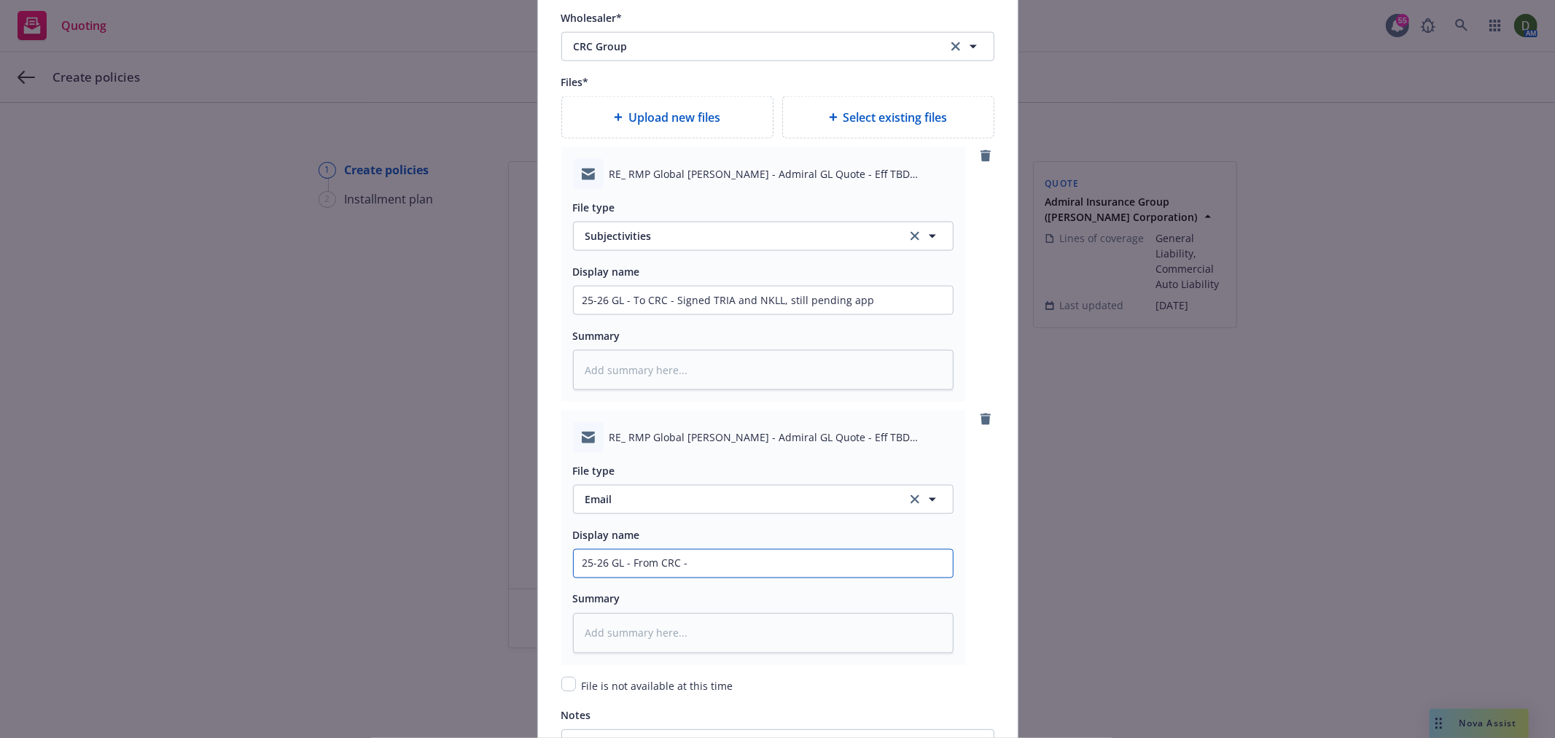
type input "25-26 GL - From CRC -"
type textarea "x"
type input "25-26 GL - From CRC - n"
type textarea "x"
type input "25-26 GL - From CRC - ne"
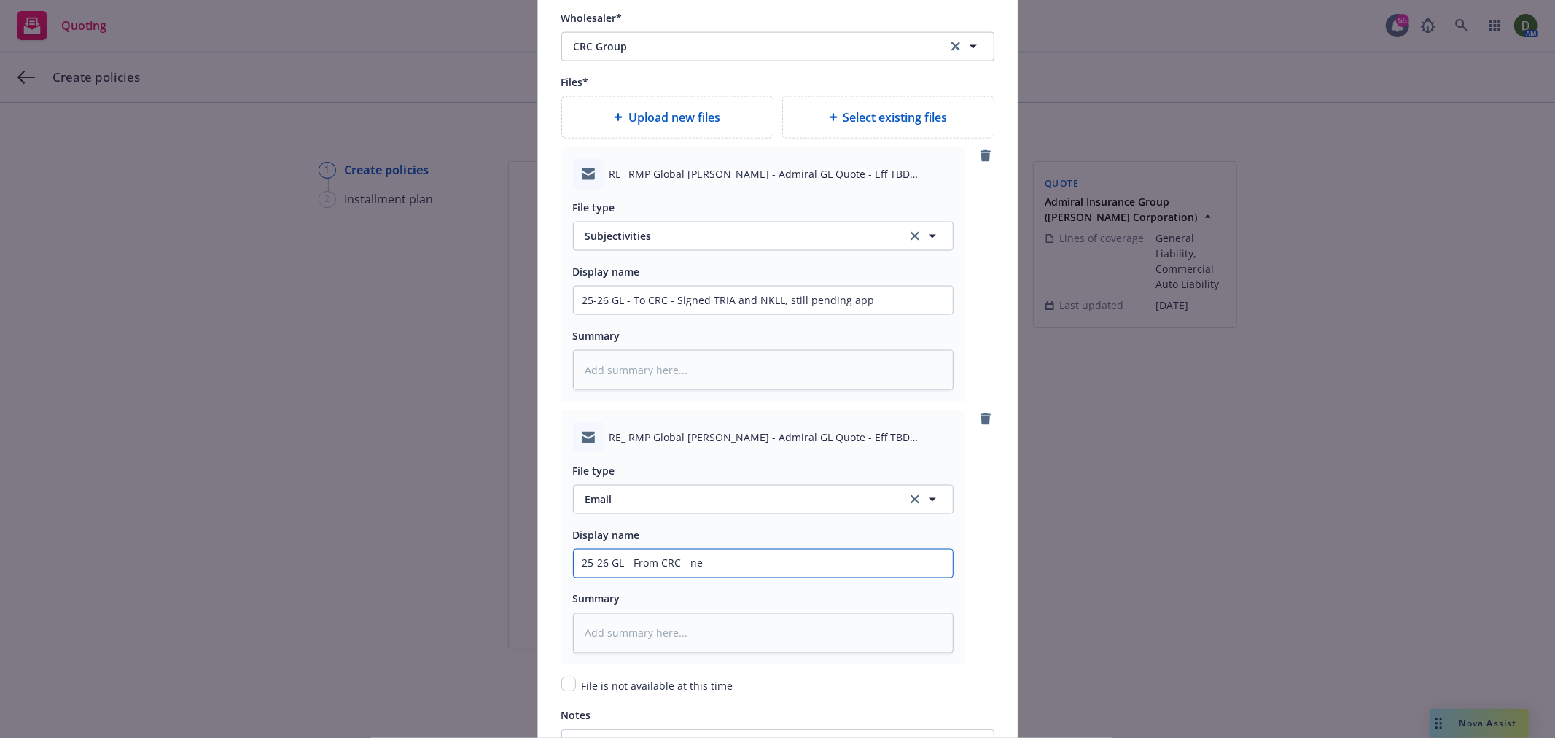
type textarea "x"
type input "25-26 GL - From CRC - new"
type textarea "x"
type input "25-26 GL - From CRC - new"
type textarea "x"
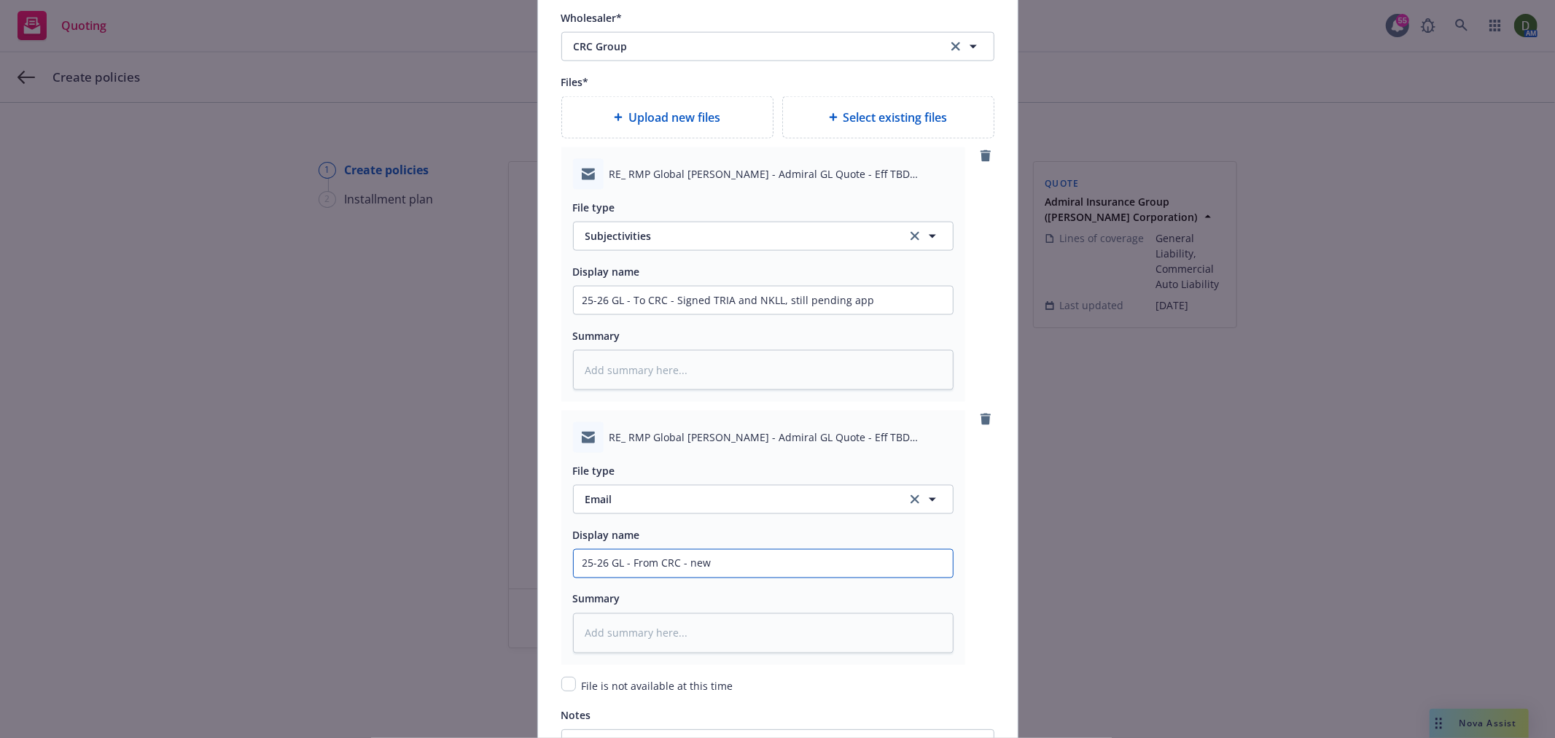
type input "25-26 GL - From CRC - new p"
type textarea "x"
type input "25-26 GL - From CRC - new po"
type textarea "x"
type input "25-26 GL - From CRC - new pol"
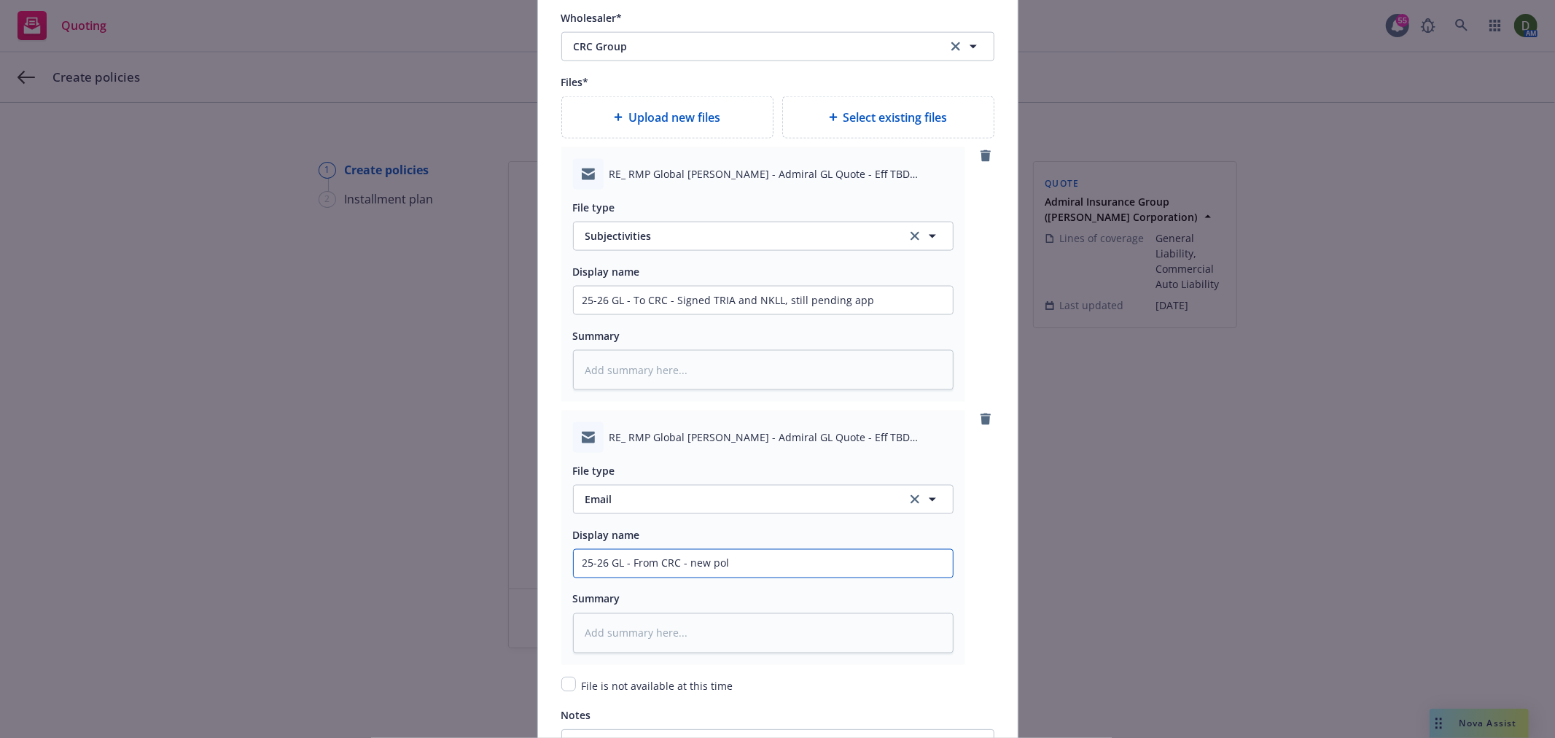
type textarea "x"
type input "25-26 GL - From CRC - new pol"
type textarea "x"
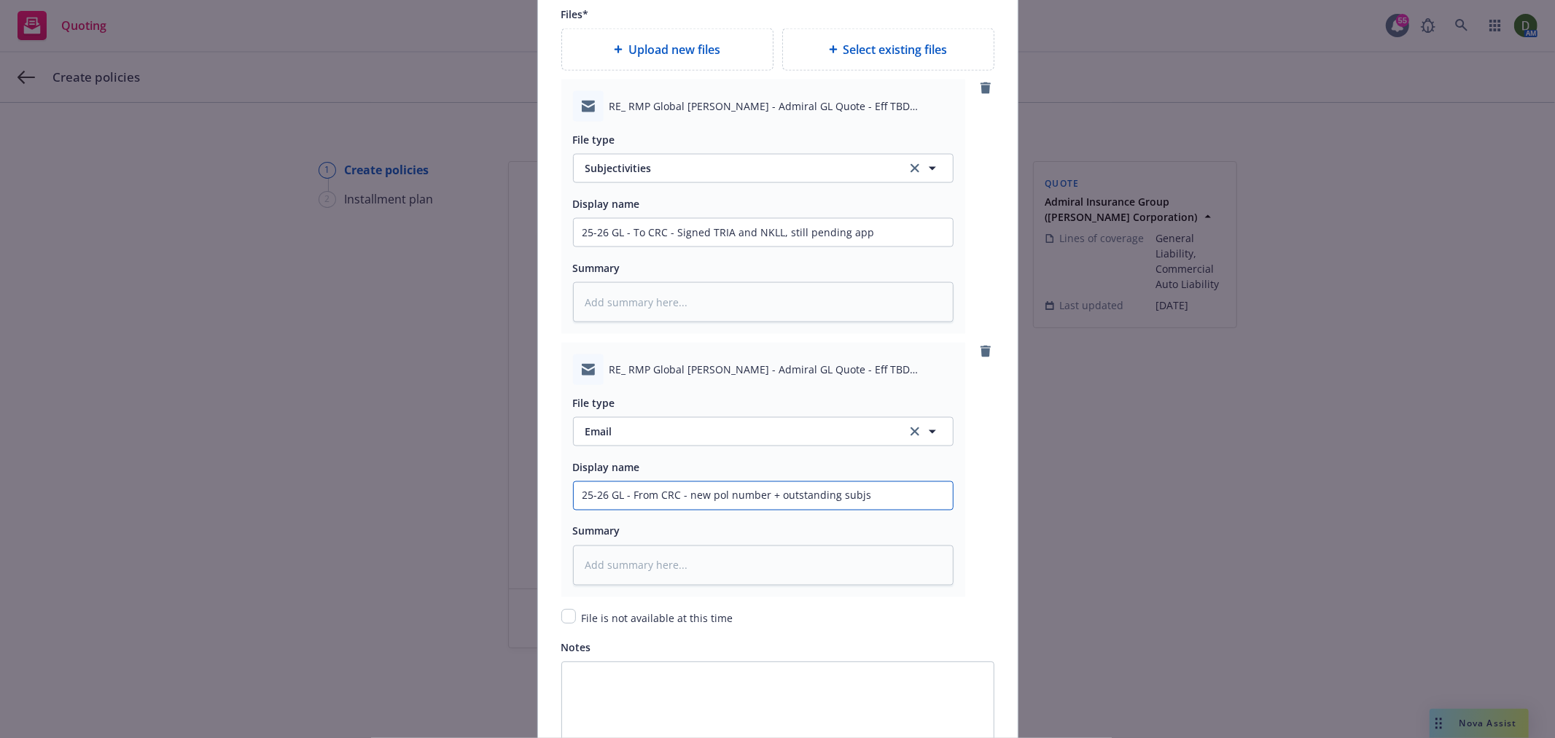
scroll to position [2022, 0]
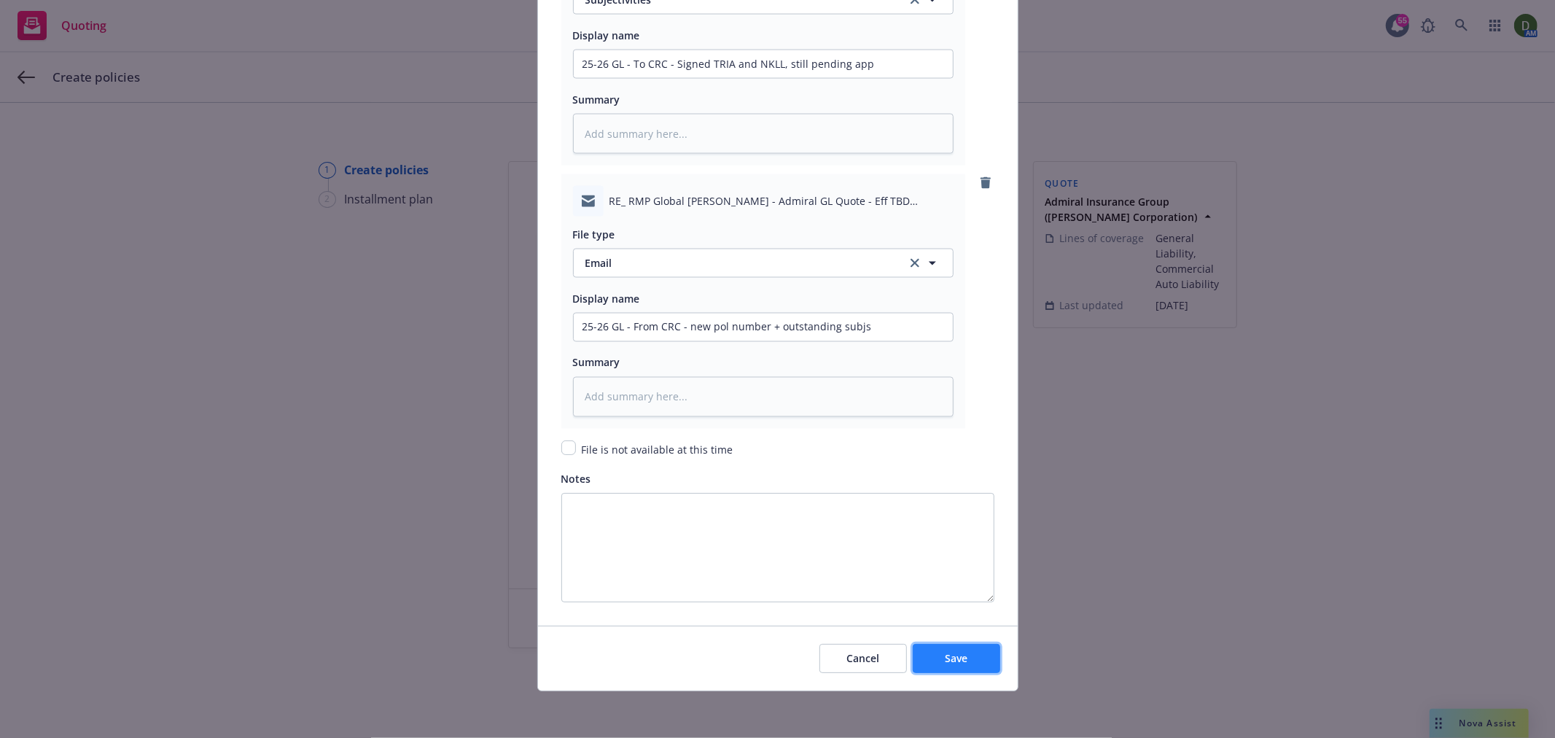
click at [930, 656] on button "Save" at bounding box center [956, 658] width 87 height 29
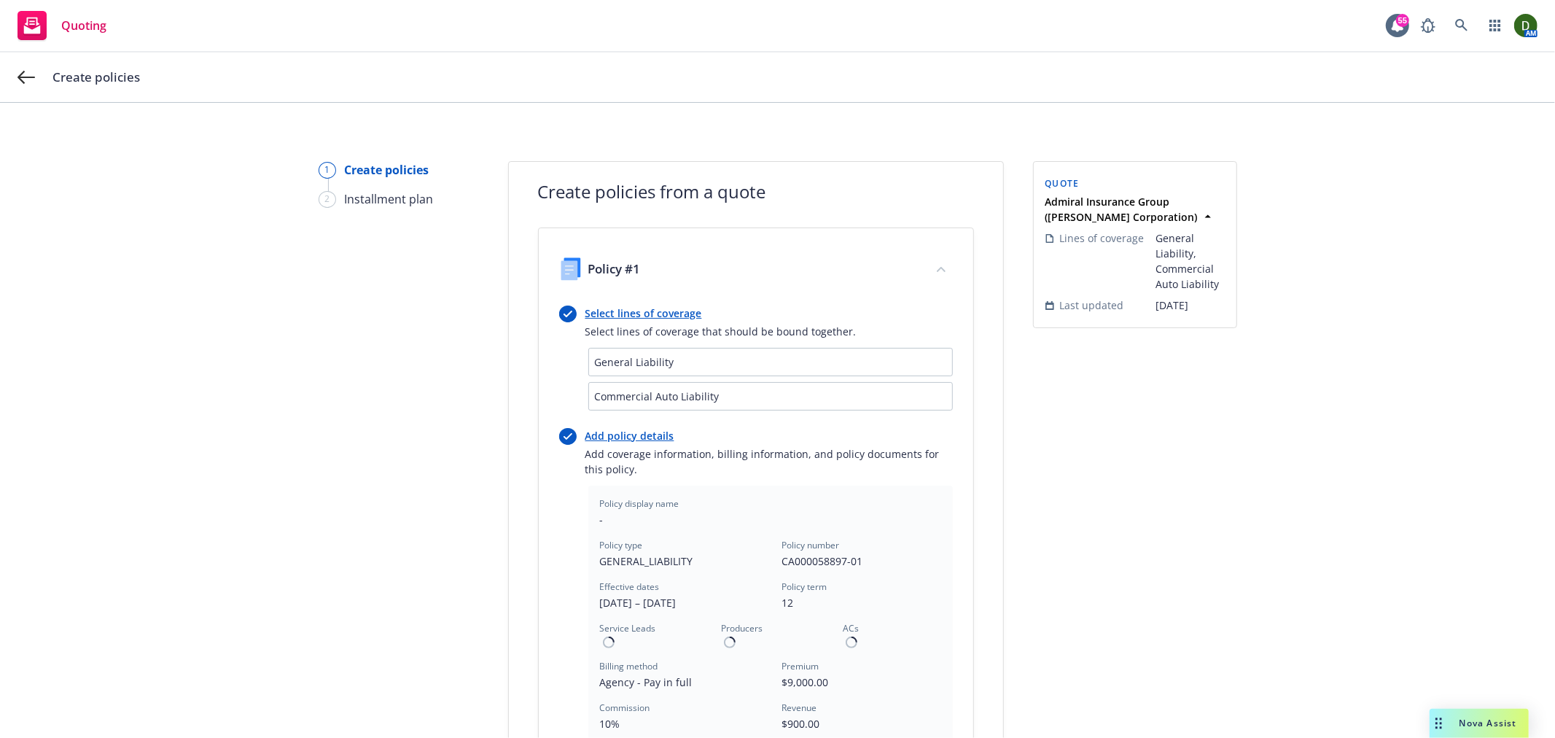
scroll to position [410, 0]
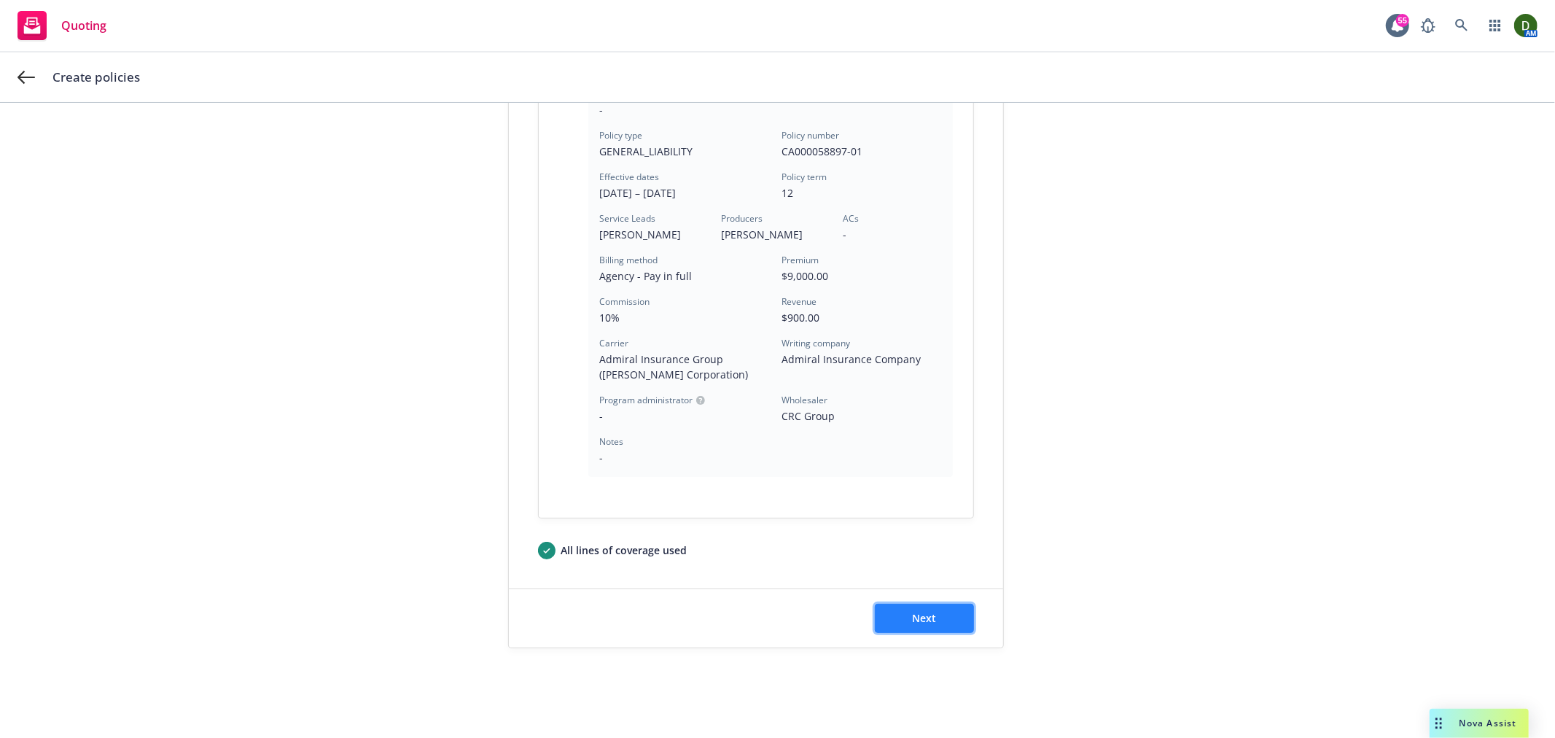
click at [891, 615] on button "Next" at bounding box center [924, 618] width 99 height 29
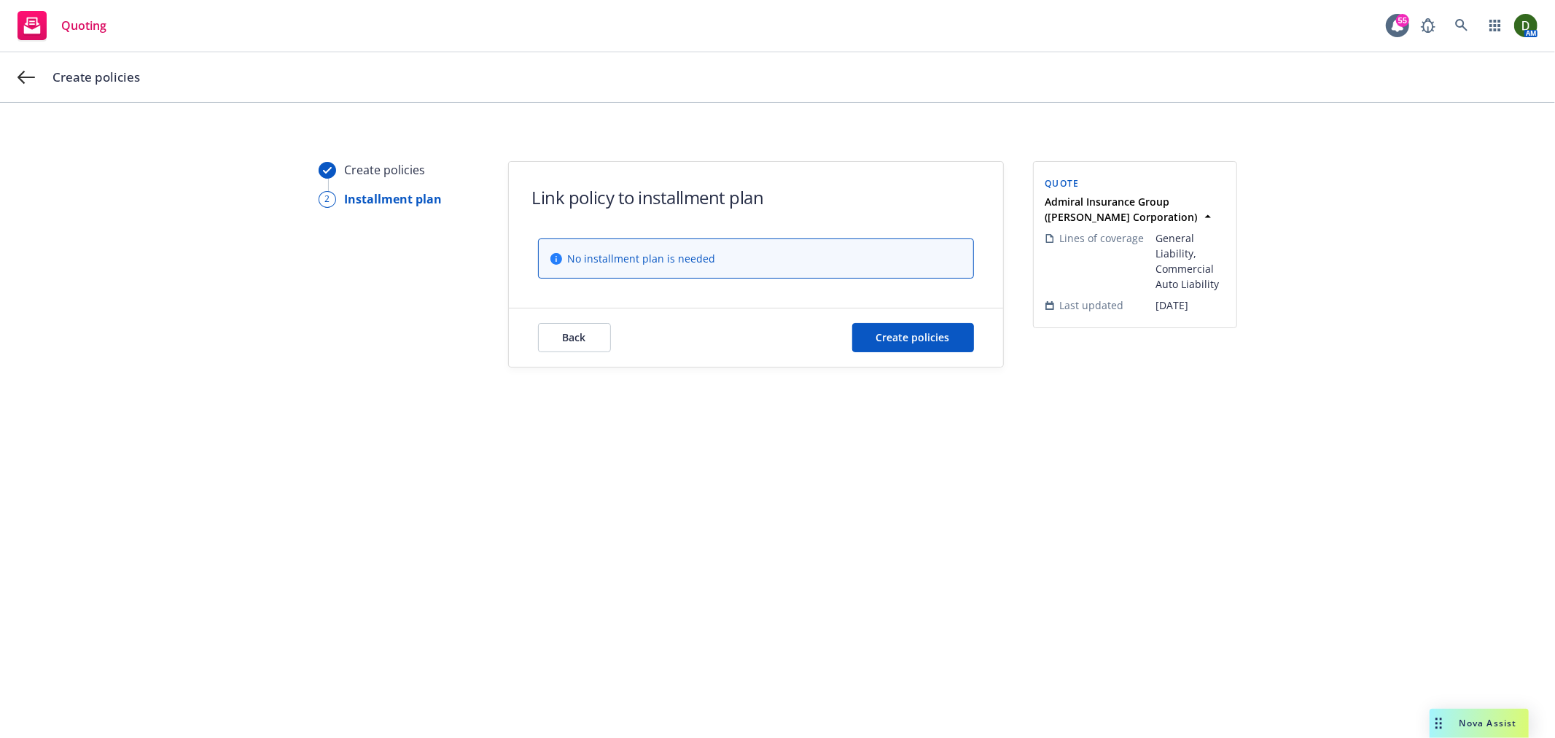
scroll to position [0, 0]
click at [942, 330] on span "Create policies" at bounding box center [913, 337] width 74 height 14
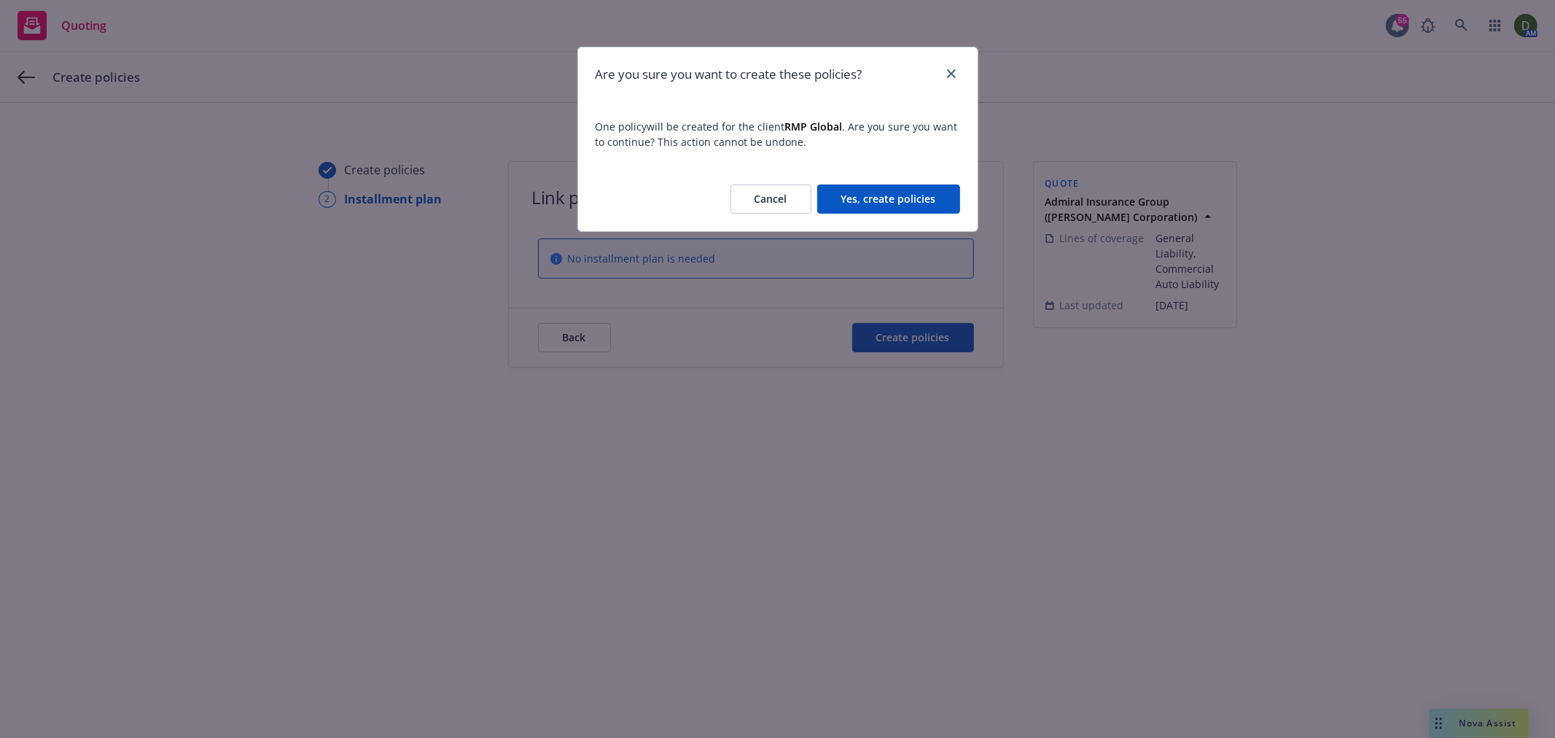
click at [893, 201] on button "Yes, create policies" at bounding box center [888, 198] width 143 height 29
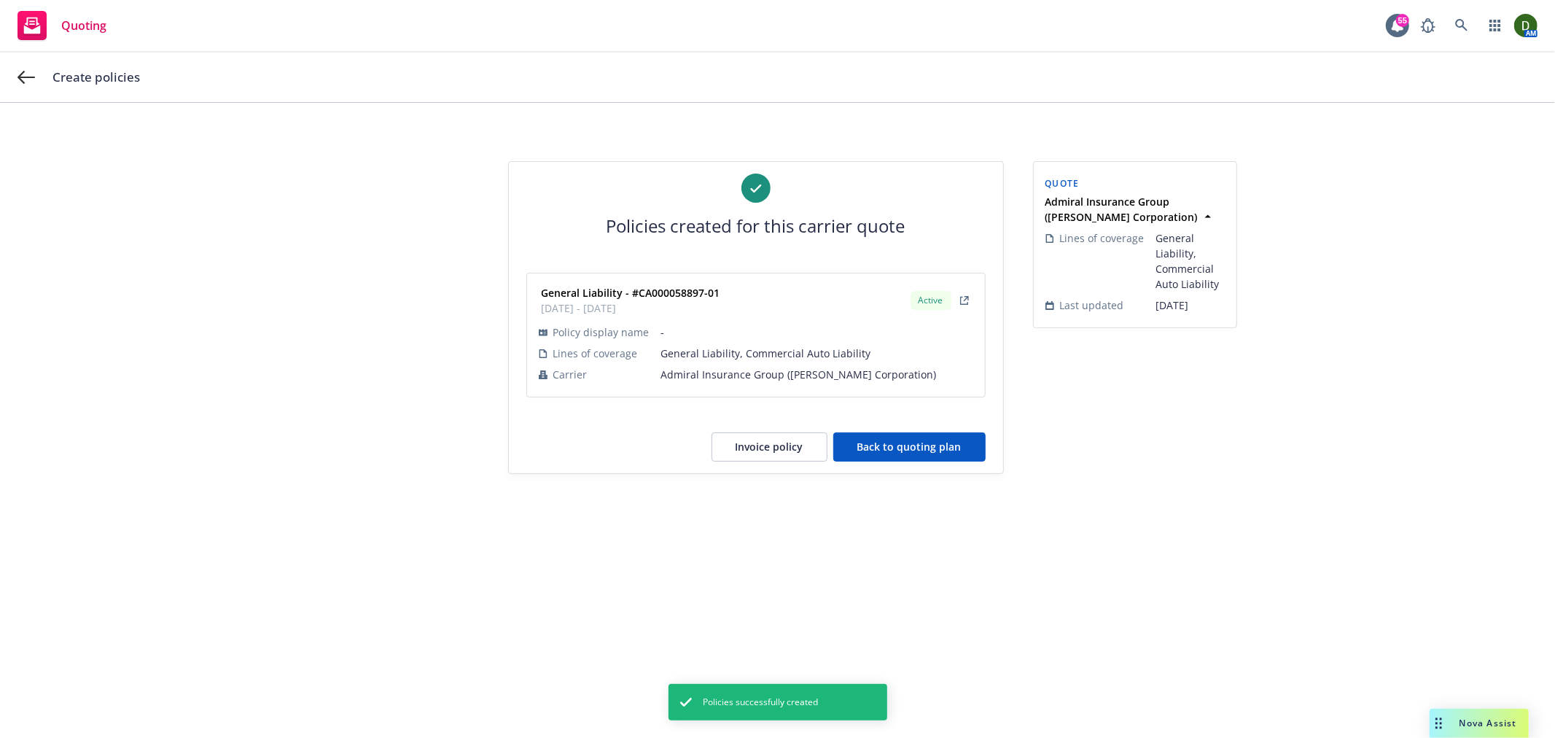
click at [922, 448] on button "Back to quoting plan" at bounding box center [909, 446] width 152 height 29
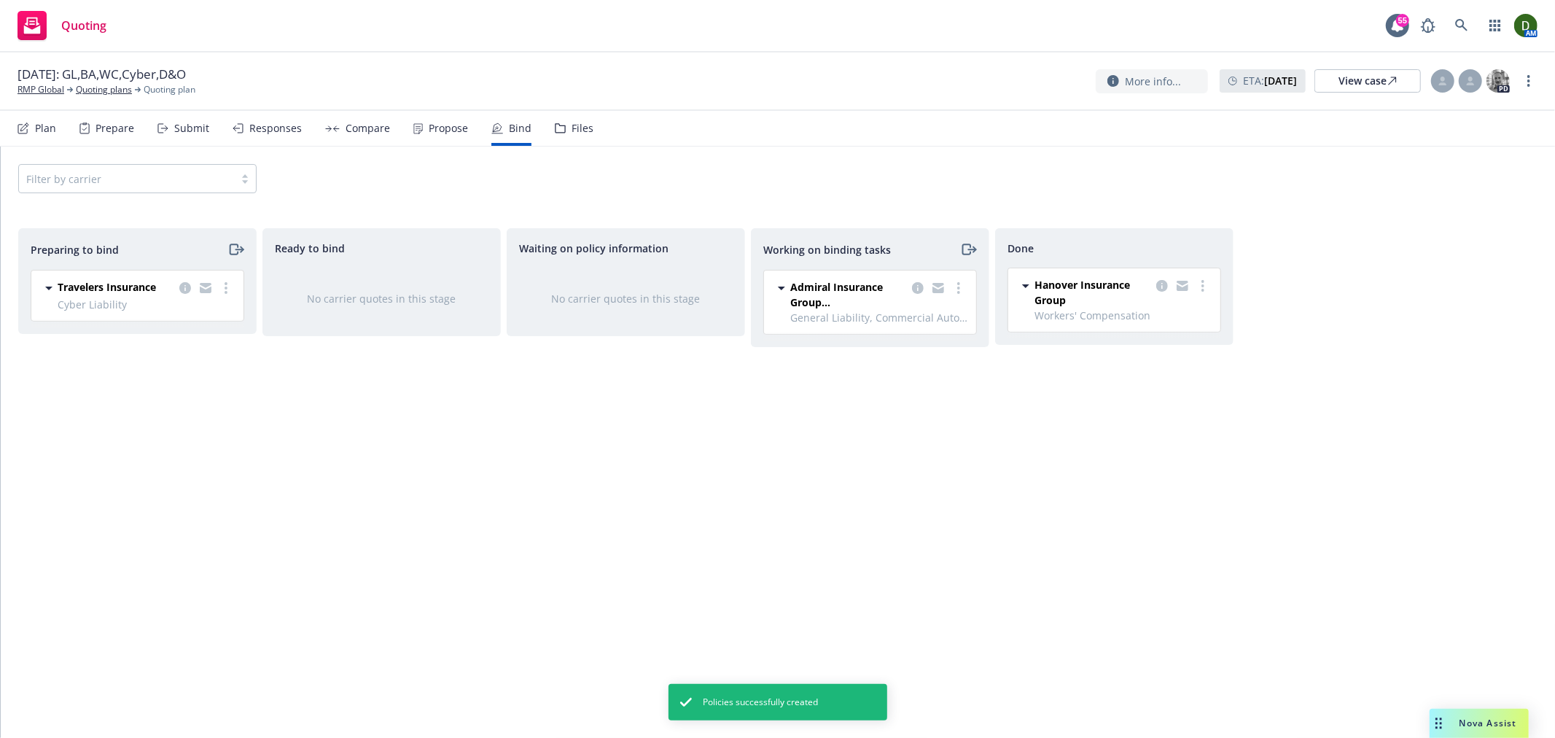
click at [569, 139] on div "Files" at bounding box center [574, 128] width 39 height 35
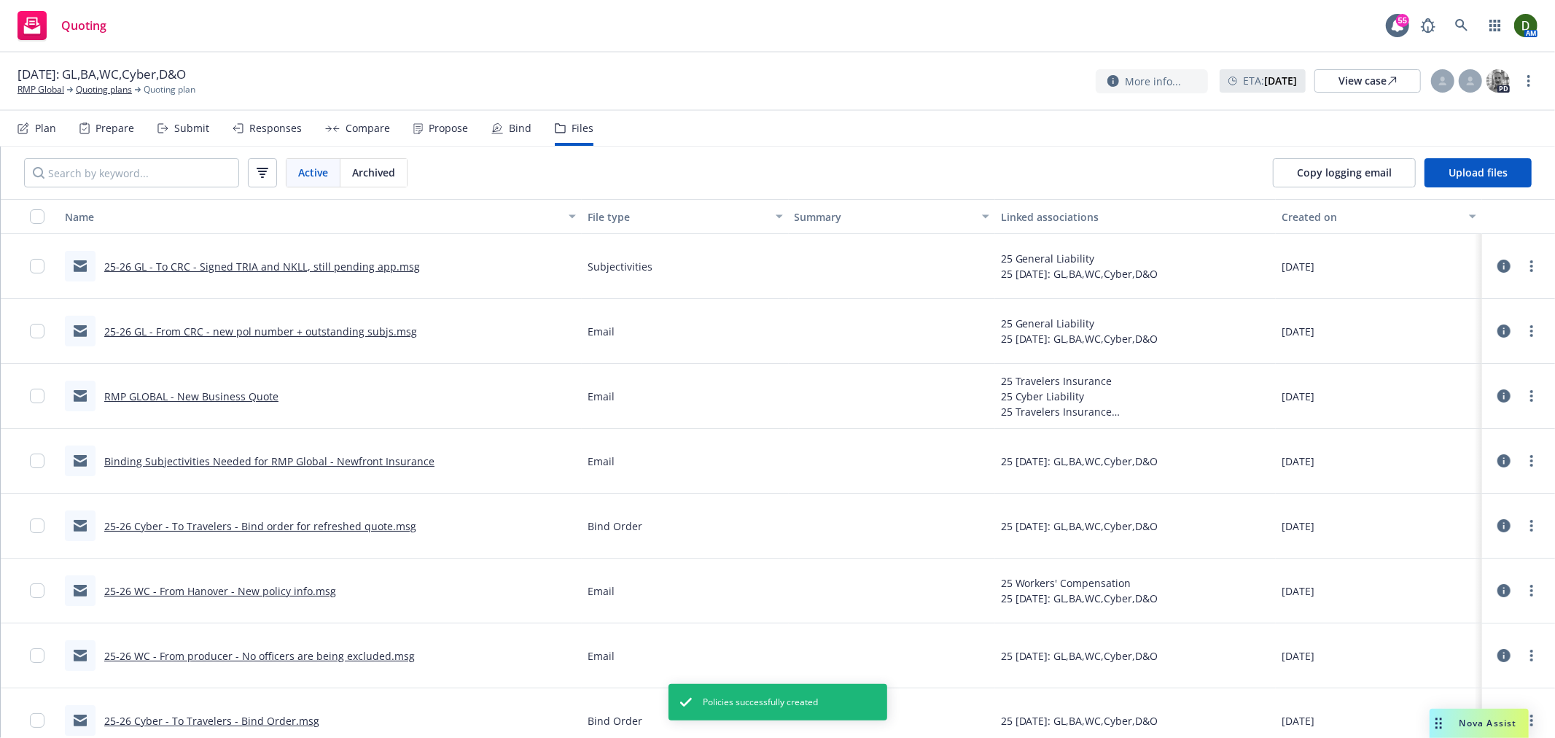
click at [201, 384] on div "RMP GLOBAL - New Business Quote" at bounding box center [172, 396] width 214 height 31
click at [194, 397] on link "RMP GLOBAL - New Business Quote" at bounding box center [191, 396] width 174 height 14
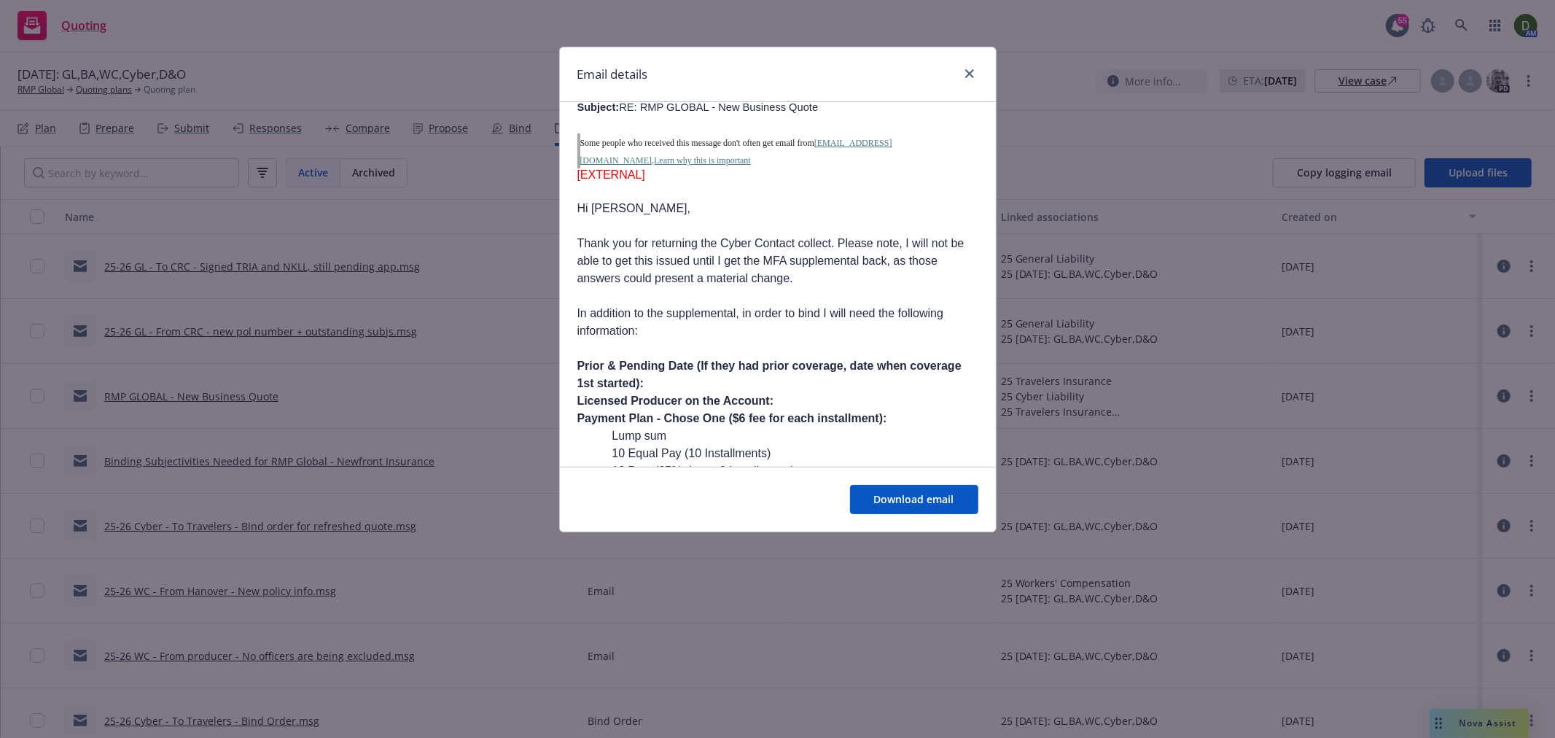
scroll to position [243, 0]
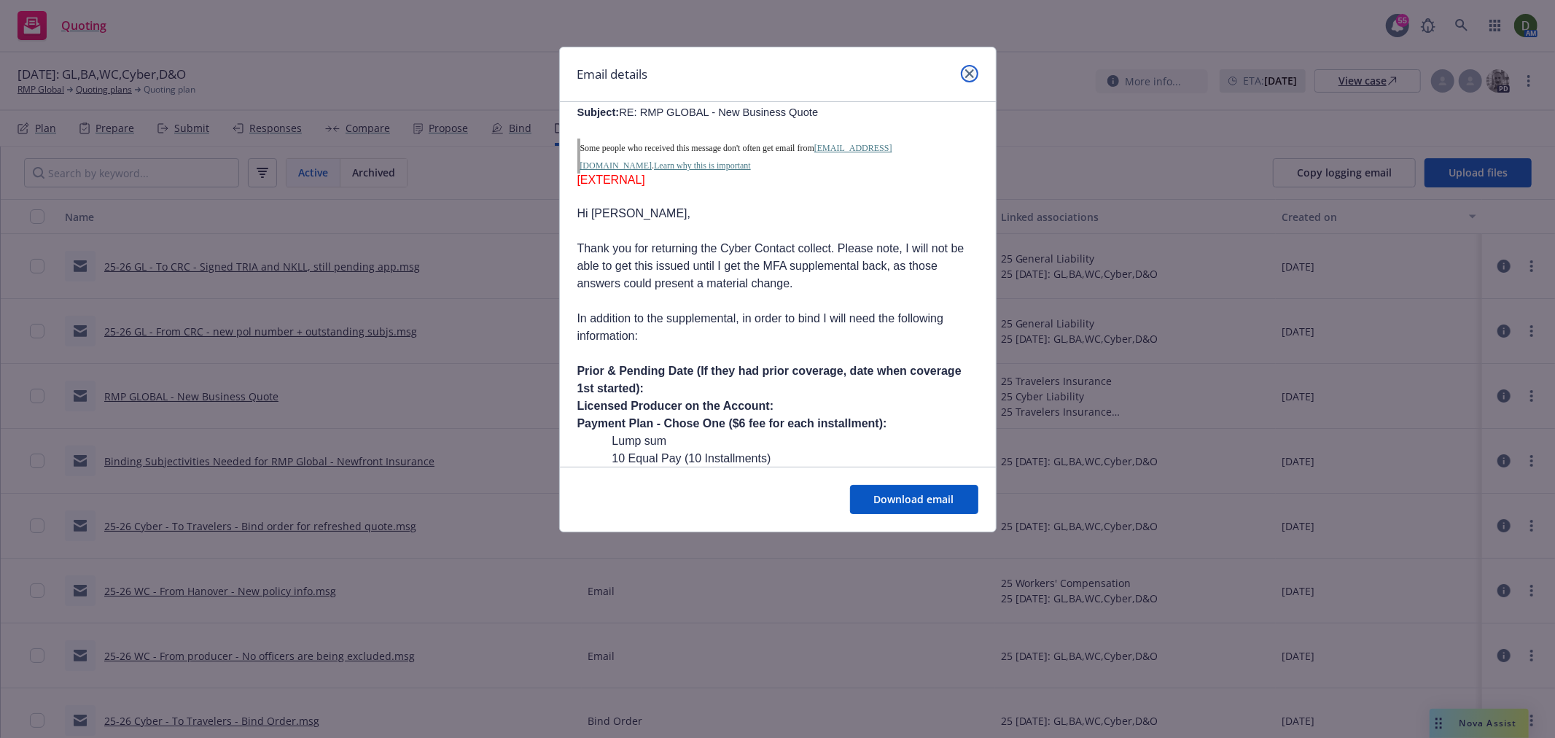
click at [972, 68] on link "close" at bounding box center [969, 73] width 17 height 17
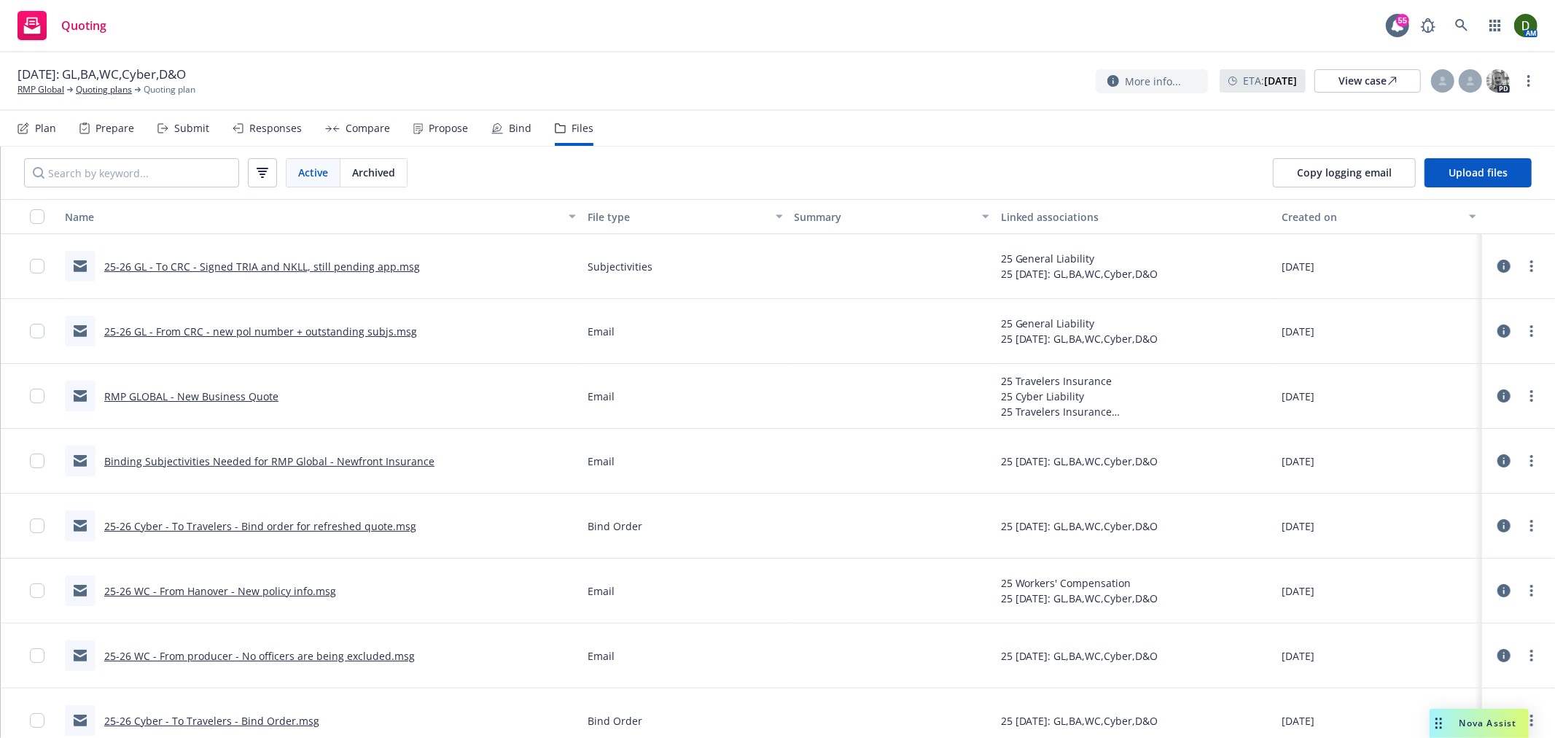
click at [216, 456] on link "Binding Subjectivities Needed for RMP Global - Newfront Insurance" at bounding box center [269, 461] width 330 height 14
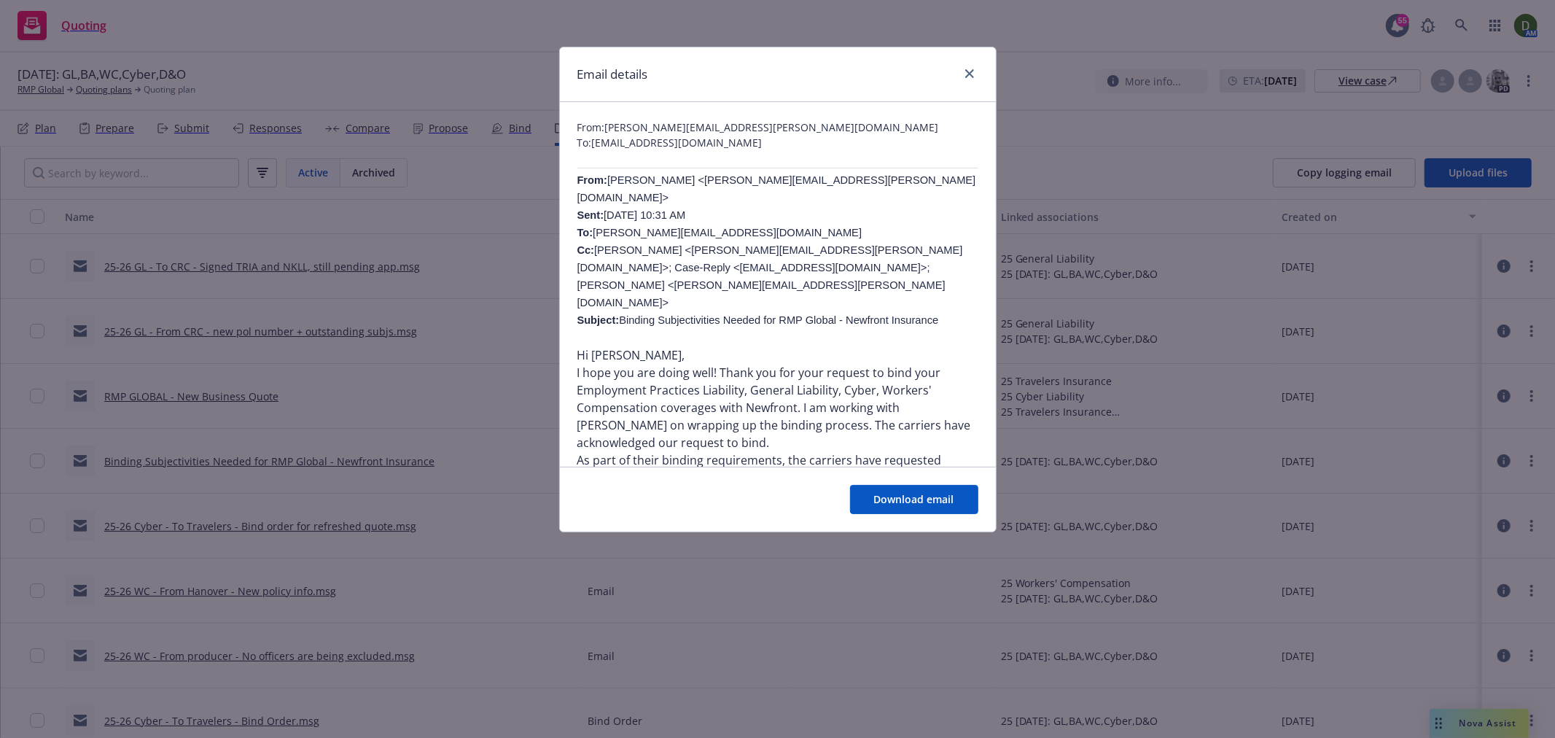
scroll to position [81, 0]
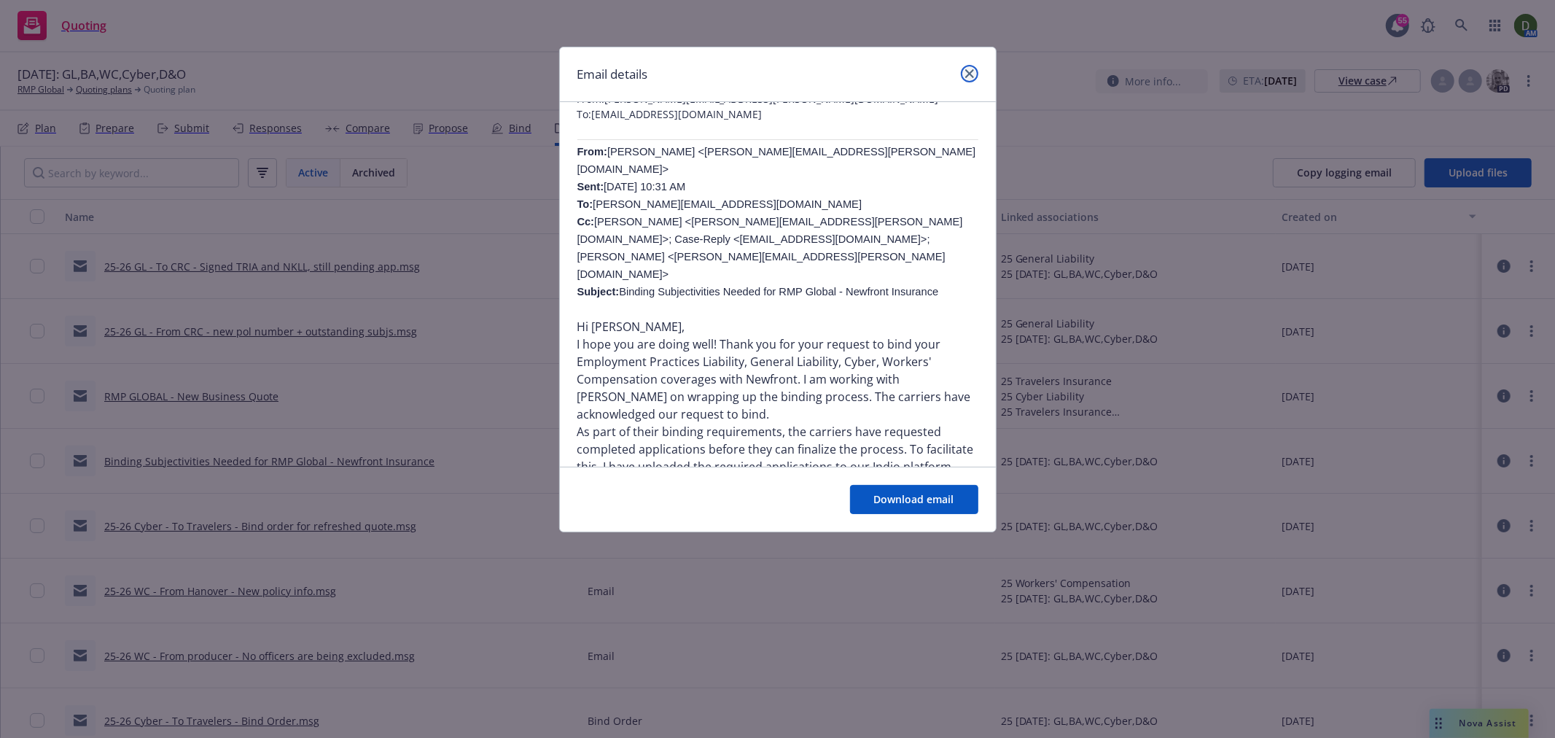
click at [970, 68] on link "close" at bounding box center [969, 73] width 17 height 17
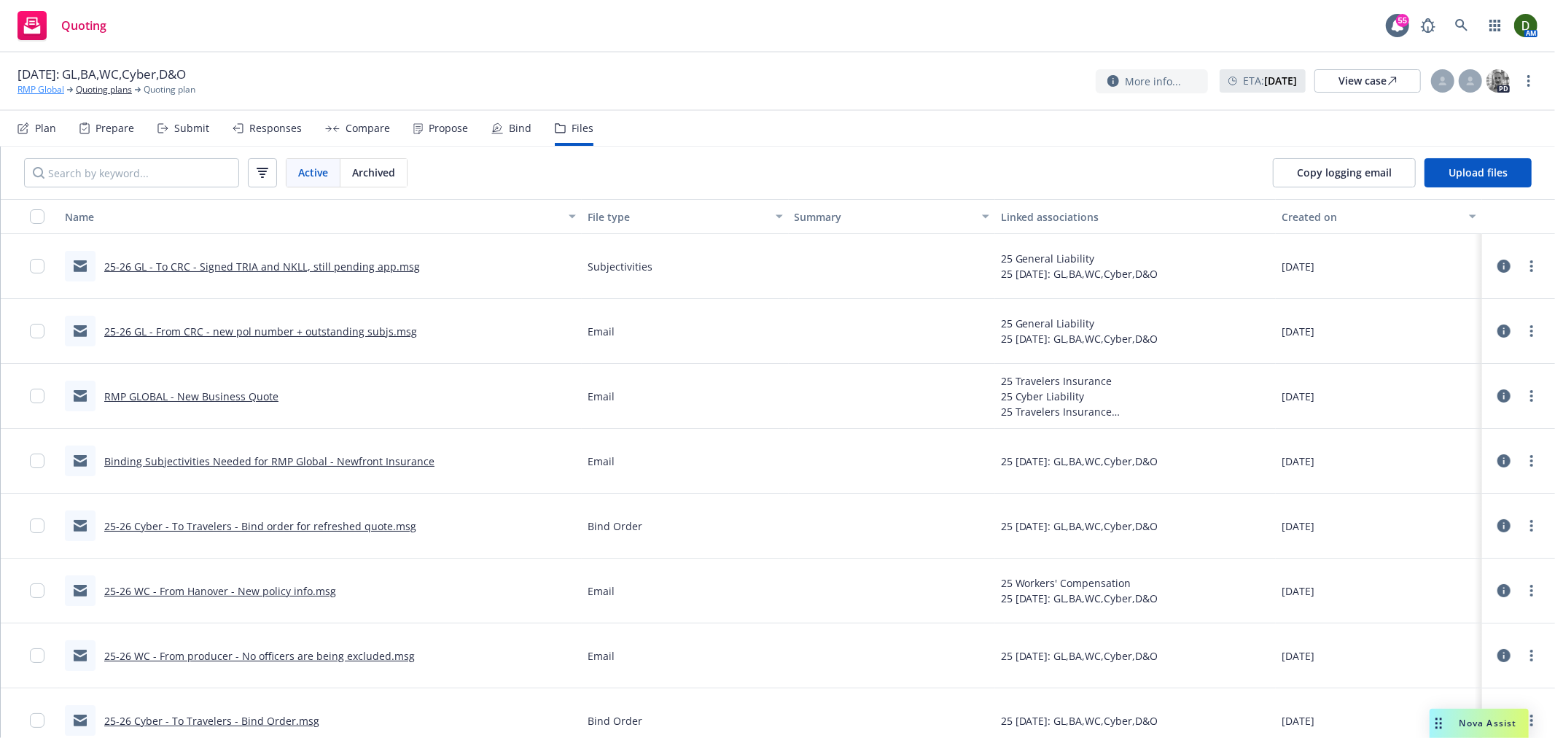
click at [40, 90] on link "RMP Global" at bounding box center [40, 89] width 47 height 13
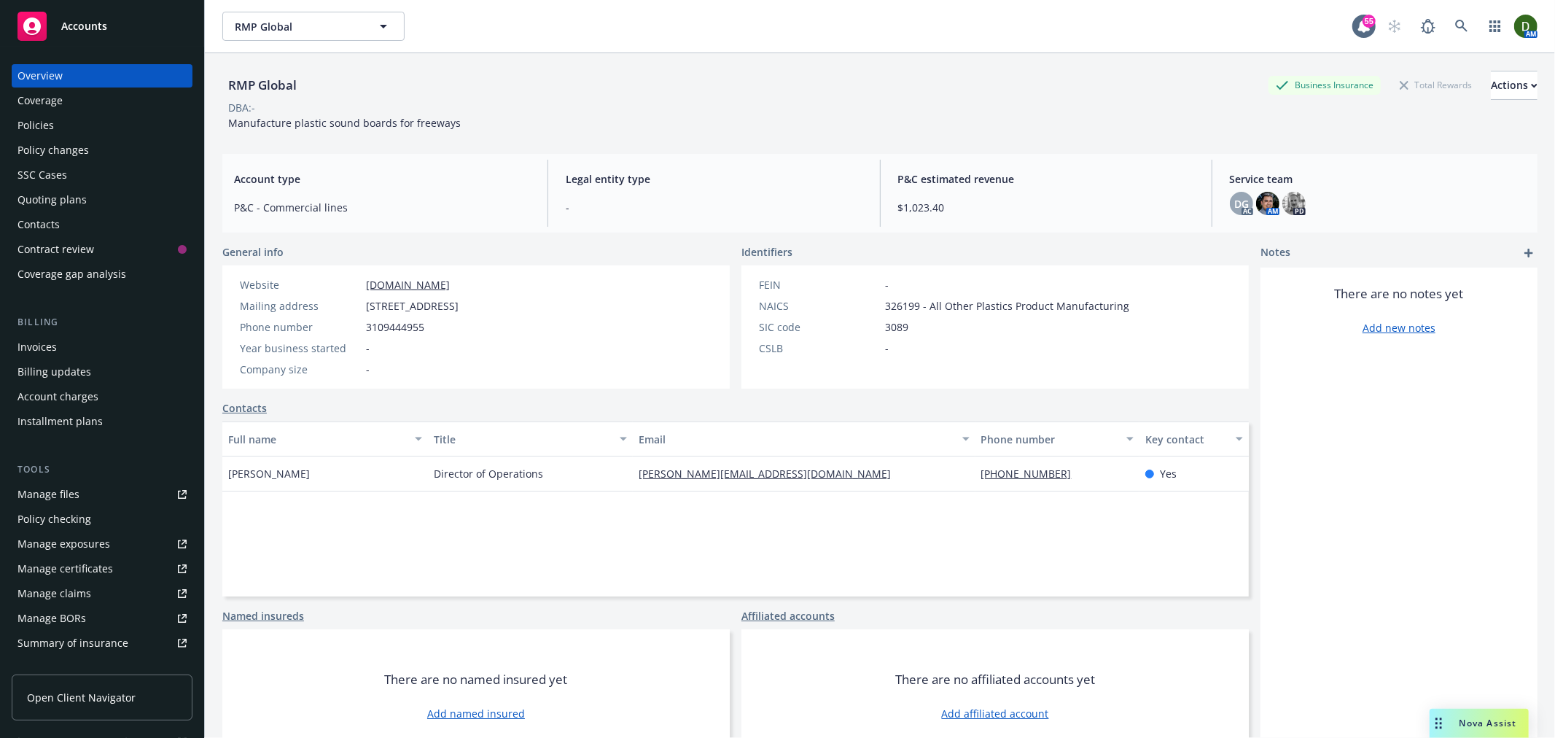
click at [120, 120] on div "Policies" at bounding box center [101, 125] width 169 height 23
